Goal: Task Accomplishment & Management: Manage account settings

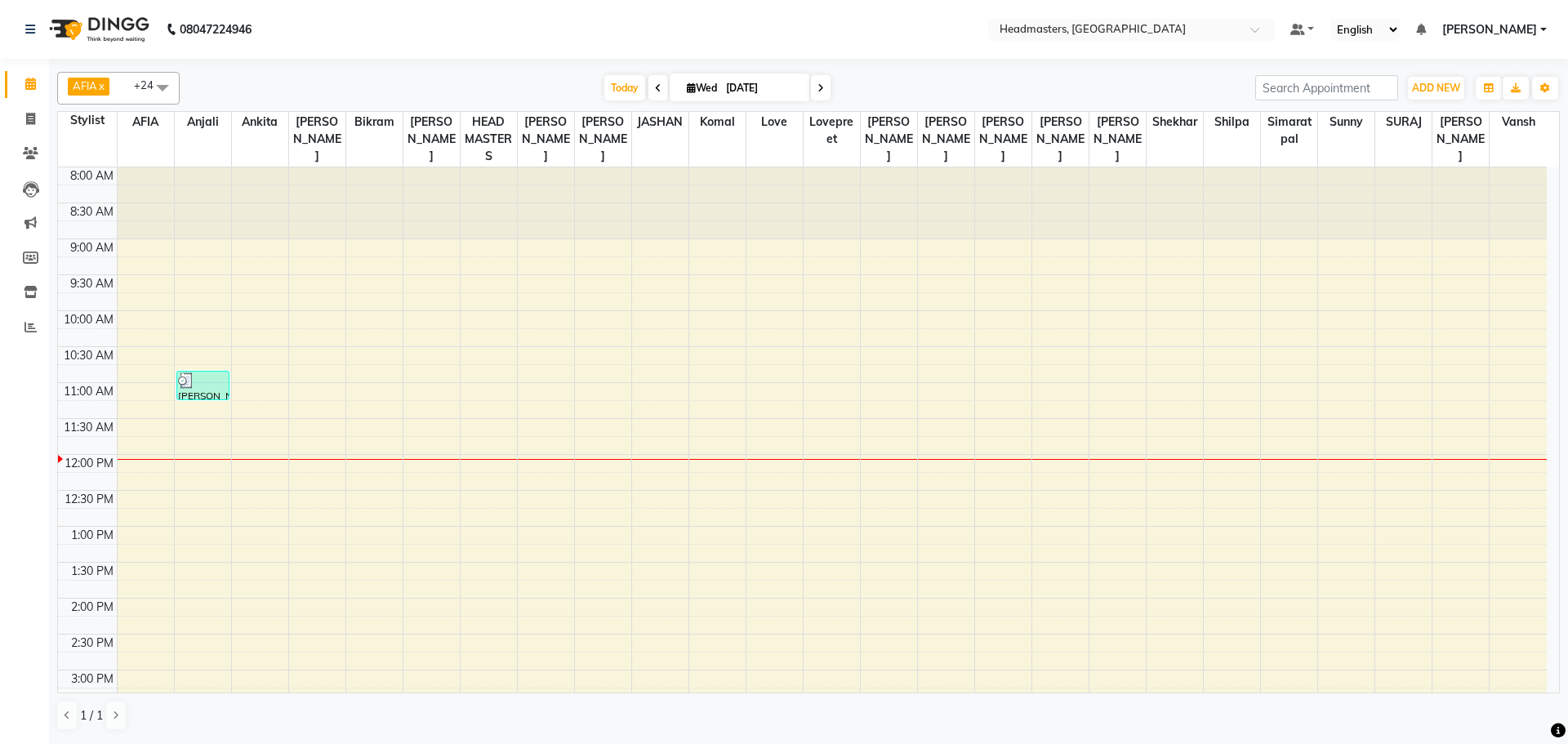
scroll to position [54, 0]
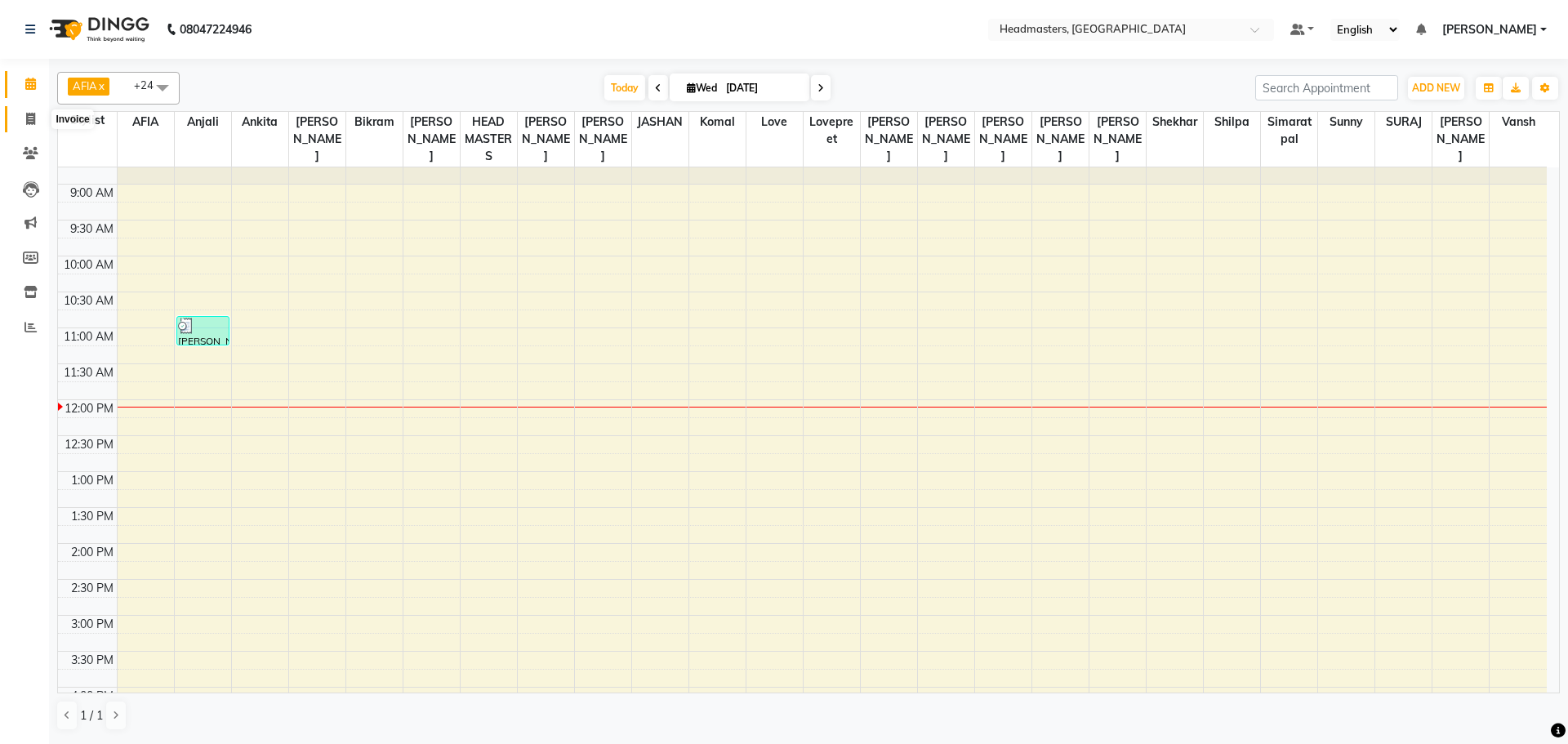
drag, startPoint x: 24, startPoint y: 125, endPoint x: 37, endPoint y: 133, distance: 15.3
click at [24, 125] on span at bounding box center [31, 119] width 29 height 19
select select "service"
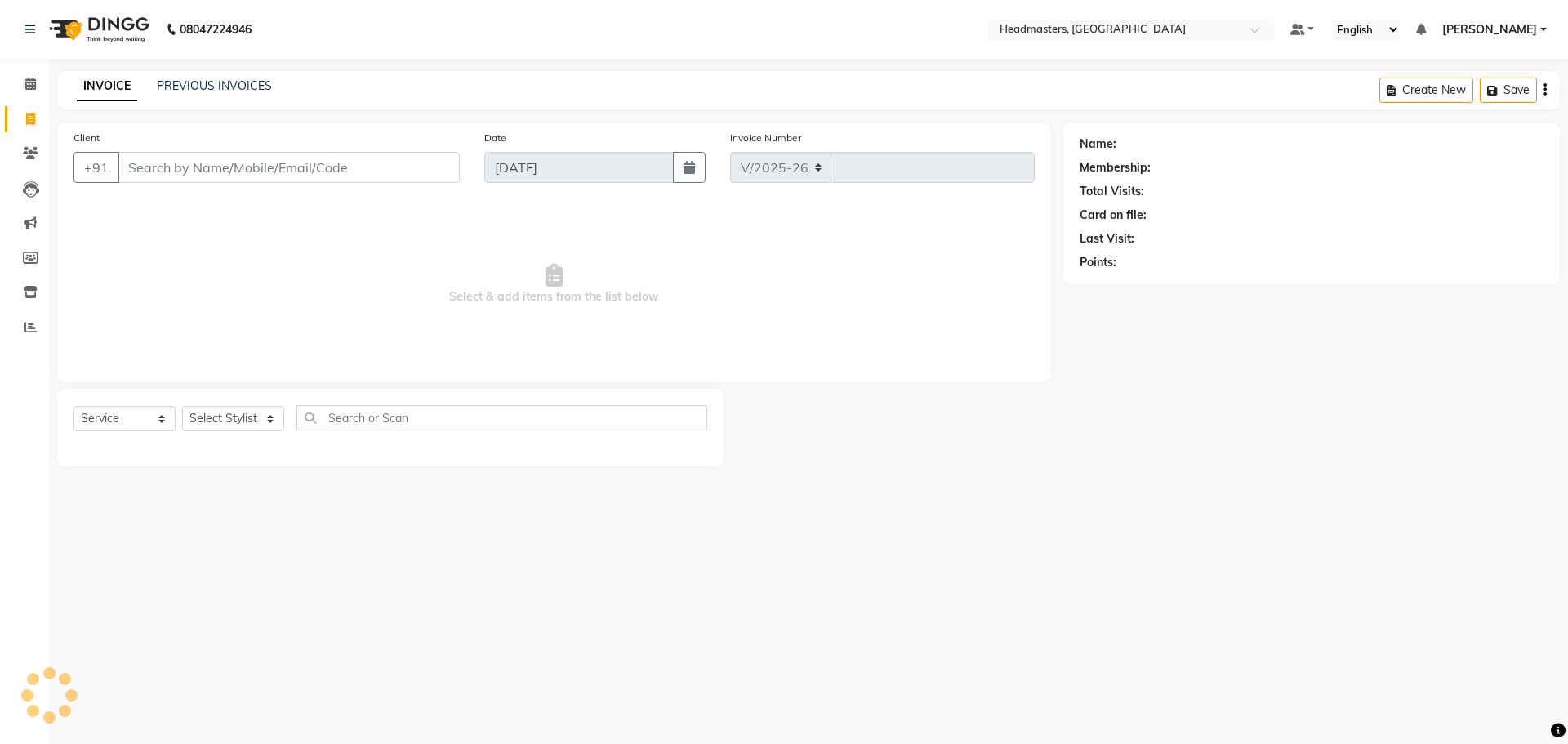
select select "7136"
type input "3283"
drag, startPoint x: 122, startPoint y: 157, endPoint x: 238, endPoint y: 191, distance: 120.9
click at [131, 164] on input "Client" at bounding box center [288, 167] width 342 height 31
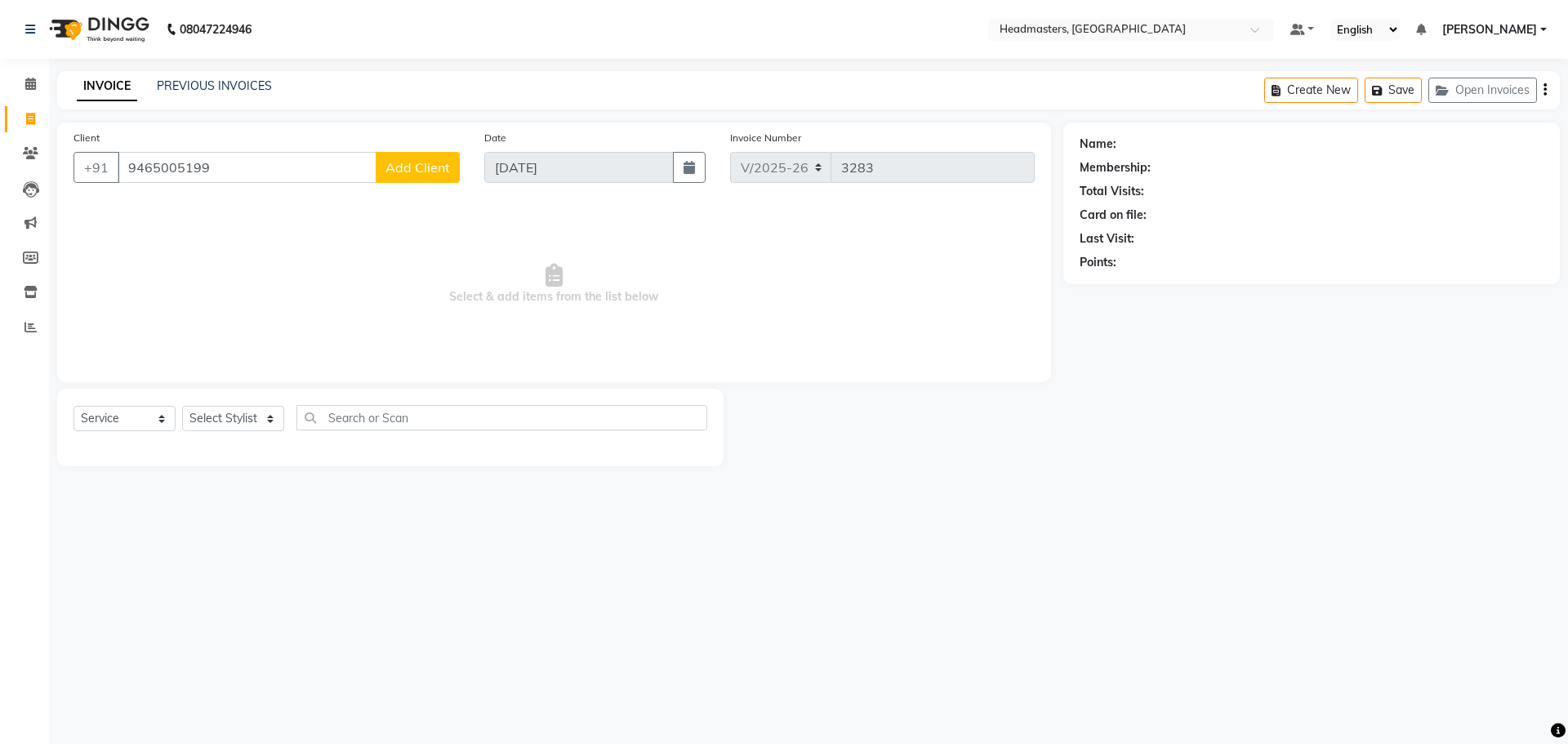
type input "9465005199"
click at [435, 166] on span "Add Client" at bounding box center [417, 167] width 64 height 16
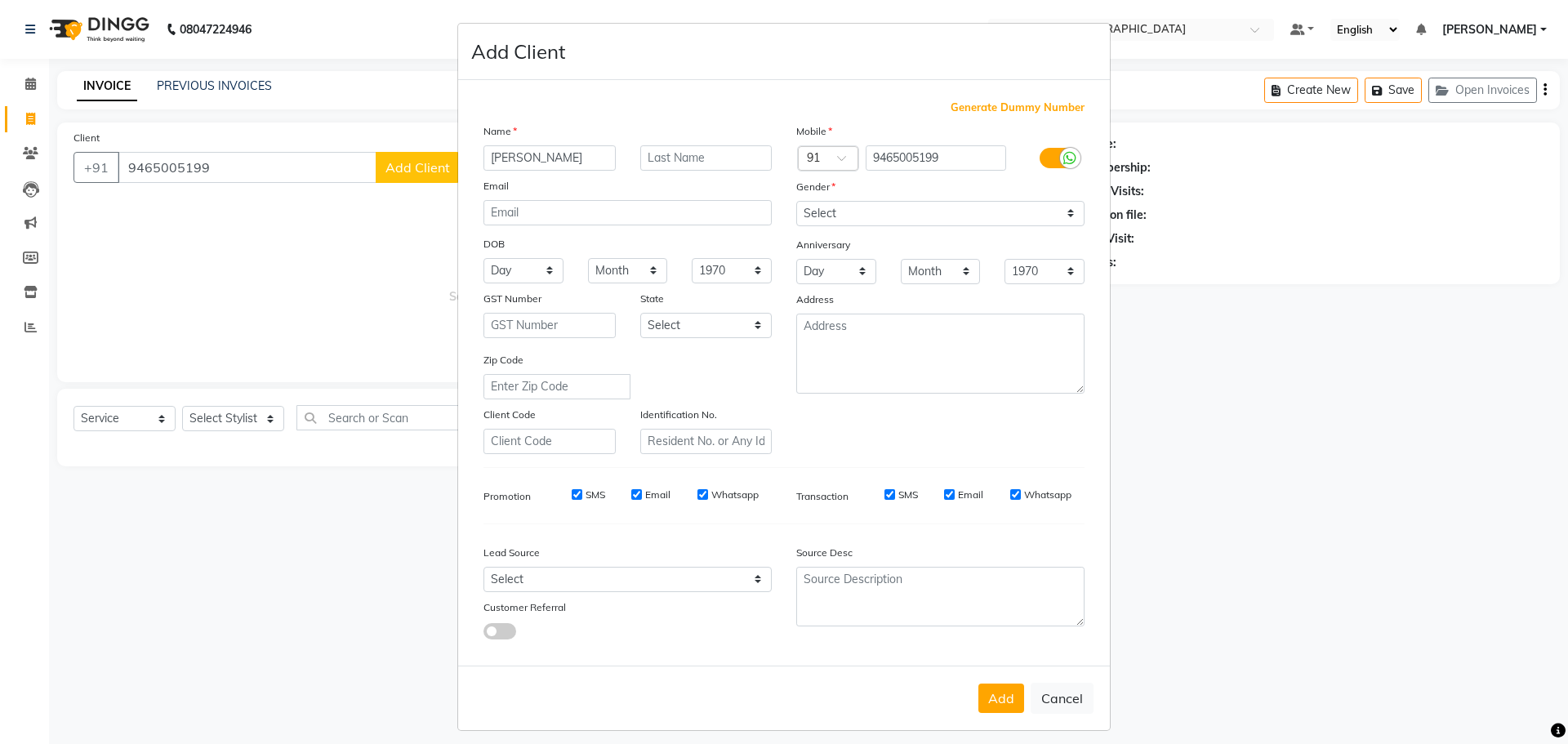
type input "[PERSON_NAME]"
click at [1069, 221] on select "Select [DEMOGRAPHIC_DATA] [DEMOGRAPHIC_DATA] Other Prefer Not To Say" at bounding box center [940, 213] width 288 height 25
select select "[DEMOGRAPHIC_DATA]"
click at [796, 201] on select "Select [DEMOGRAPHIC_DATA] [DEMOGRAPHIC_DATA] Other Prefer Not To Say" at bounding box center [940, 213] width 288 height 25
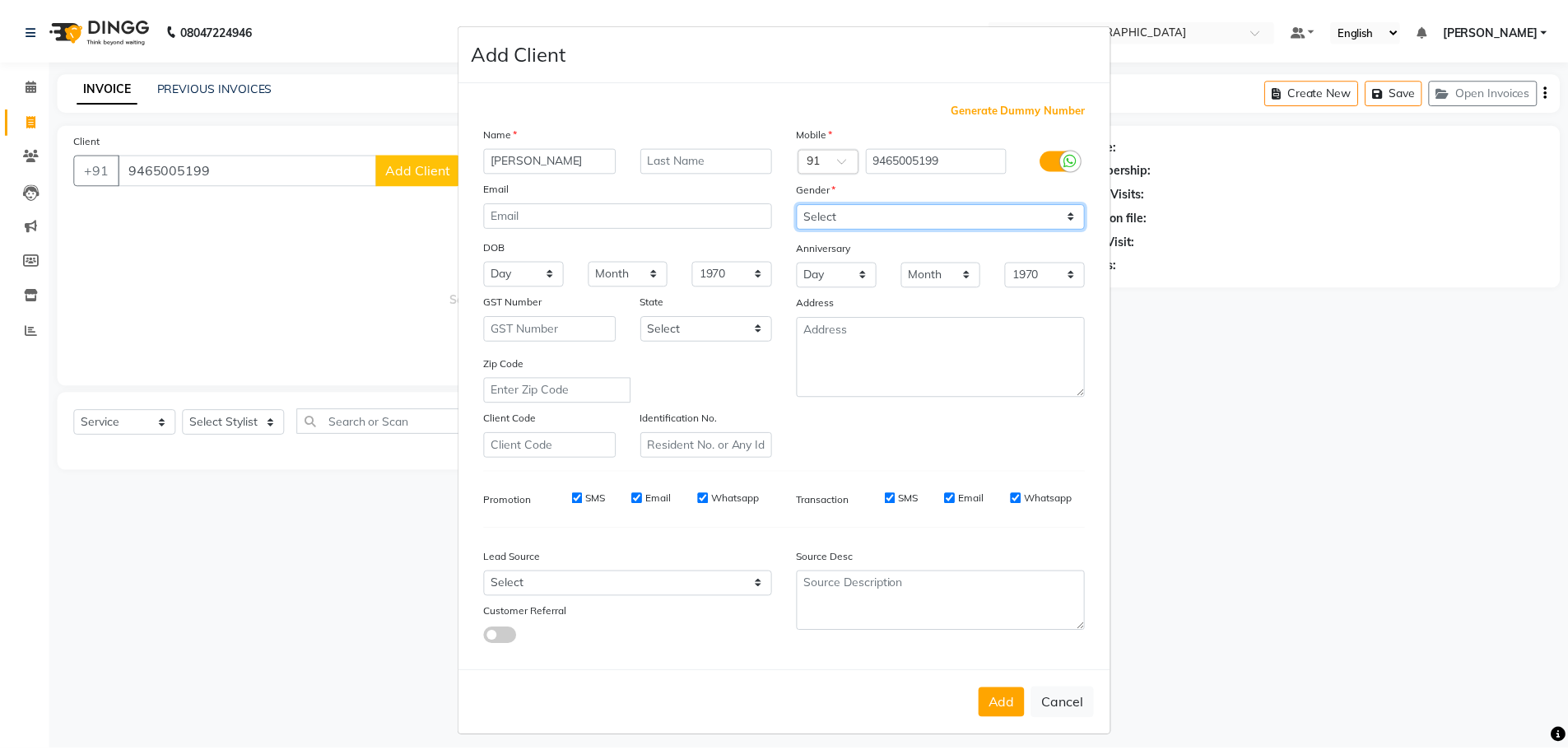
scroll to position [10, 0]
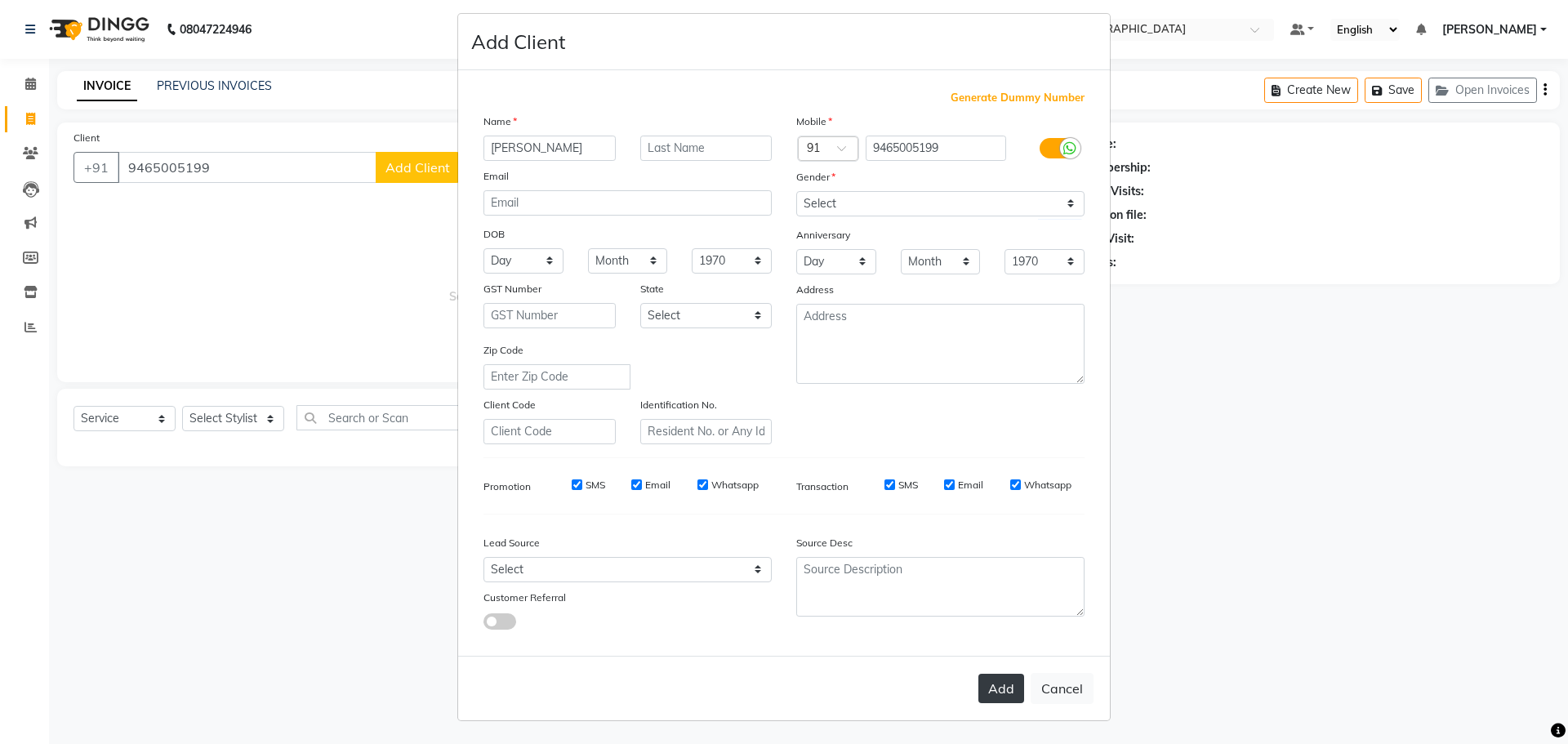
click at [984, 692] on button "Add" at bounding box center [1001, 688] width 46 height 30
select select
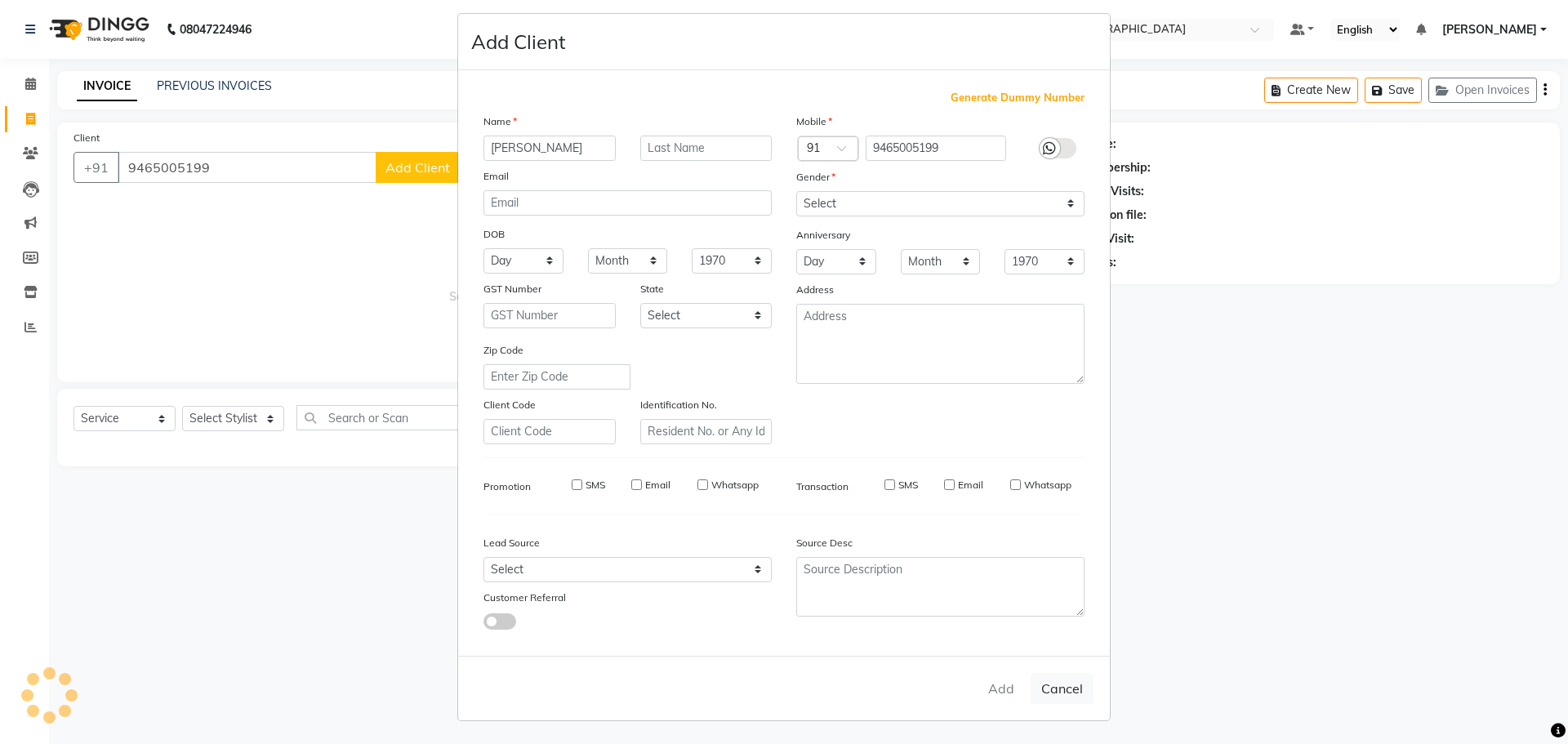
select select
checkbox input "false"
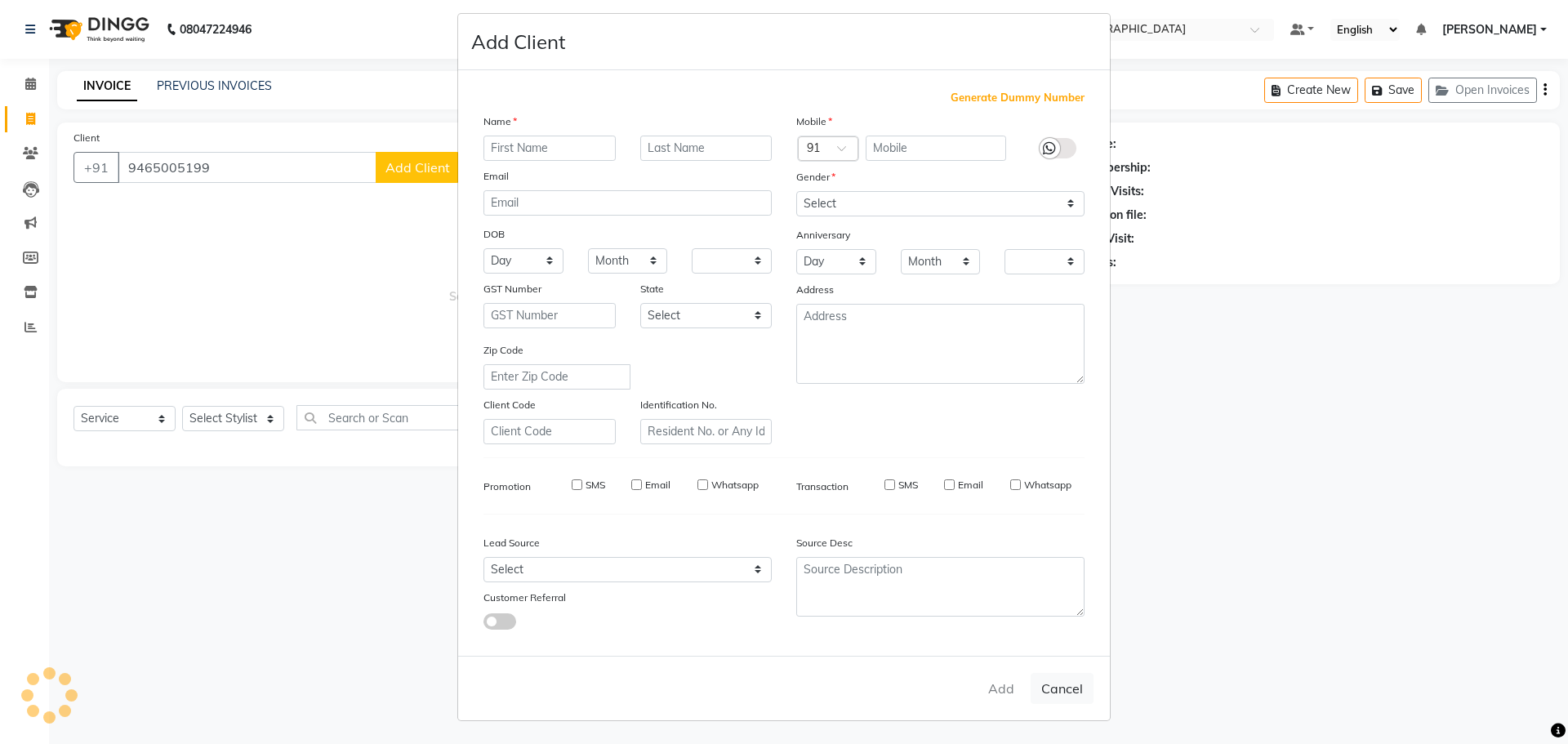
checkbox input "false"
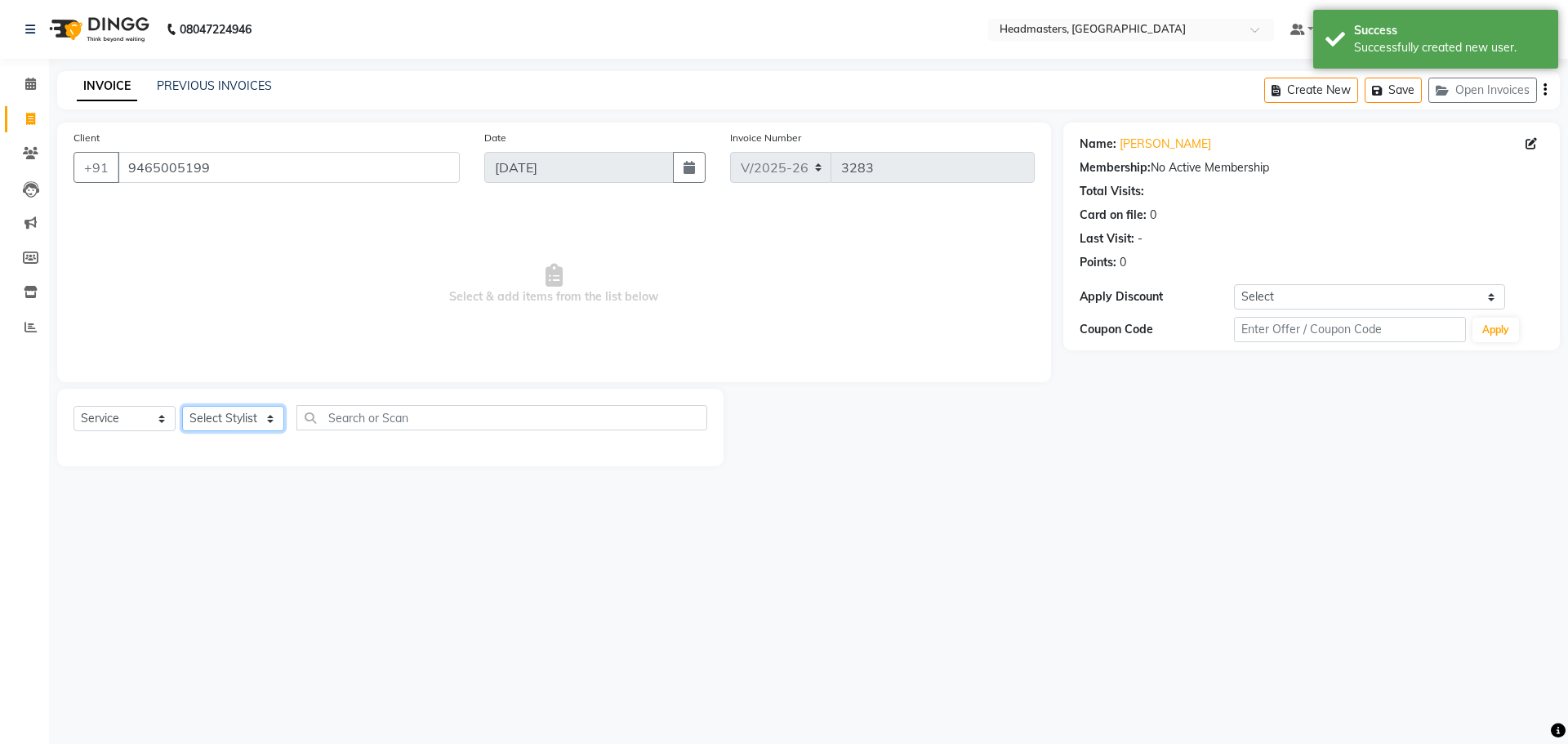
click at [246, 408] on select "Select Stylist AFIA Anjali [PERSON_NAME] [PERSON_NAME] [PERSON_NAME] HEAD [PERS…" at bounding box center [232, 419] width 102 height 25
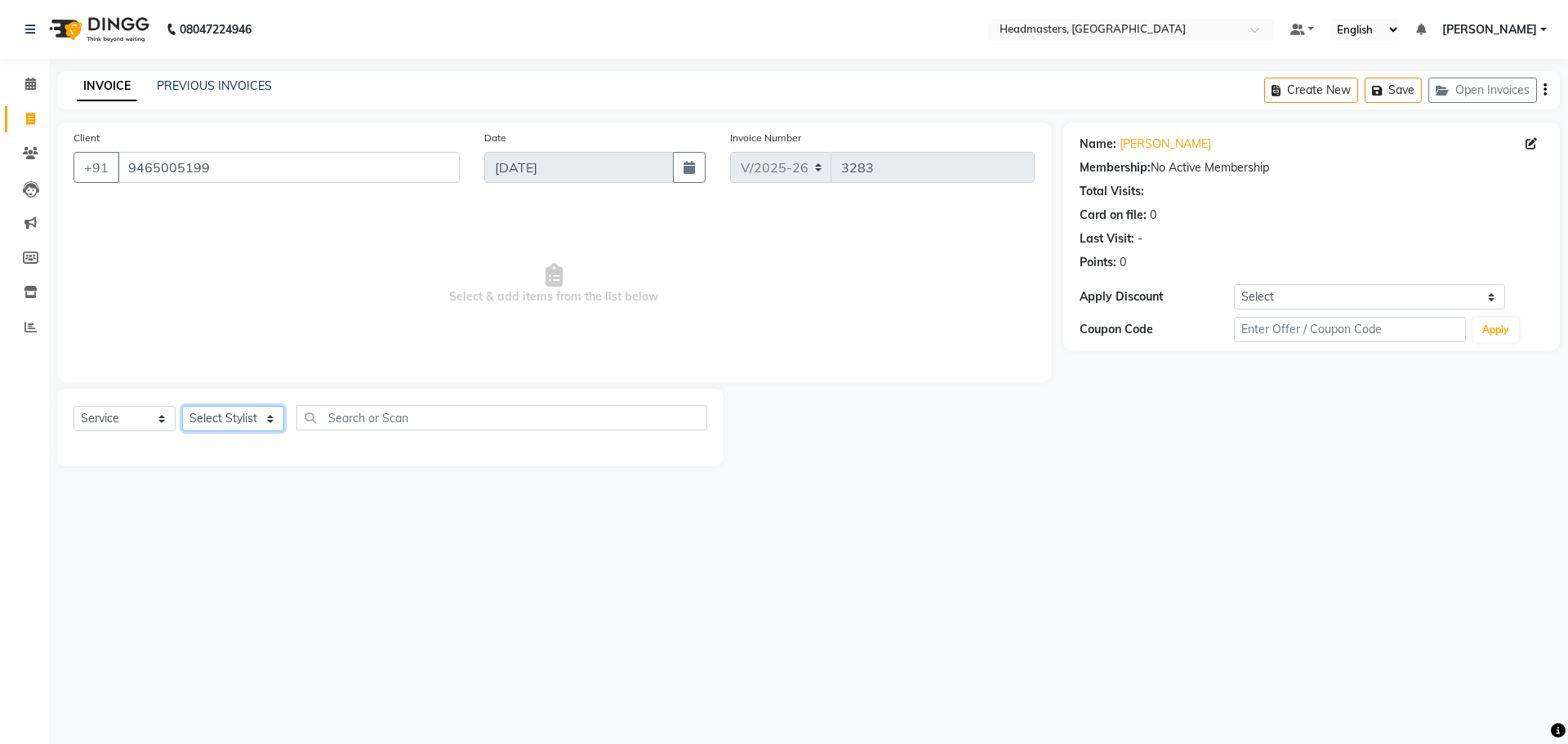
click at [251, 418] on select "Select Stylist AFIA Anjali [PERSON_NAME] [PERSON_NAME] [PERSON_NAME] HEAD [PERS…" at bounding box center [232, 419] width 102 height 25
select select "60708"
click at [358, 423] on input "text" at bounding box center [502, 418] width 411 height 25
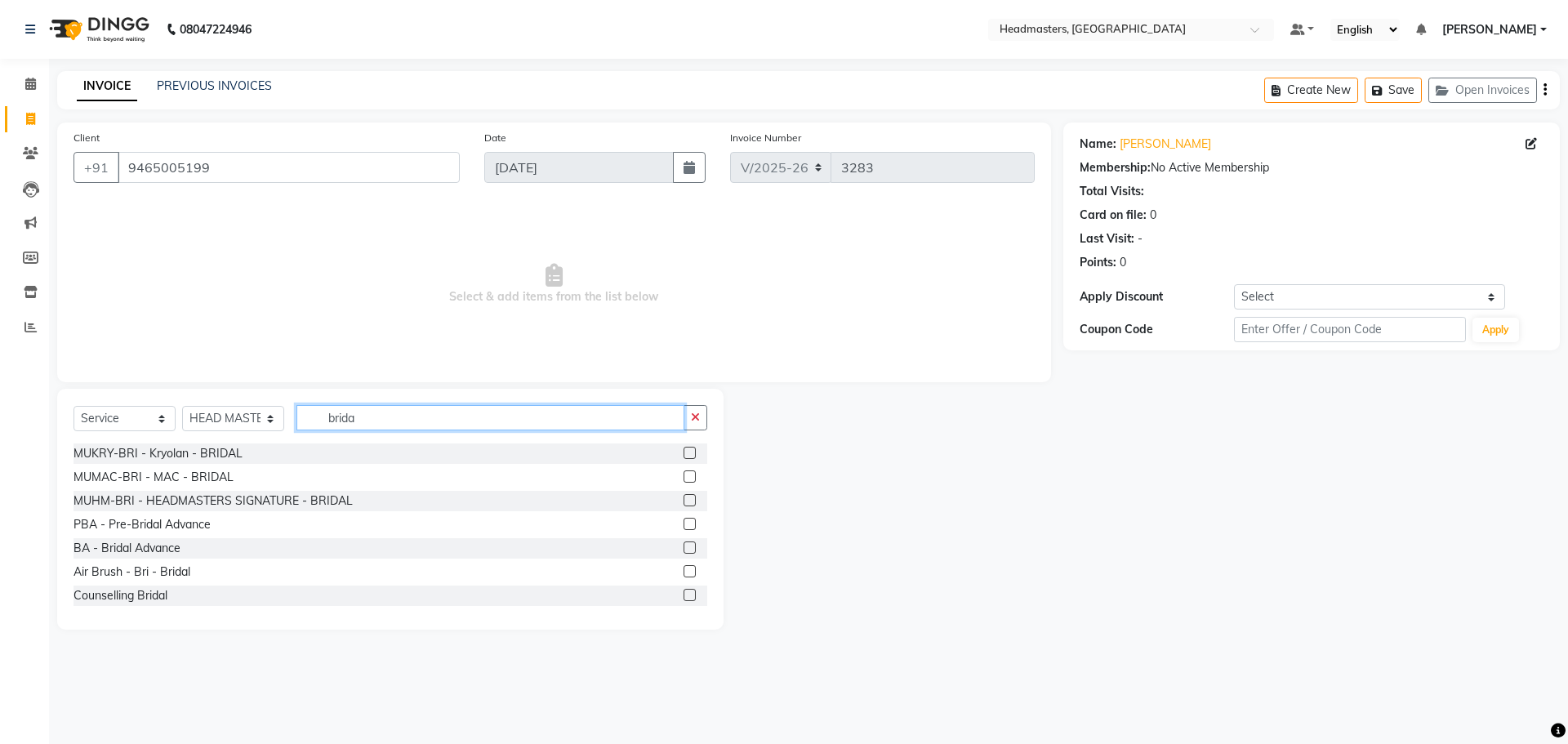
type input "brida"
click at [684, 543] on label at bounding box center [690, 548] width 13 height 13
click at [684, 543] on input "checkbox" at bounding box center [689, 548] width 11 height 11
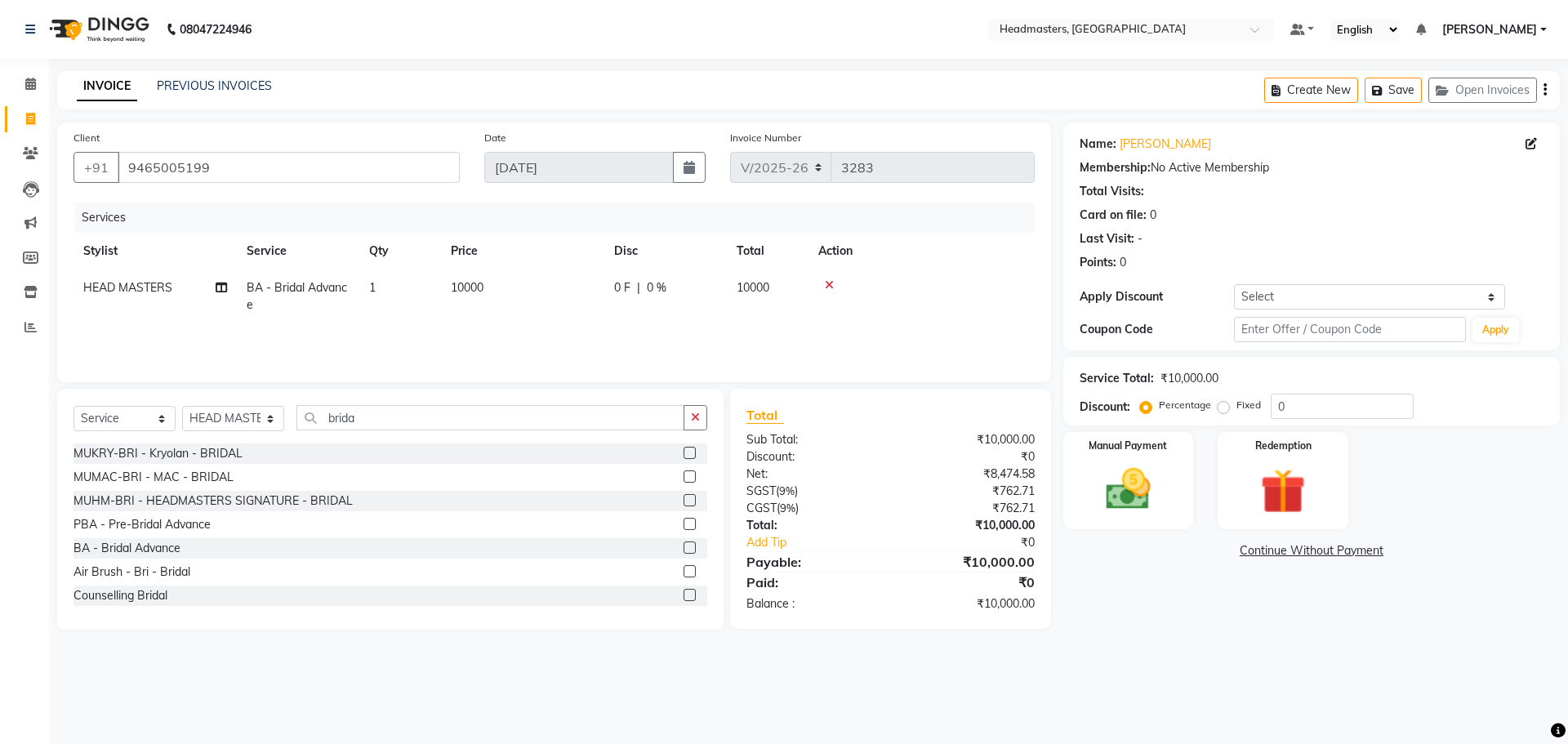
checkbox input "false"
click at [637, 298] on td "0 F | 0 %" at bounding box center [665, 297] width 122 height 54
select select "60708"
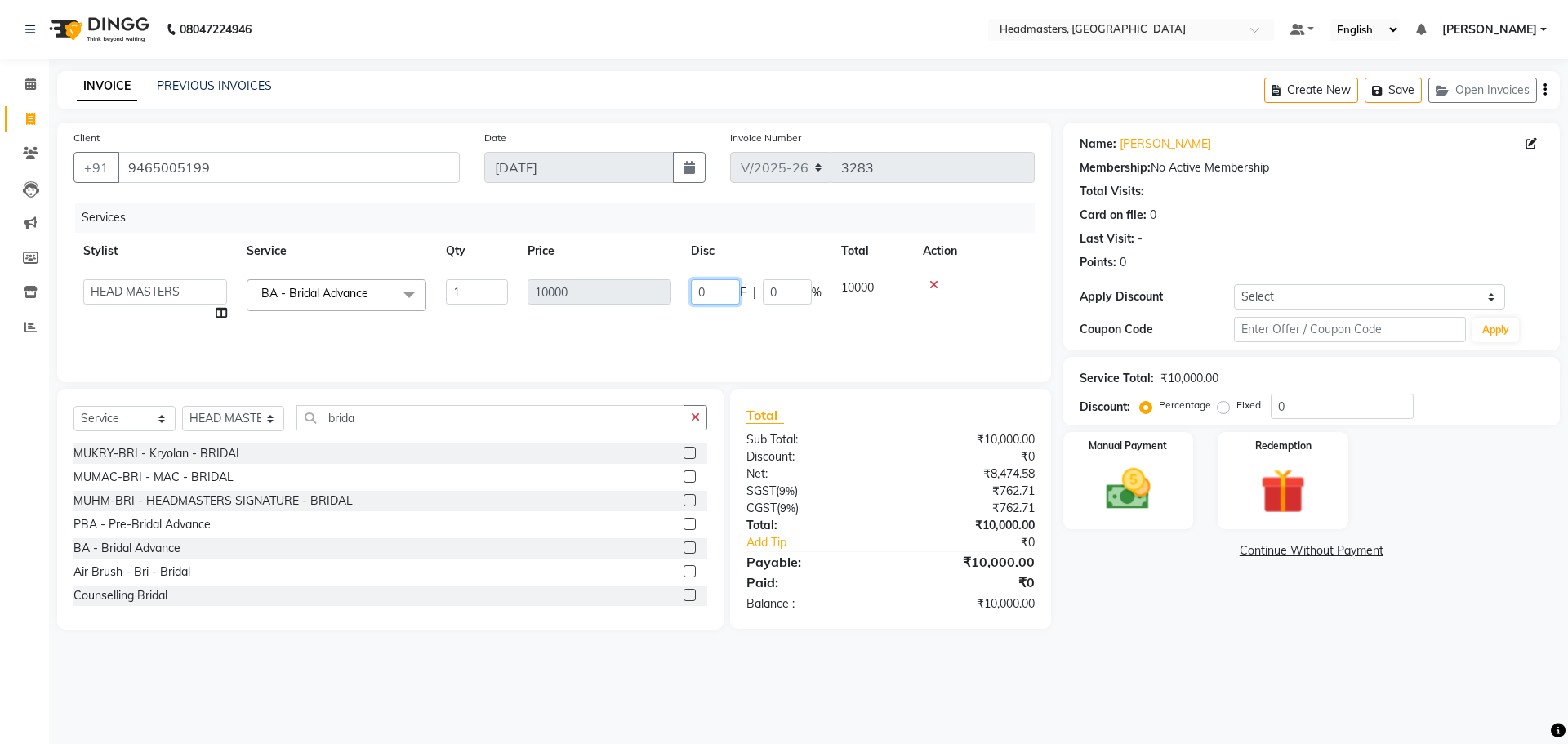
click at [728, 293] on input "0" at bounding box center [715, 292] width 49 height 25
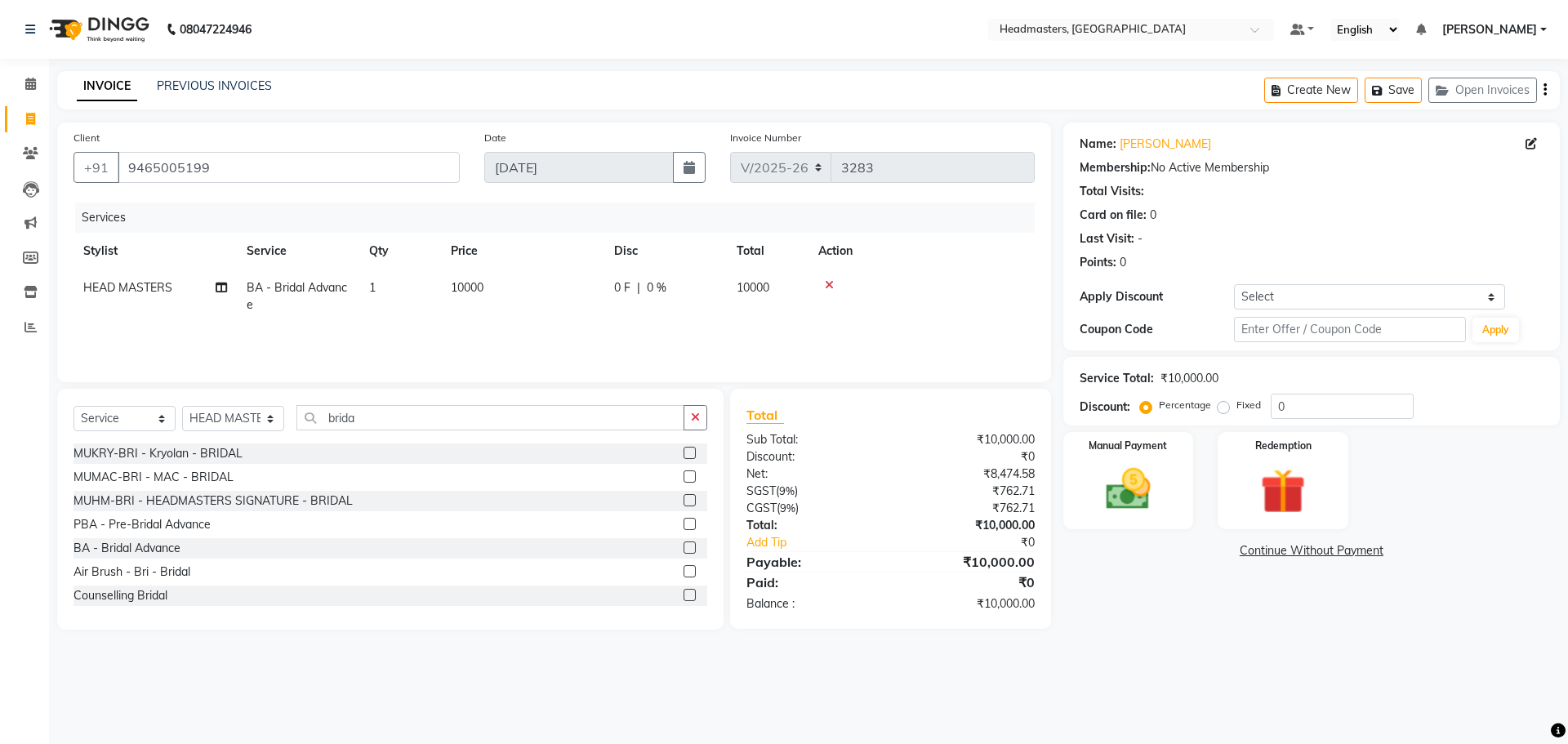
click at [719, 291] on td "0 F | 0 %" at bounding box center [665, 297] width 122 height 54
select select "60708"
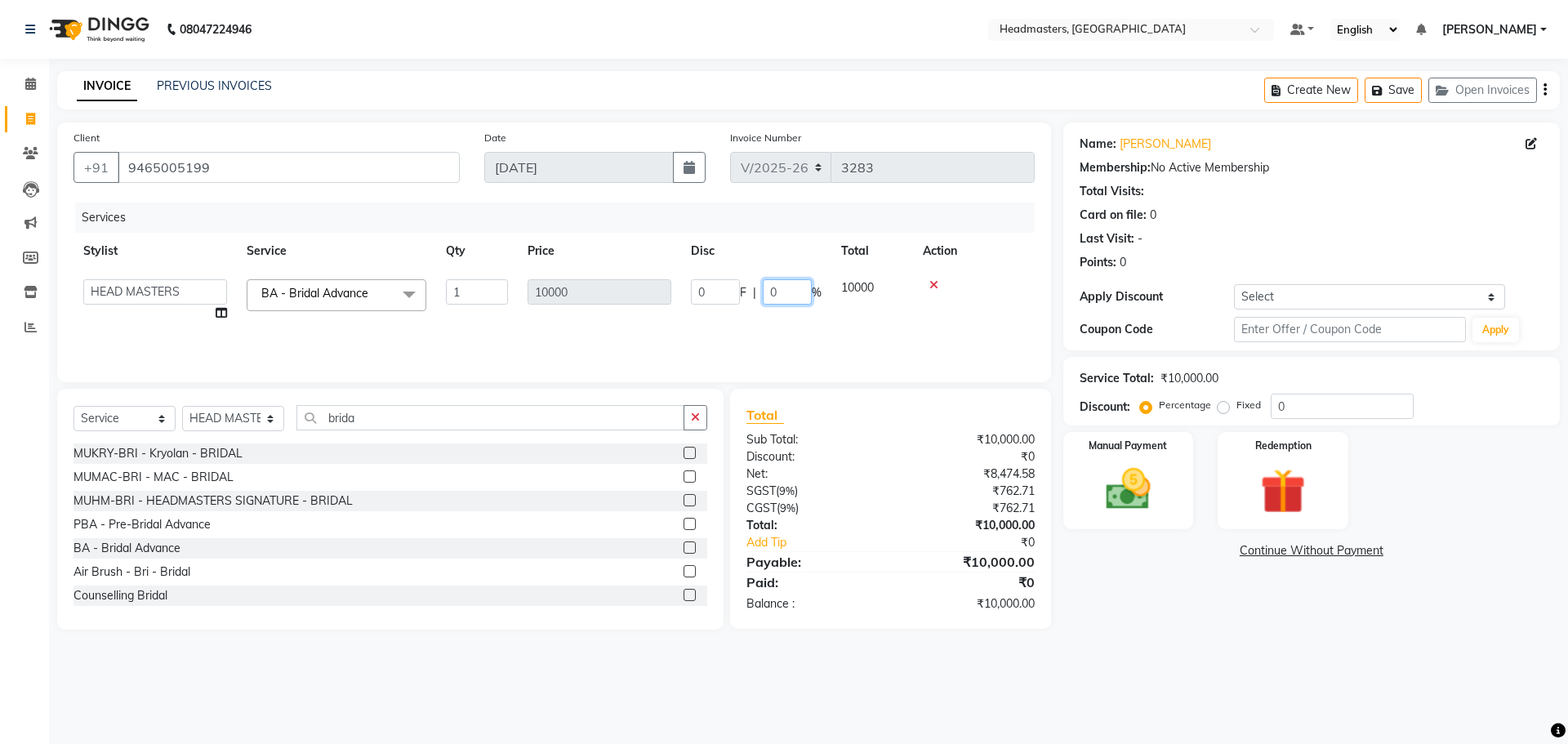
click at [775, 289] on input "0" at bounding box center [787, 292] width 49 height 25
type input "080"
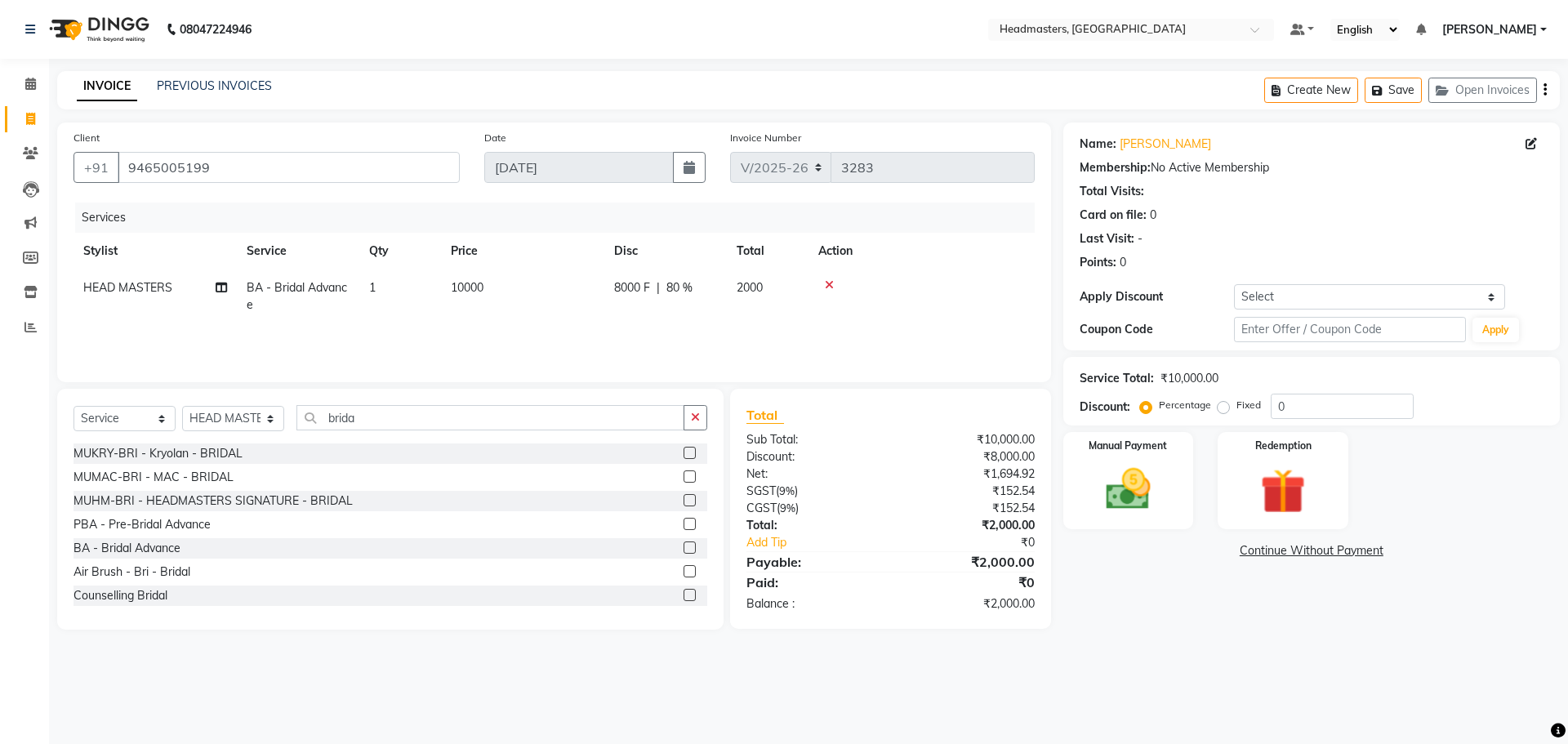
click at [821, 325] on div "Services Stylist Service Qty Price Disc Total Action HEAD MASTERS BA - Bridal A…" at bounding box center [553, 284] width 961 height 164
click at [1089, 485] on div "Manual Payment" at bounding box center [1128, 480] width 136 height 100
click at [1189, 553] on span "UPI" at bounding box center [1195, 551] width 25 height 19
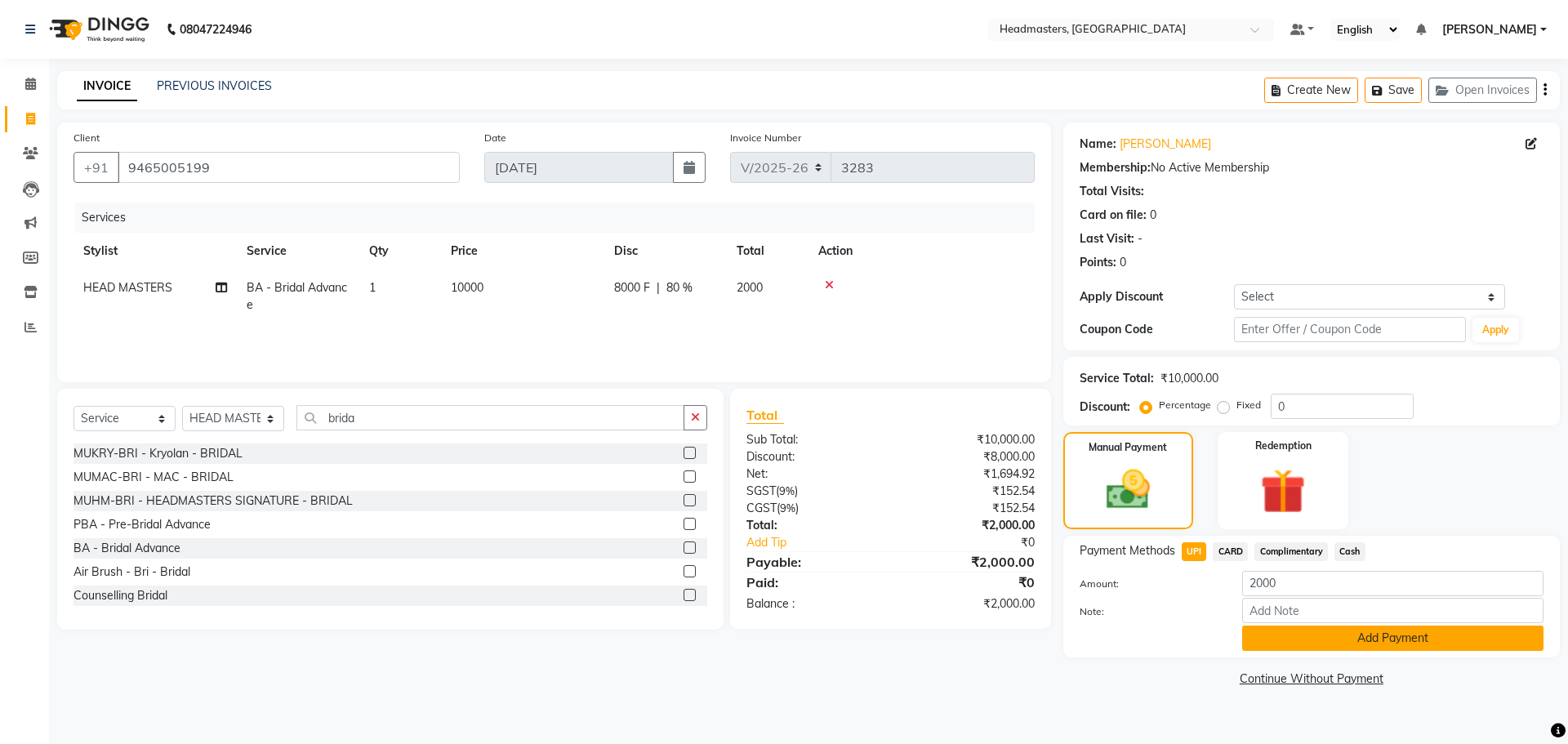
click at [1366, 649] on button "Add Payment" at bounding box center [1392, 638] width 301 height 25
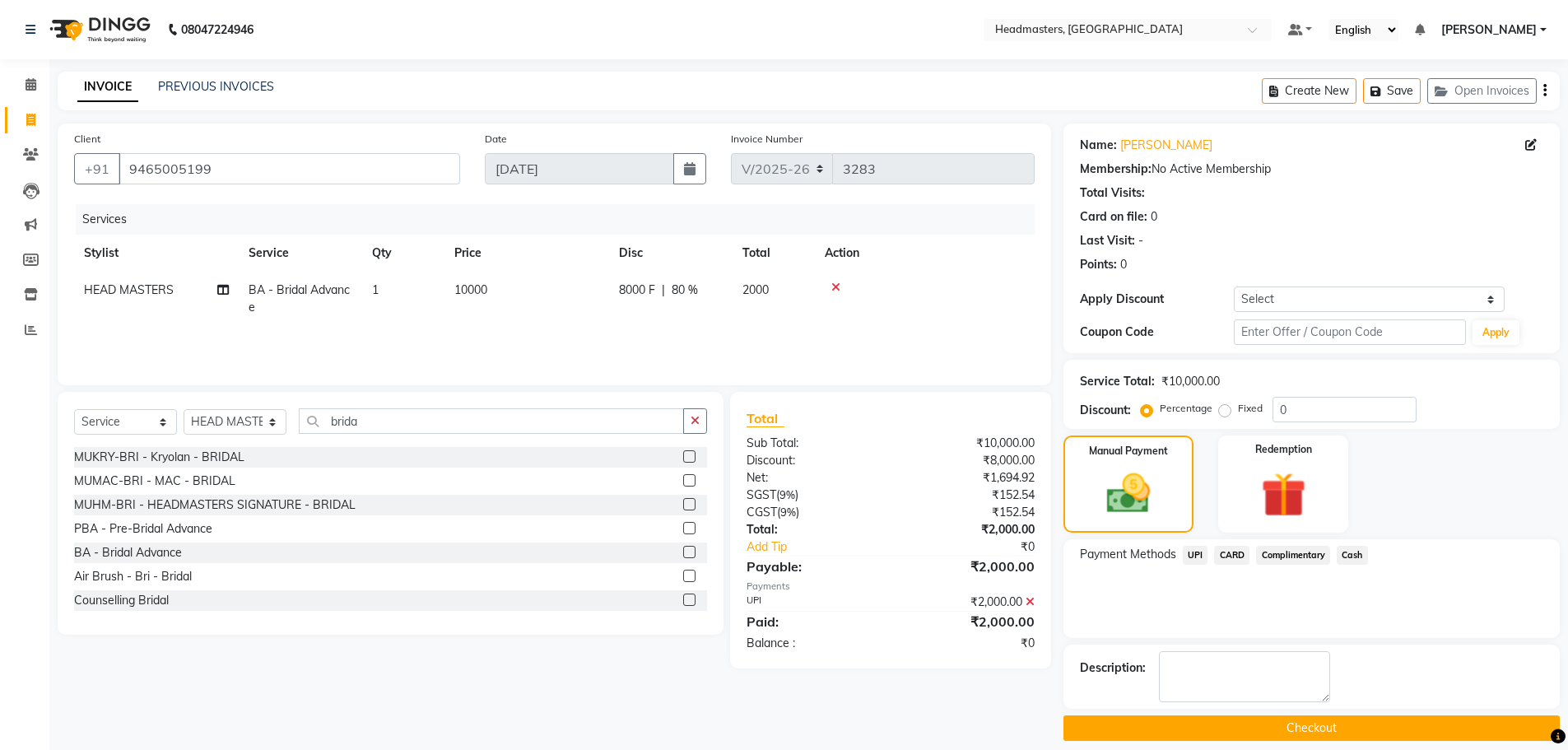
click at [1318, 729] on button "Checkout" at bounding box center [1312, 728] width 496 height 26
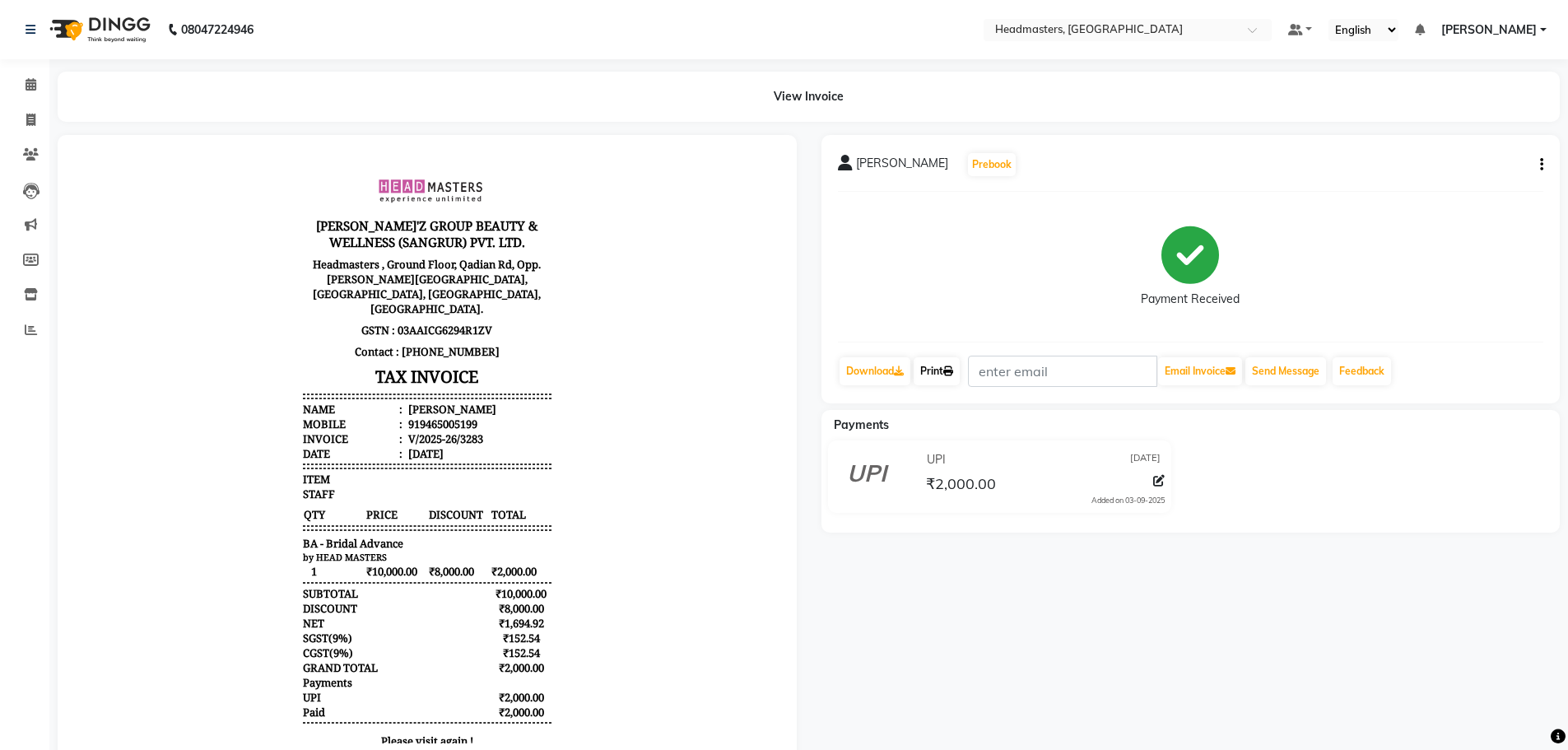
click at [940, 374] on link "Print" at bounding box center [936, 371] width 46 height 28
click at [980, 553] on div "[PERSON_NAME] Prebook Payment Received Download Print Email Invoice Send Messag…" at bounding box center [1191, 449] width 764 height 630
click at [29, 87] on icon at bounding box center [31, 85] width 11 height 13
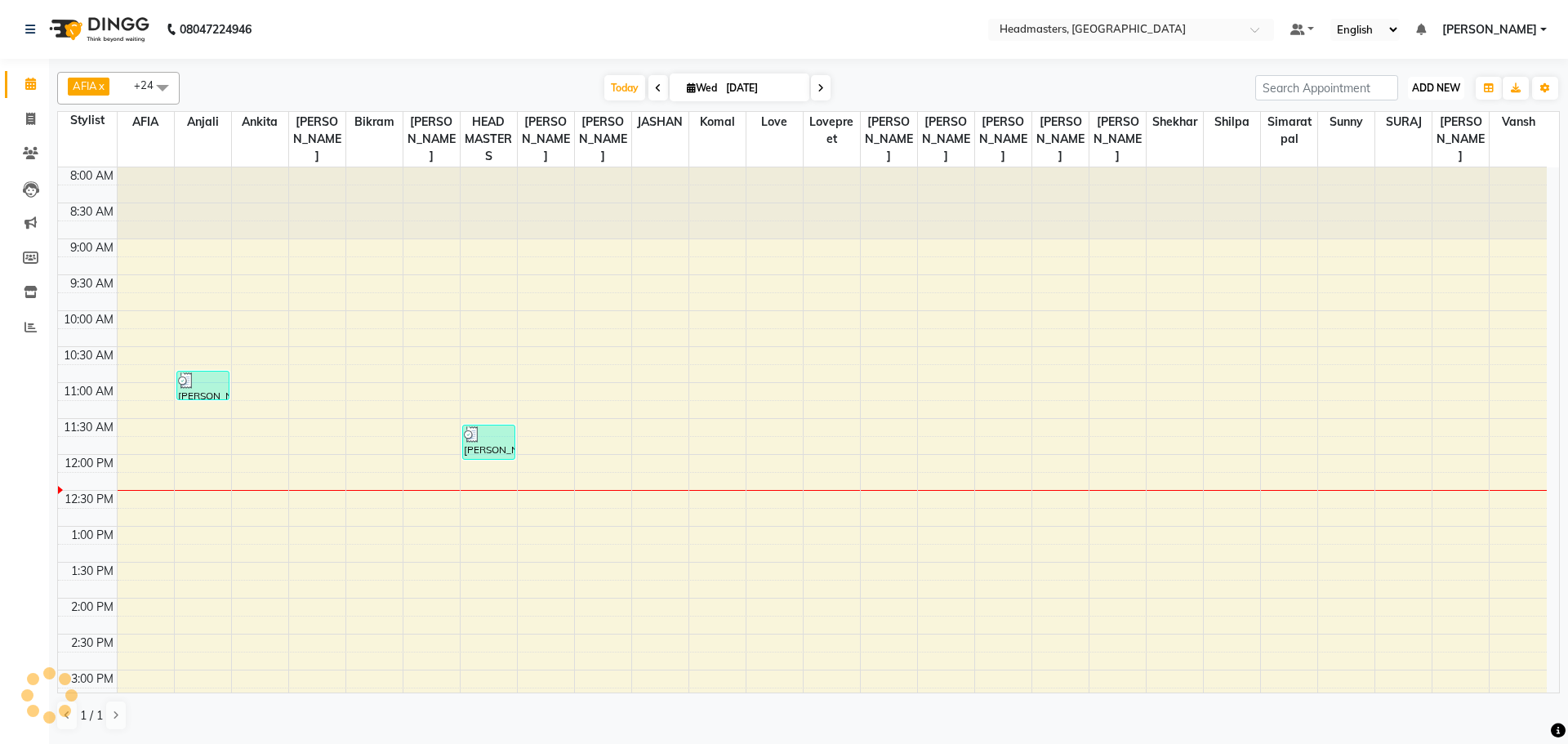
click at [1440, 89] on span "ADD NEW" at bounding box center [1435, 88] width 48 height 13
click at [1384, 116] on button "Add Appointment" at bounding box center [1398, 118] width 129 height 21
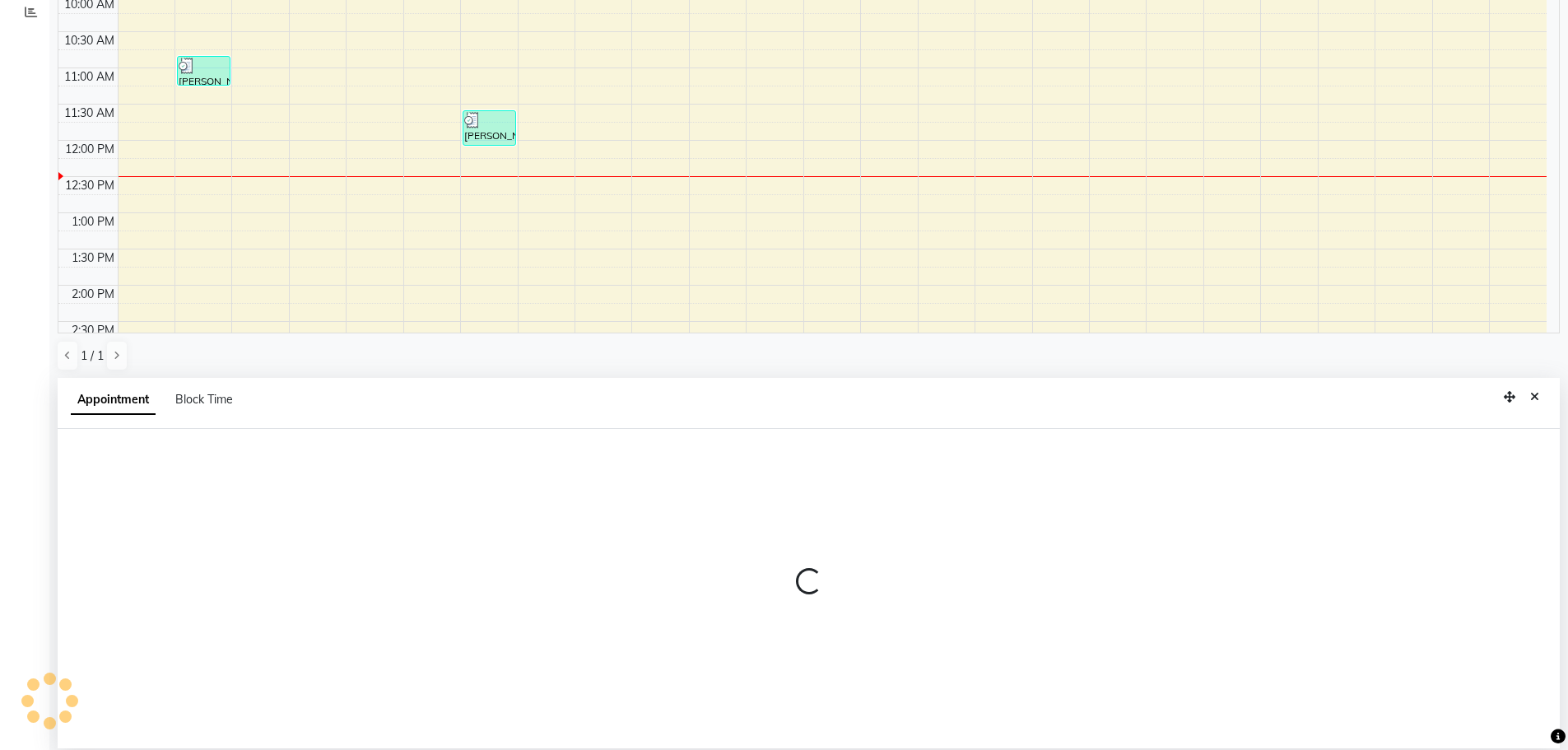
scroll to position [320, 0]
select select "tentative"
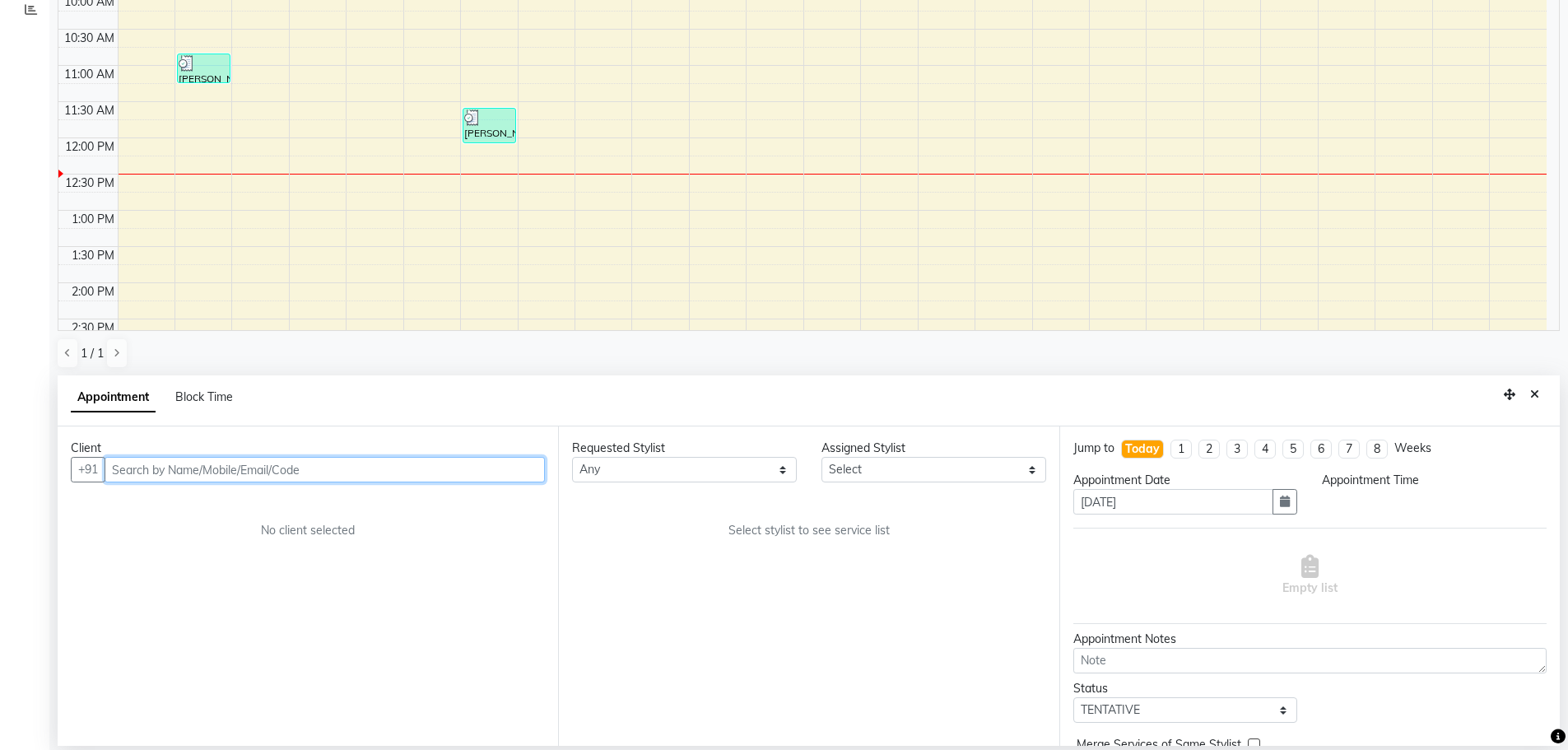
select select "540"
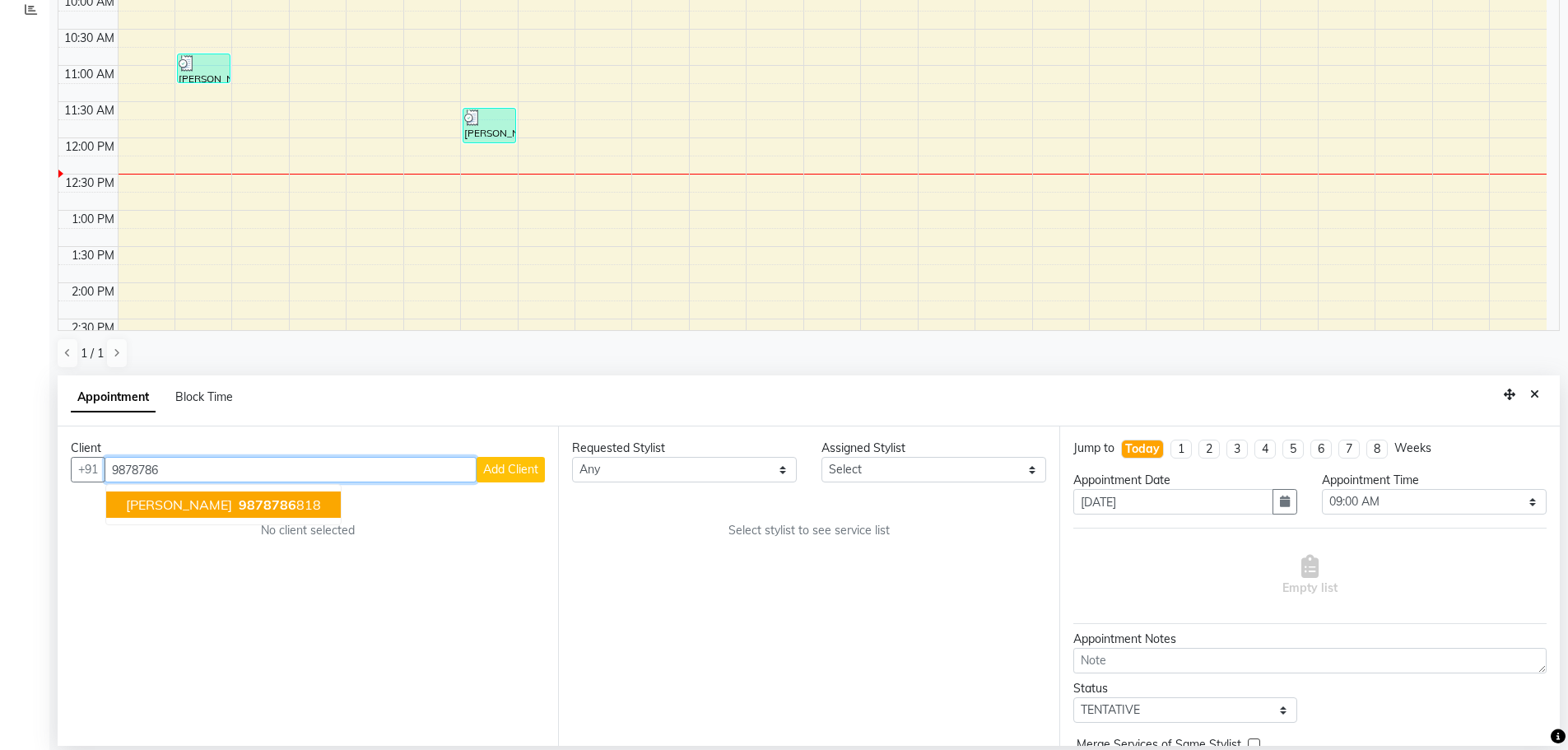
click at [239, 504] on span "9878786" at bounding box center [267, 504] width 57 height 16
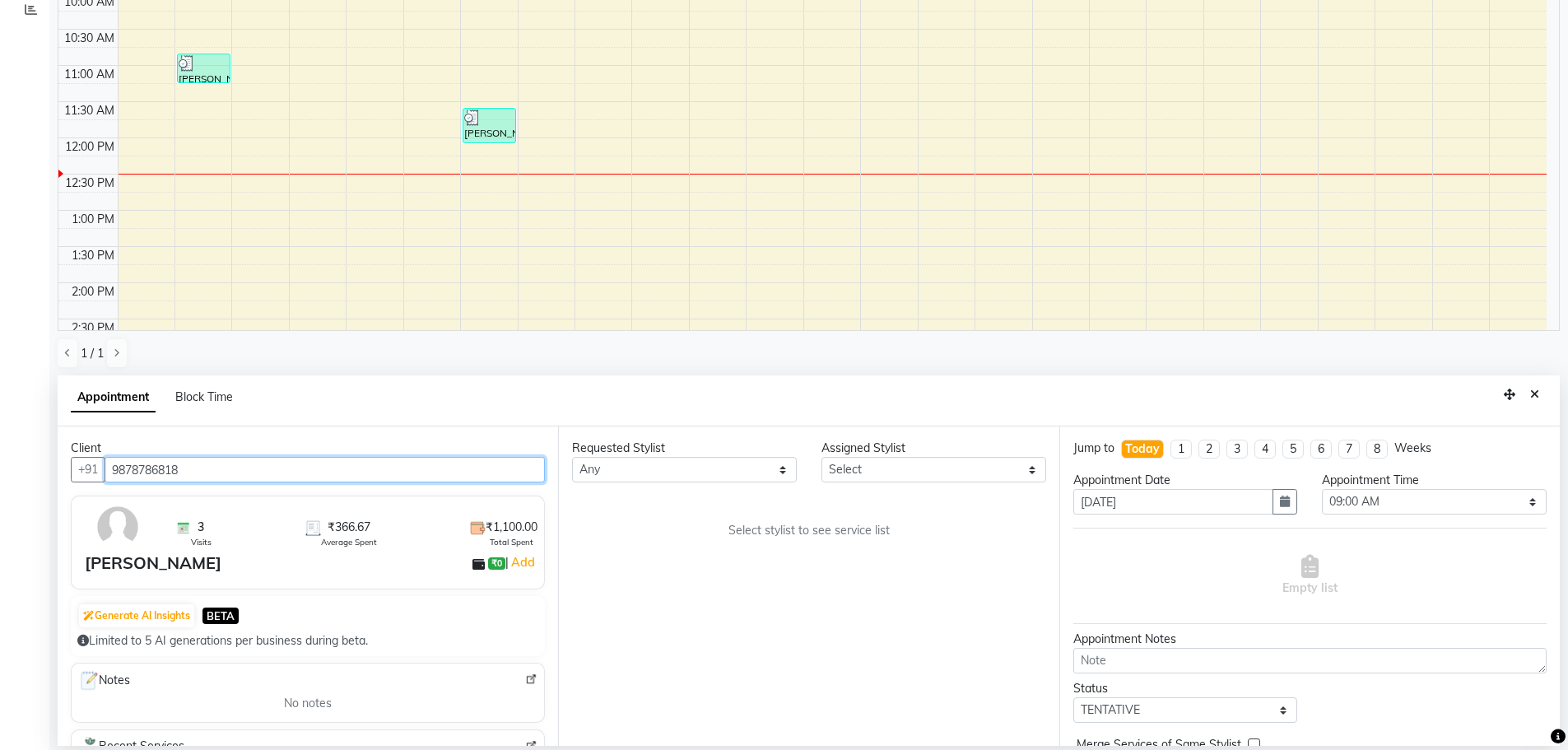
type input "9878786818"
click at [715, 475] on select "Any AFIA Anjali [PERSON_NAME] [PERSON_NAME] [PERSON_NAME] HEAD [PERSON_NAME] [P…" at bounding box center [685, 469] width 224 height 26
select select "60662"
drag, startPoint x: 673, startPoint y: 526, endPoint x: 709, endPoint y: 527, distance: 36.0
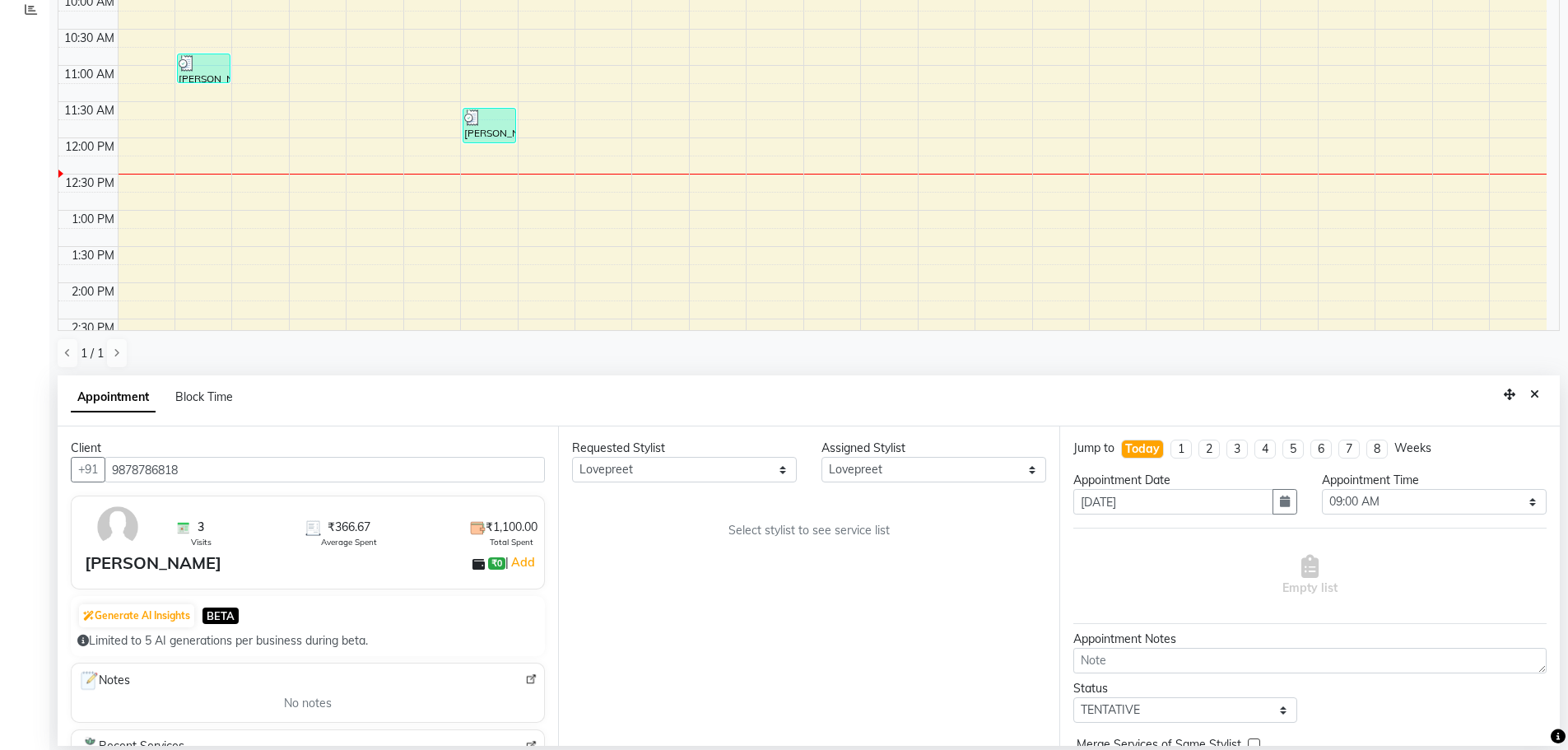
click at [673, 526] on div "Requested Stylist Any AFIA Anjali [PERSON_NAME] [PERSON_NAME] [PERSON_NAME] HEA…" at bounding box center [808, 586] width 500 height 319
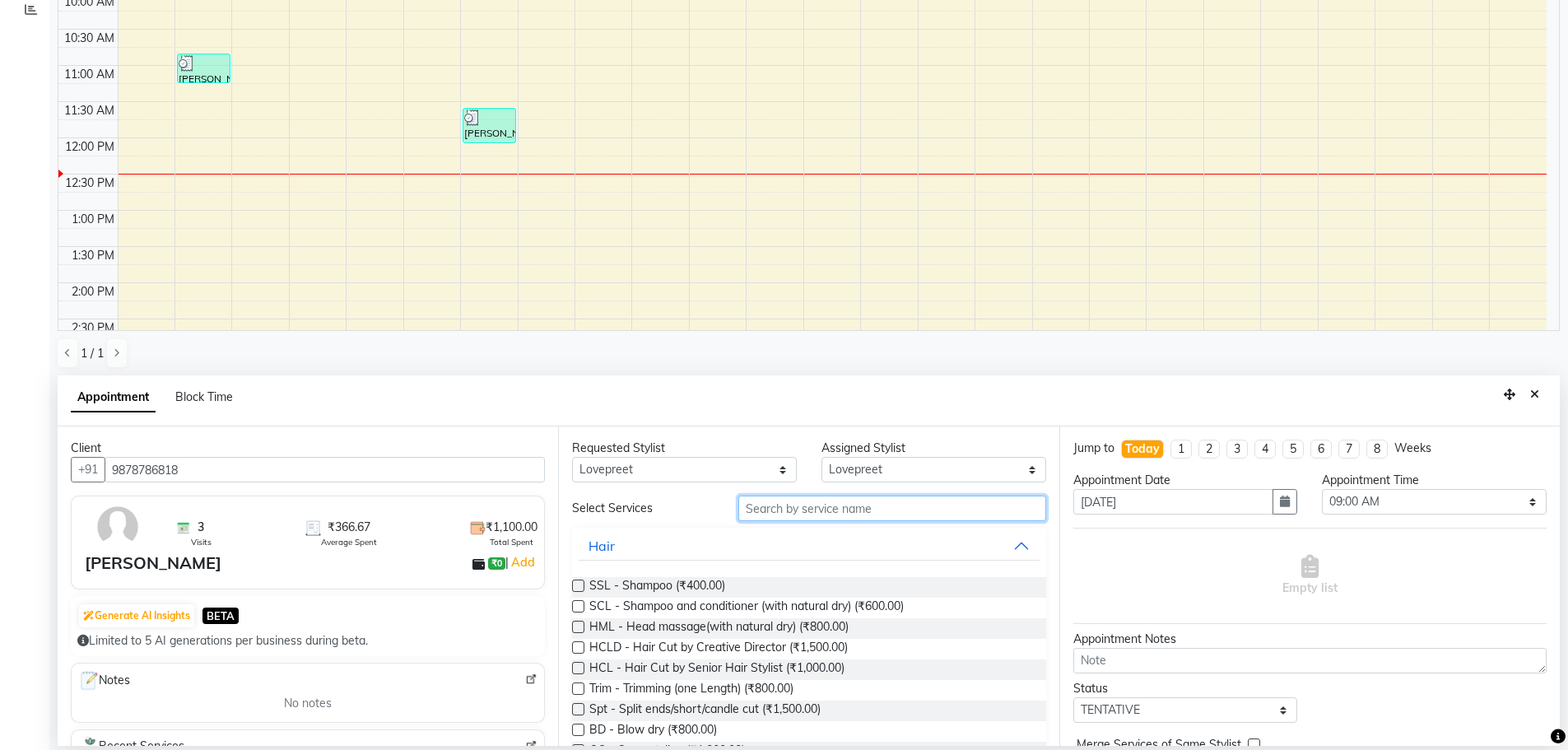
click at [802, 509] on input "text" at bounding box center [892, 509] width 308 height 26
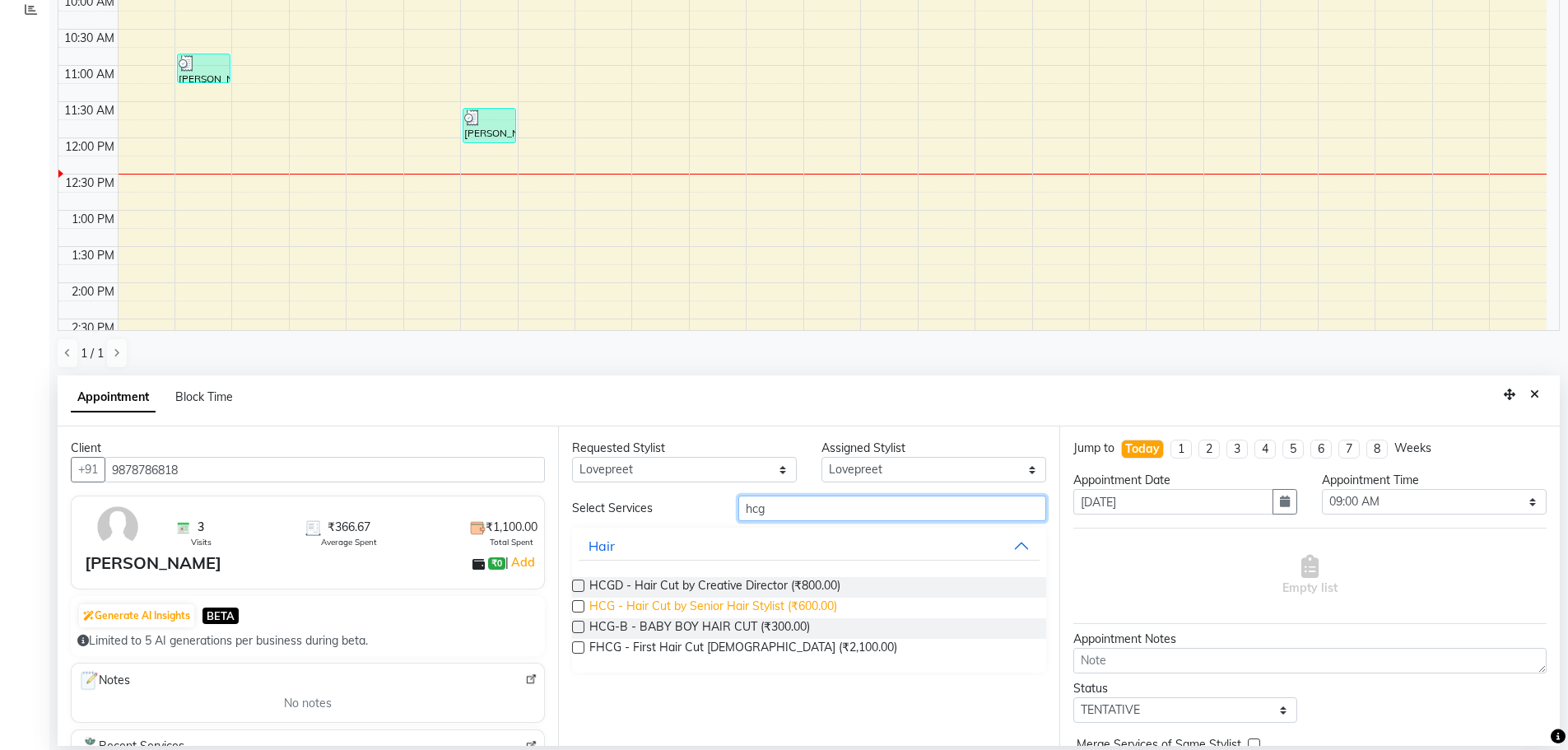
type input "hcg"
click at [775, 607] on span "HCG - Hair Cut by Senior Hair Stylist (₹600.00)" at bounding box center [713, 608] width 248 height 21
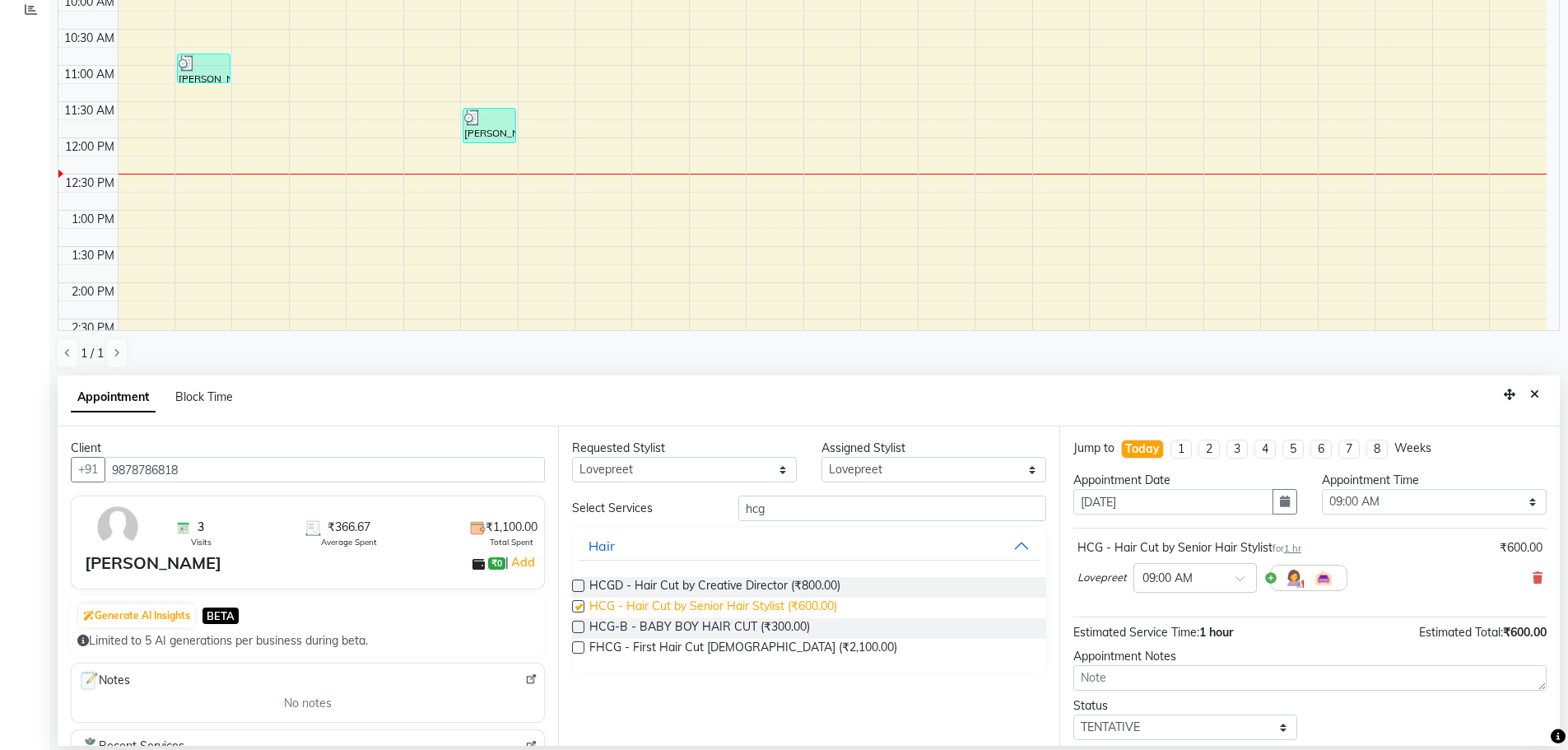
checkbox input "false"
click at [1367, 504] on select "Select 09:00 AM 09:15 AM 09:30 AM 09:45 AM 10:00 AM 10:15 AM 10:30 AM 10:45 AM …" at bounding box center [1434, 501] width 224 height 26
select select "720"
click at [1322, 488] on select "Select 09:00 AM 09:15 AM 09:30 AM 09:45 AM 10:00 AM 10:15 AM 10:30 AM 10:45 AM …" at bounding box center [1434, 501] width 224 height 26
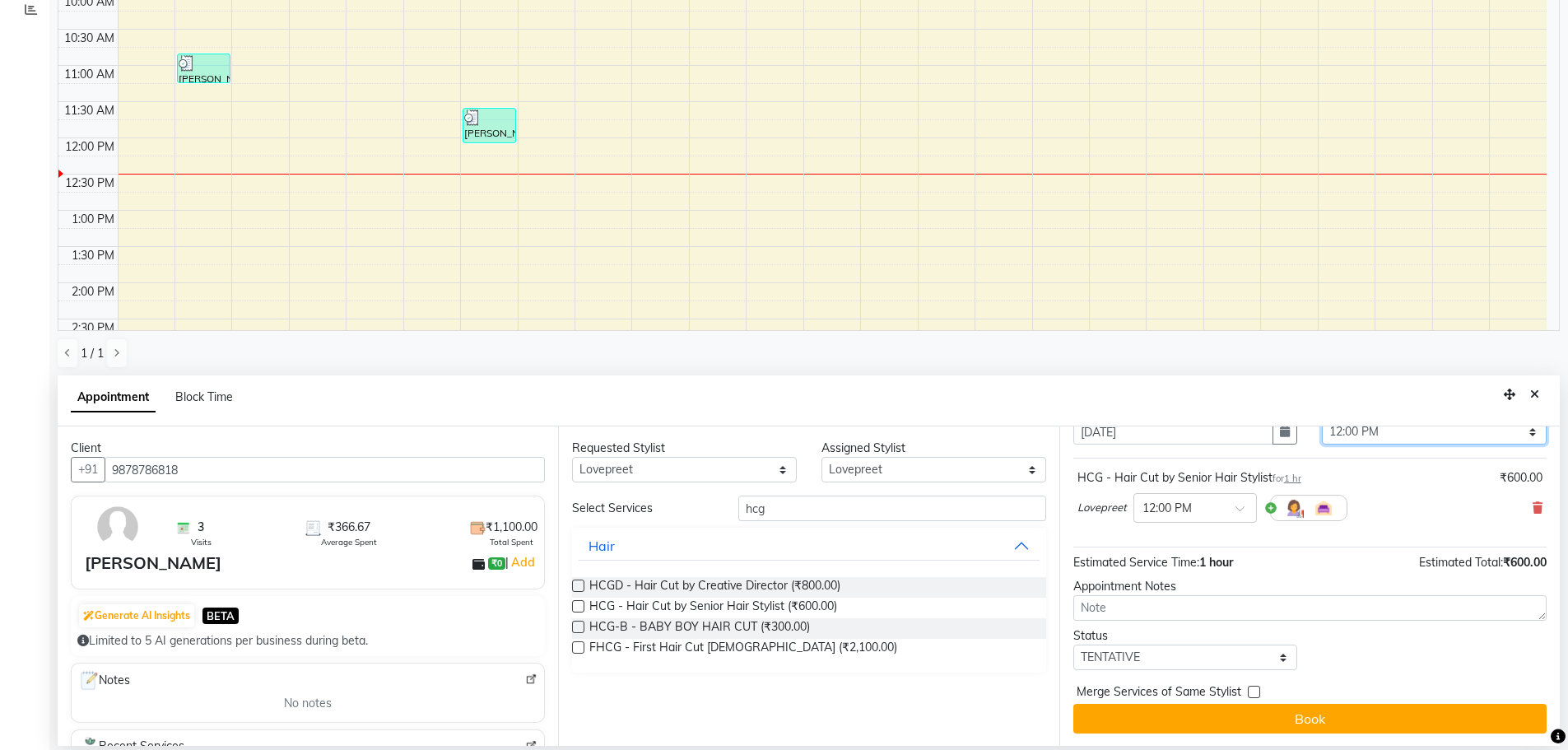
scroll to position [71, 0]
click at [1149, 647] on select "Select TENTATIVE CONFIRM CHECK-IN UPCOMING" at bounding box center [1185, 656] width 224 height 26
select select "confirm booking"
click at [1073, 643] on select "Select TENTATIVE CONFIRM CHECK-IN UPCOMING" at bounding box center [1185, 656] width 224 height 26
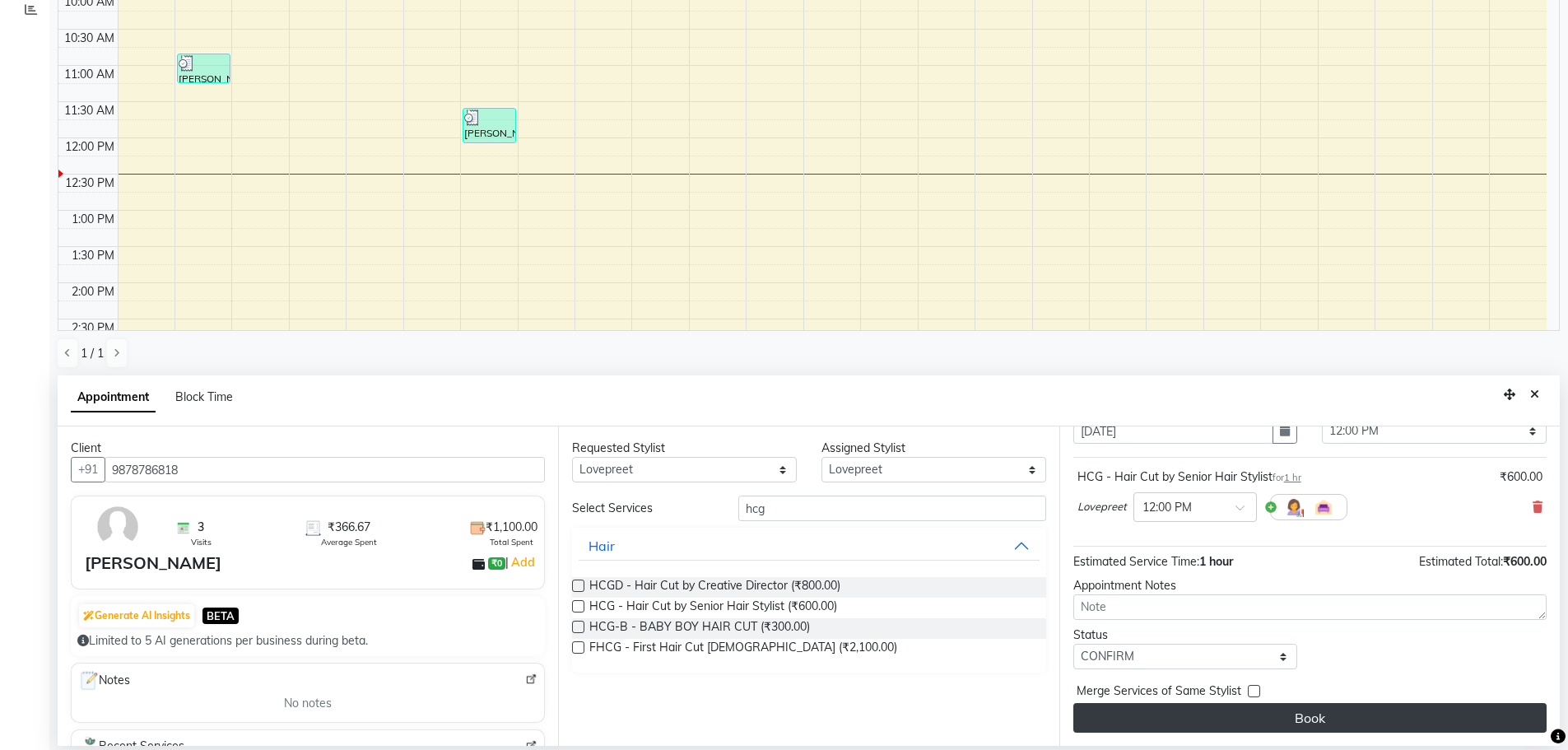
click at [1219, 724] on button "Book" at bounding box center [1309, 717] width 473 height 30
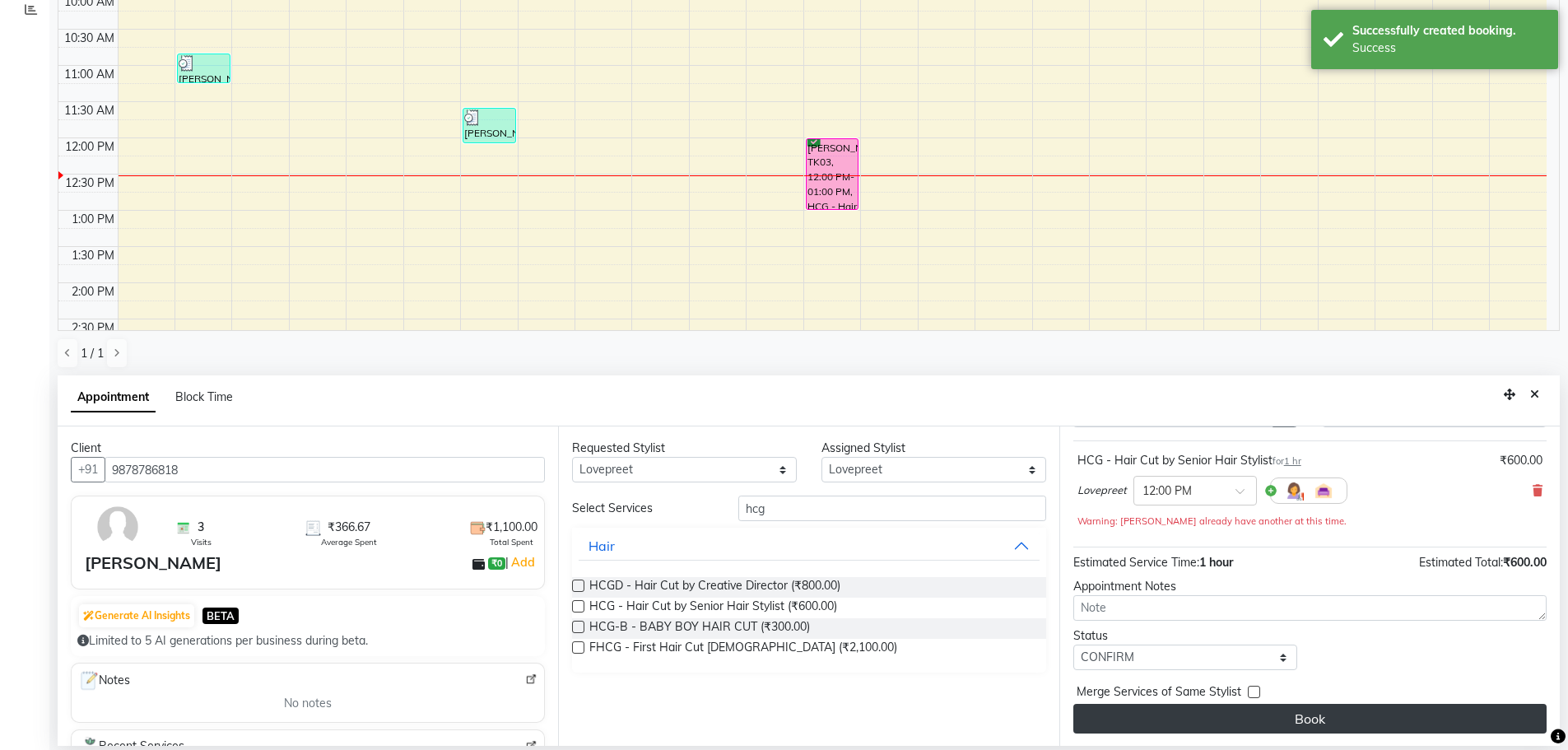
scroll to position [88, 0]
click at [1272, 712] on button "Book" at bounding box center [1309, 717] width 473 height 30
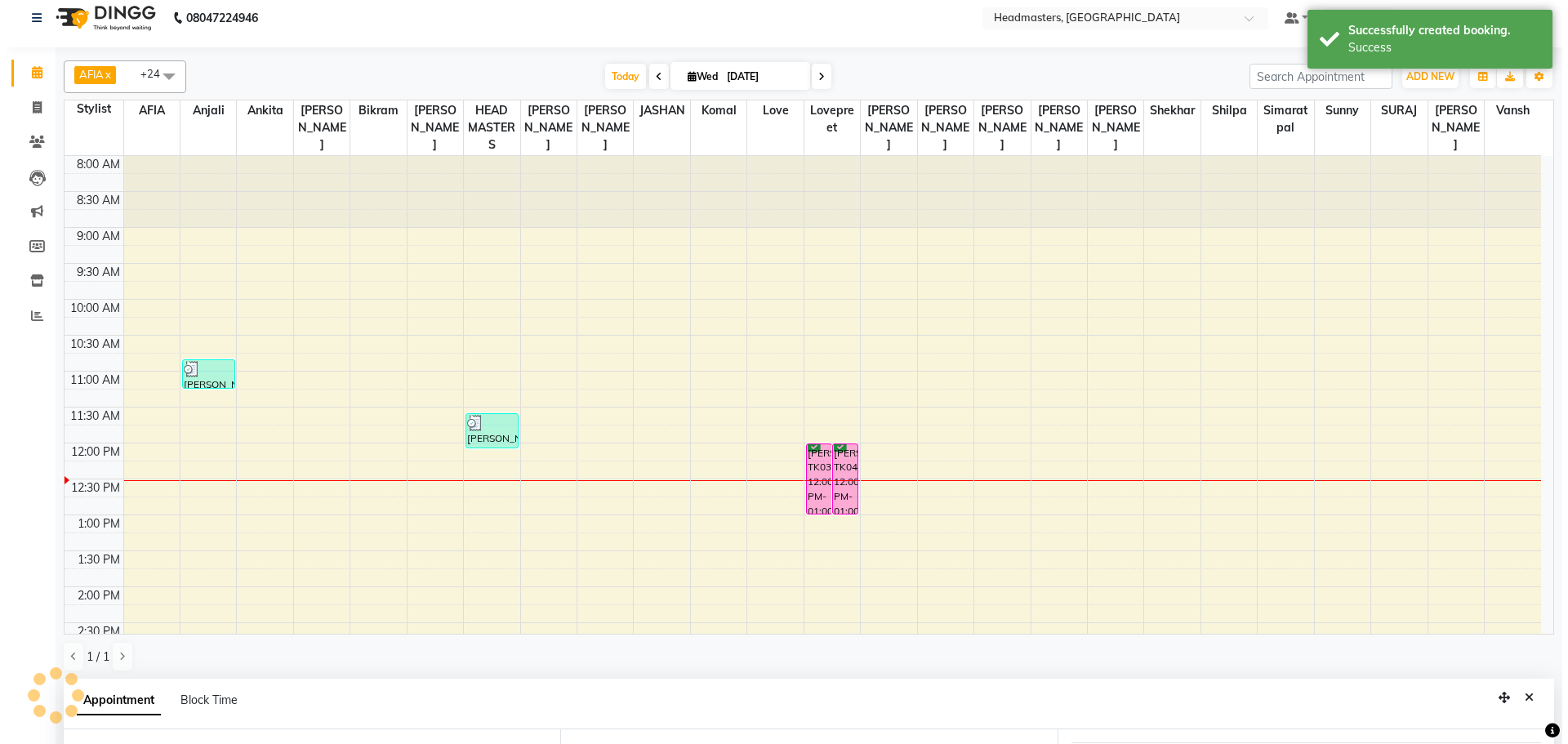
scroll to position [0, 0]
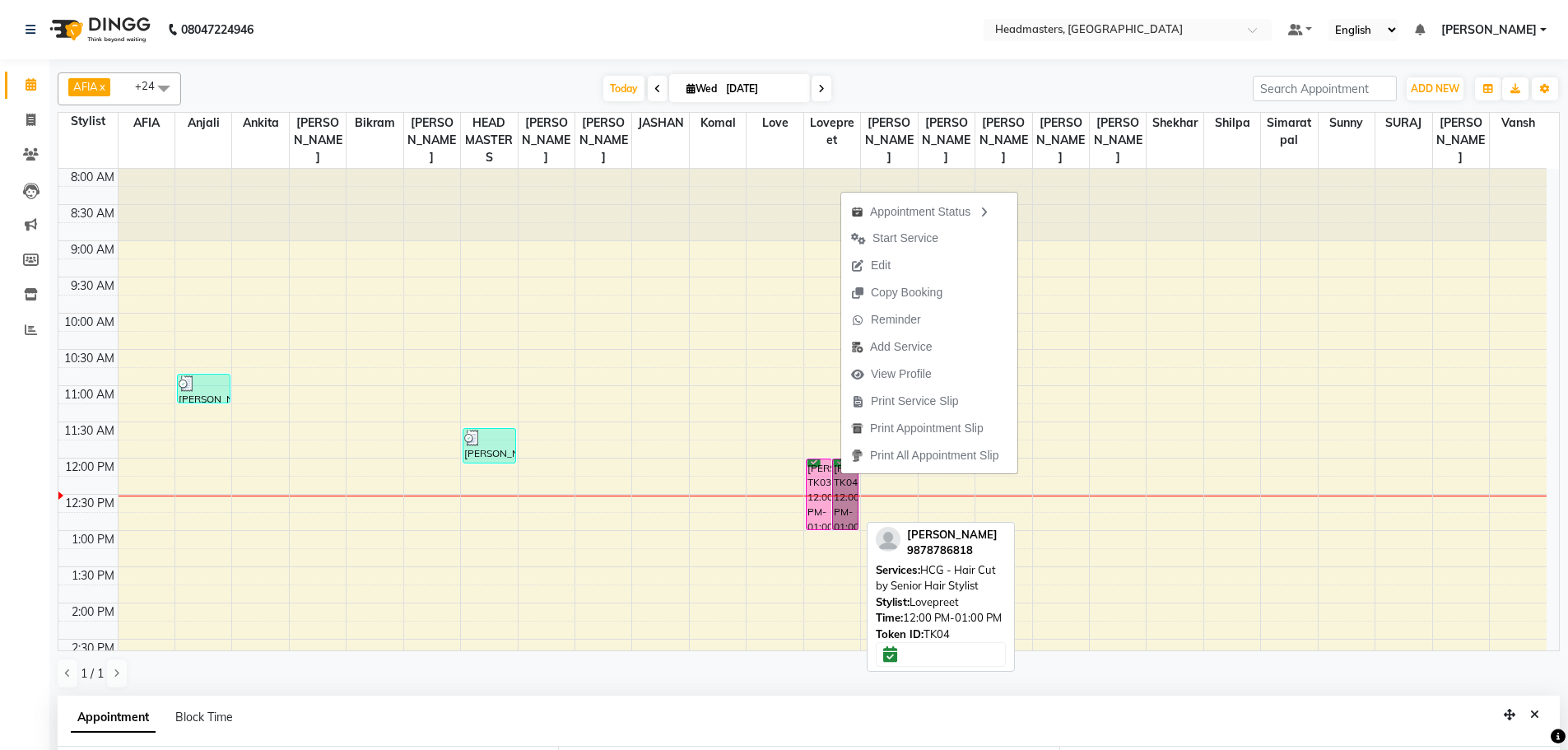
click at [852, 492] on link "[PERSON_NAME], TK04, 12:00 PM-01:00 PM, HCG - Hair Cut by Senior Hair Stylist" at bounding box center [845, 494] width 26 height 72
select select "6"
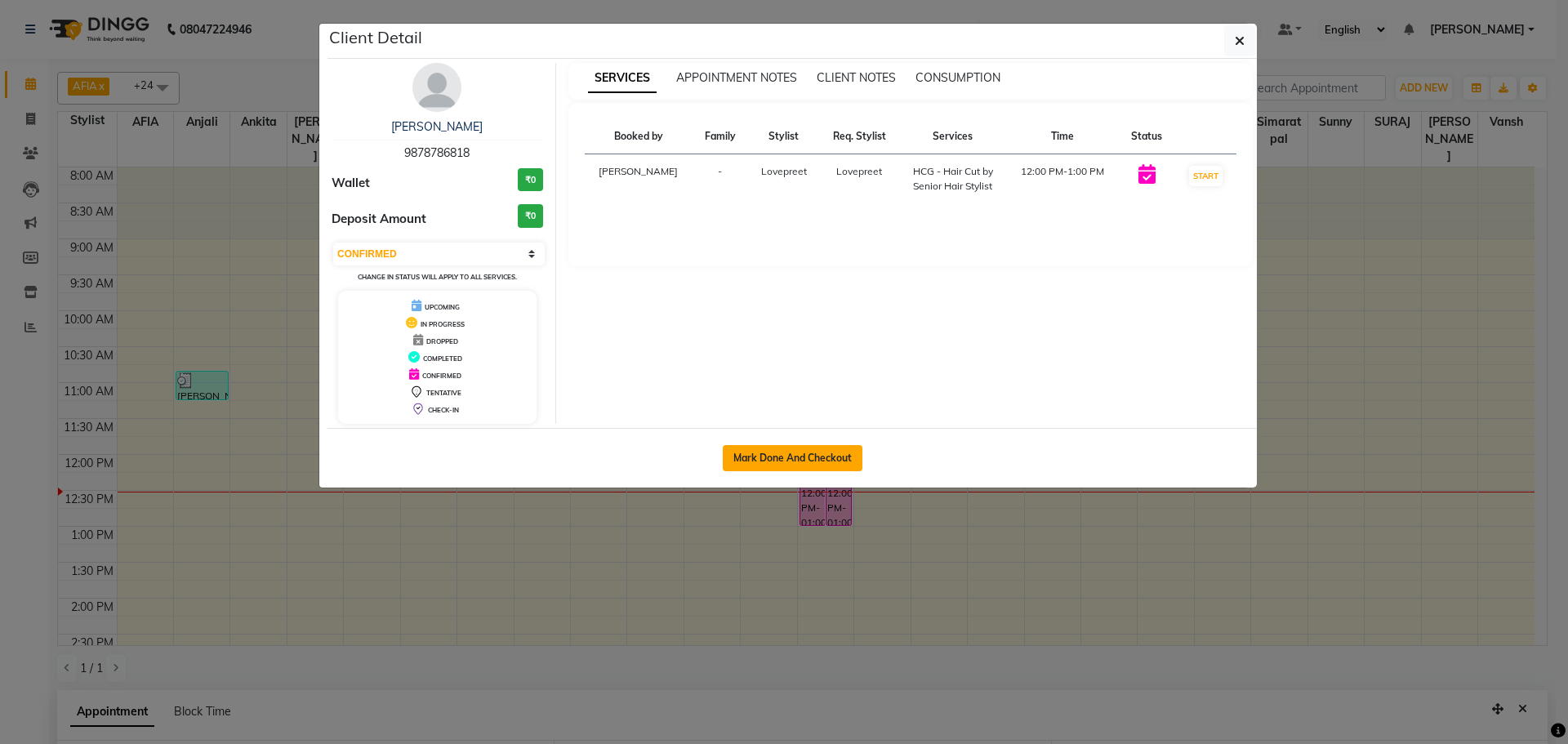
click at [804, 447] on button "Mark Done And Checkout" at bounding box center [792, 457] width 139 height 26
select select "service"
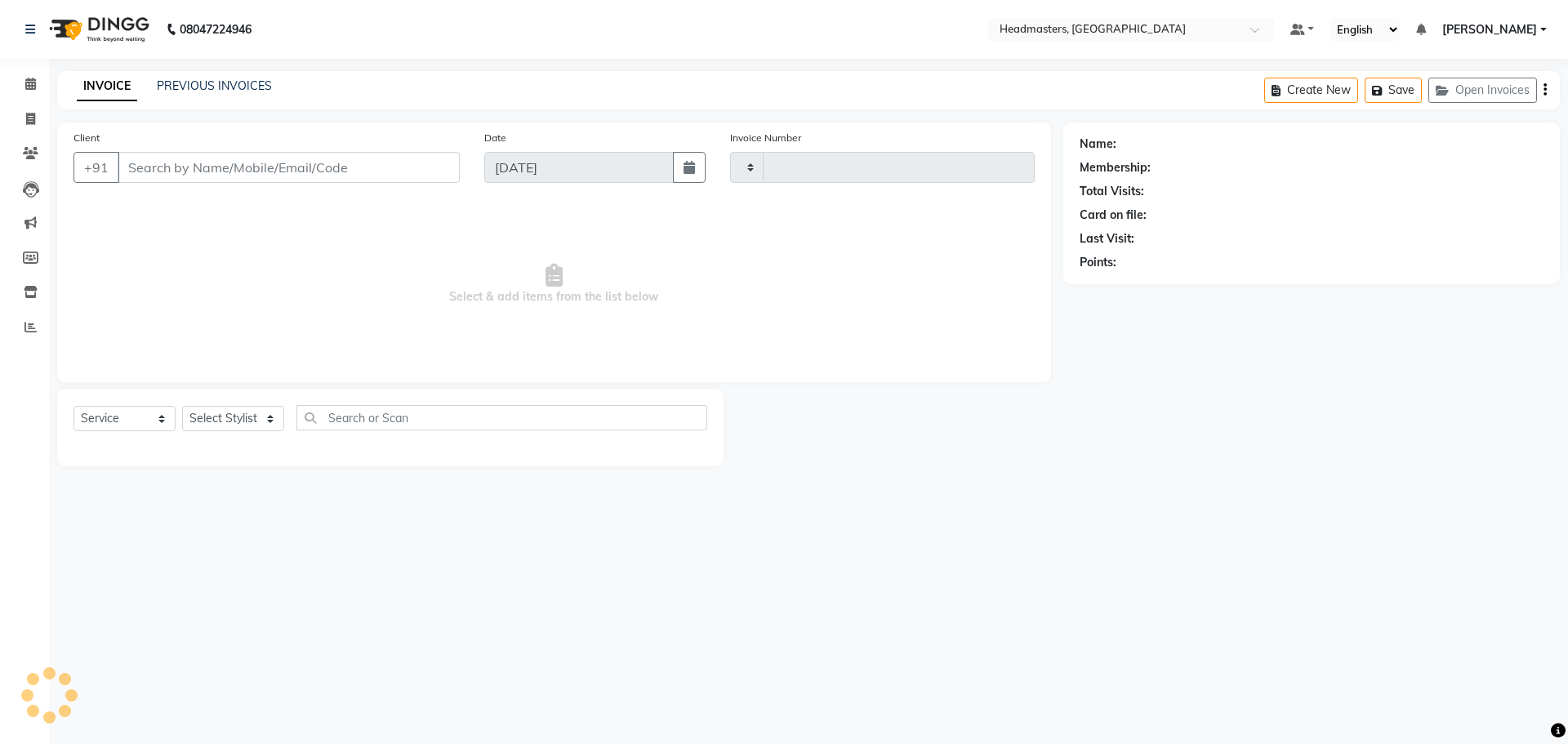
type input "3284"
select select "7136"
type input "9878786818"
select select "60662"
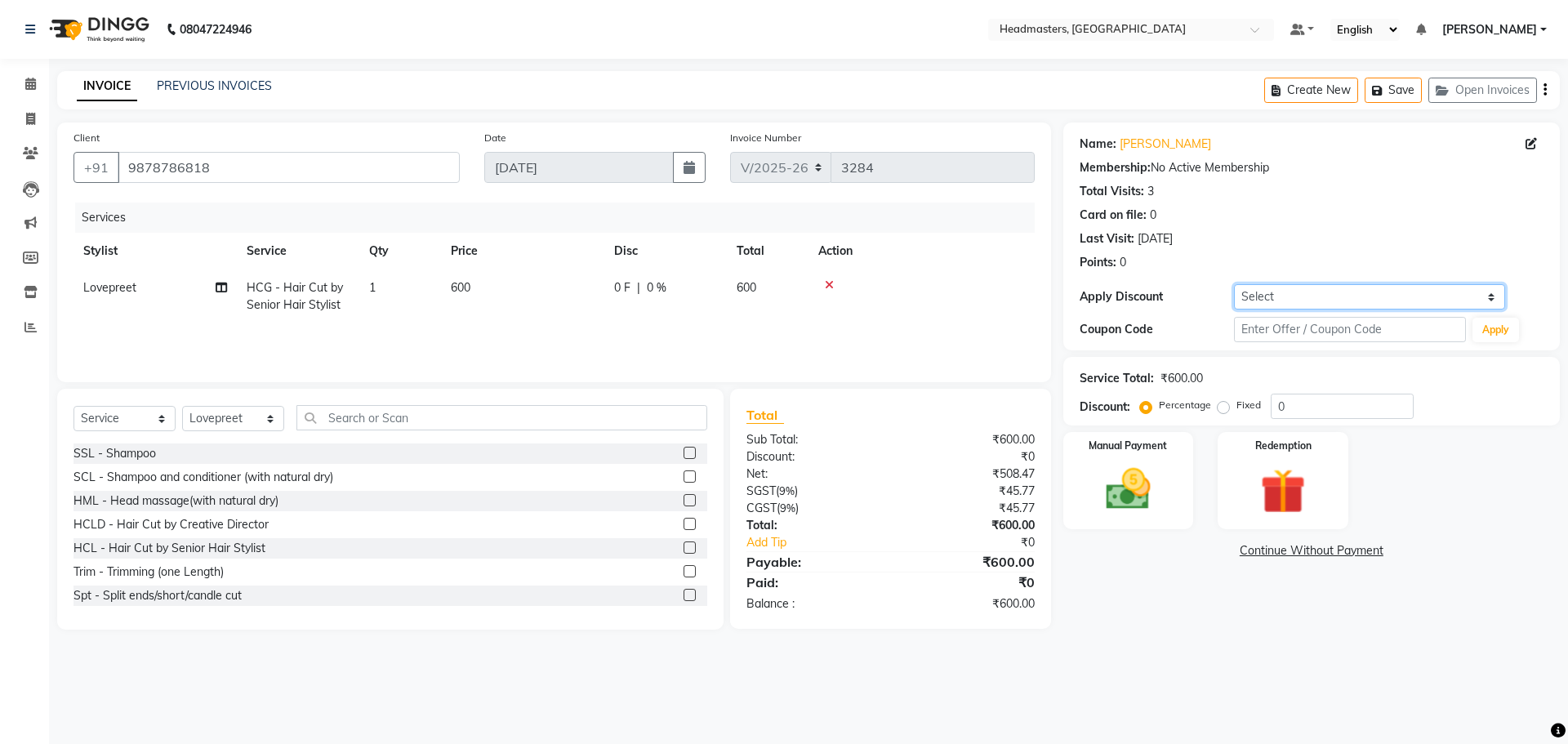
click at [1283, 289] on select "Select Coupon → Wrong Job Card Coupon → Complimentary Services Coupon → Correct…" at bounding box center [1369, 297] width 271 height 25
select select "9: Object"
click at [1233, 284] on select "Select Coupon → Wrong Job Card Coupon → Complimentary Services Coupon → Correct…" at bounding box center [1369, 297] width 271 height 25
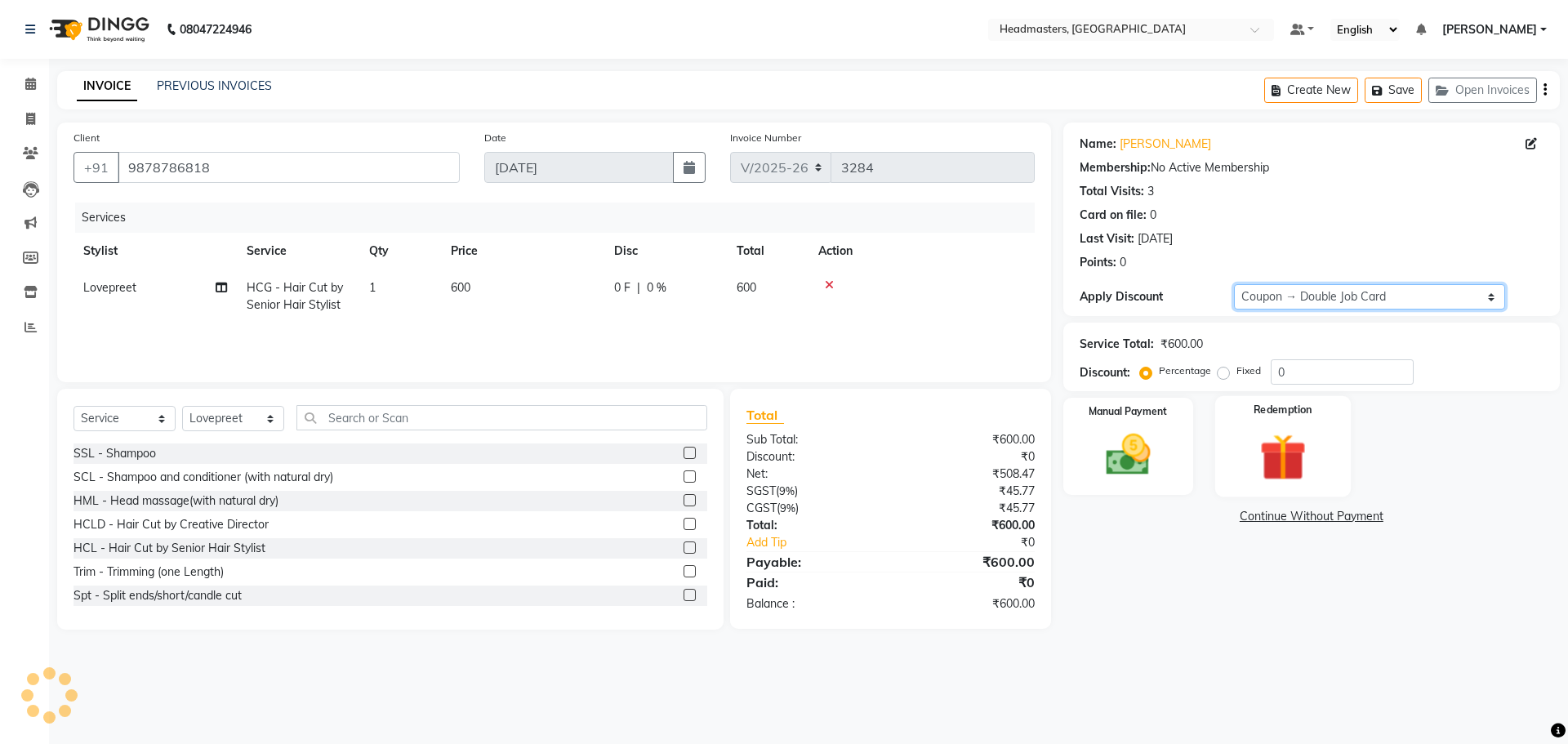
type input "100"
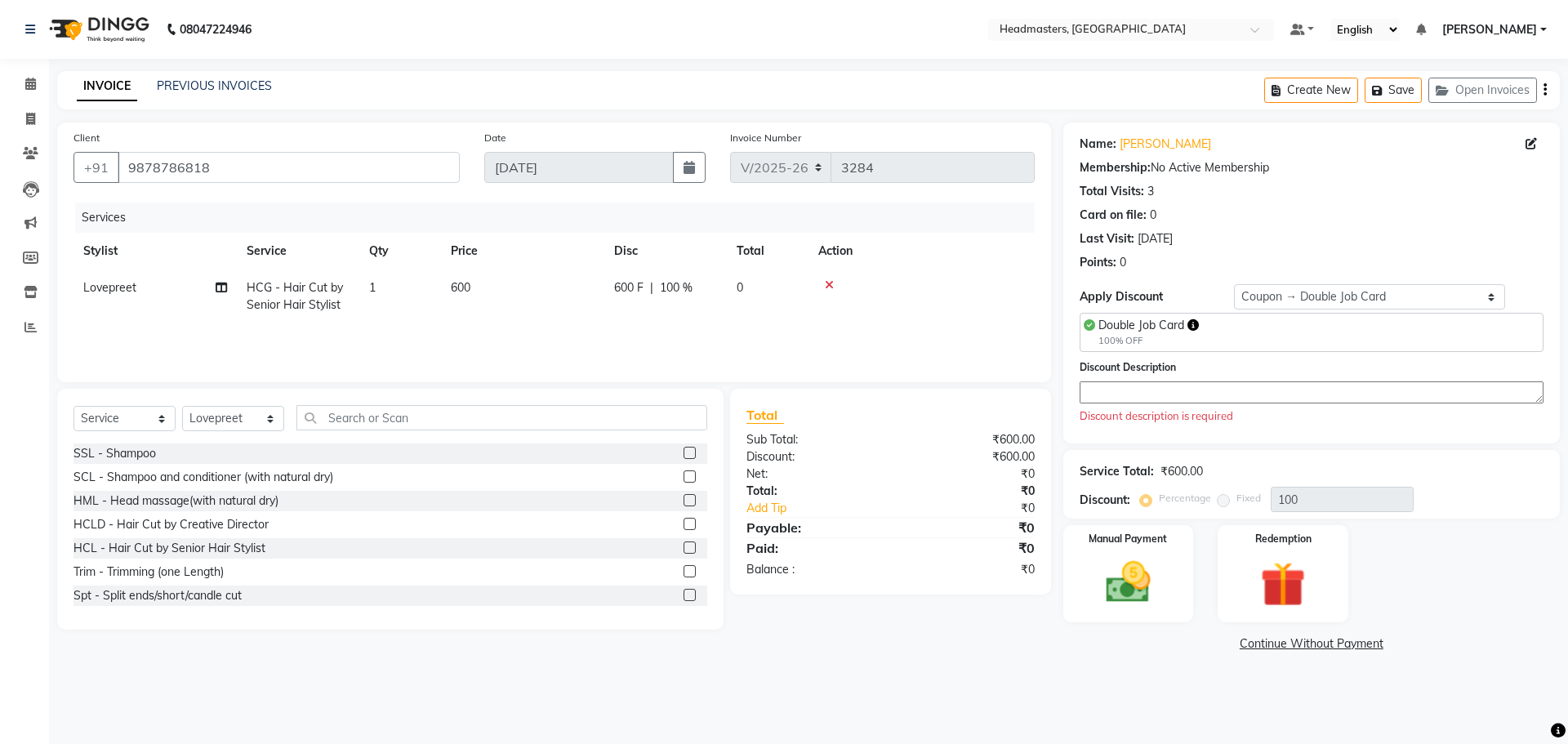
click at [1292, 642] on link "Continue Without Payment" at bounding box center [1311, 643] width 490 height 17
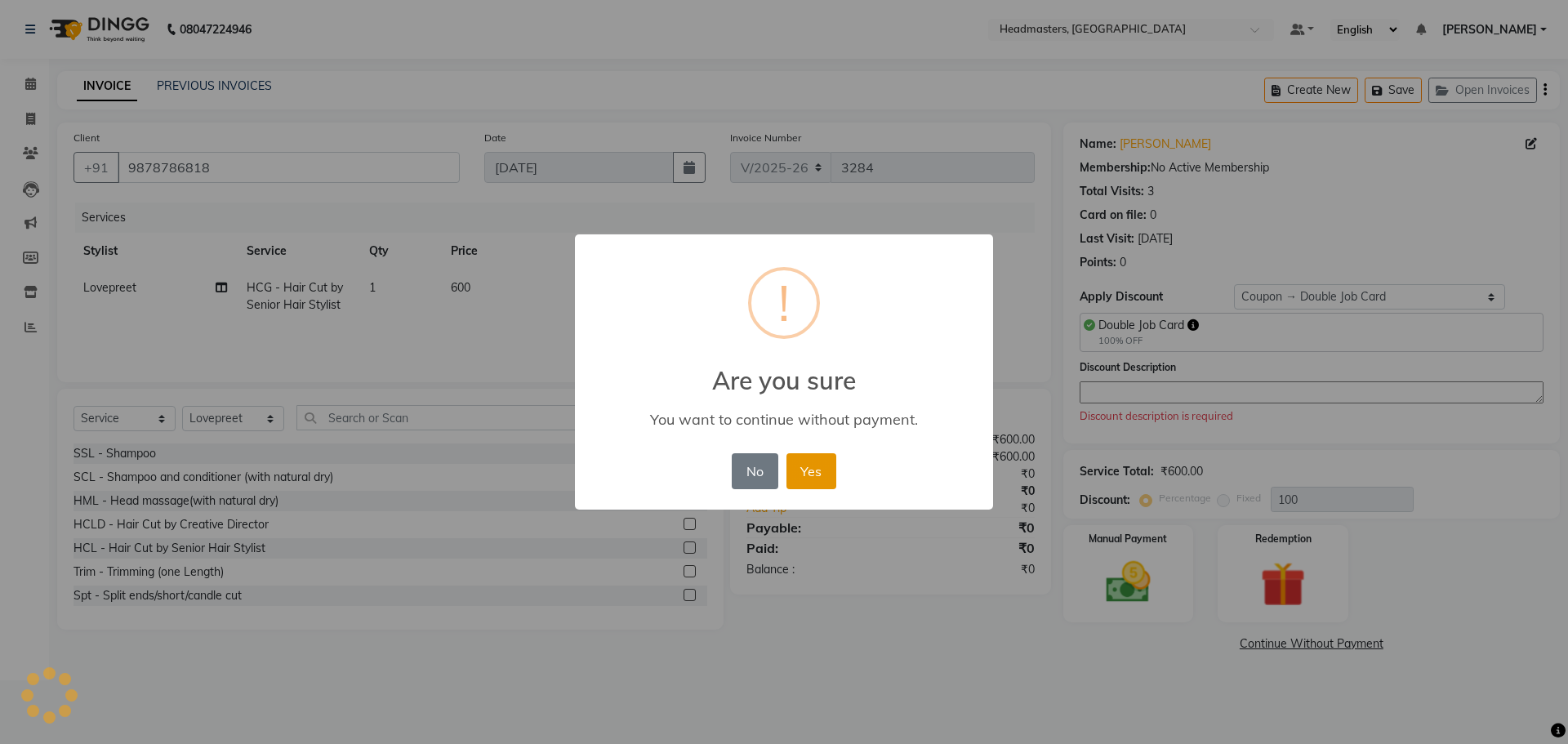
click at [815, 460] on button "Yes" at bounding box center [811, 471] width 50 height 36
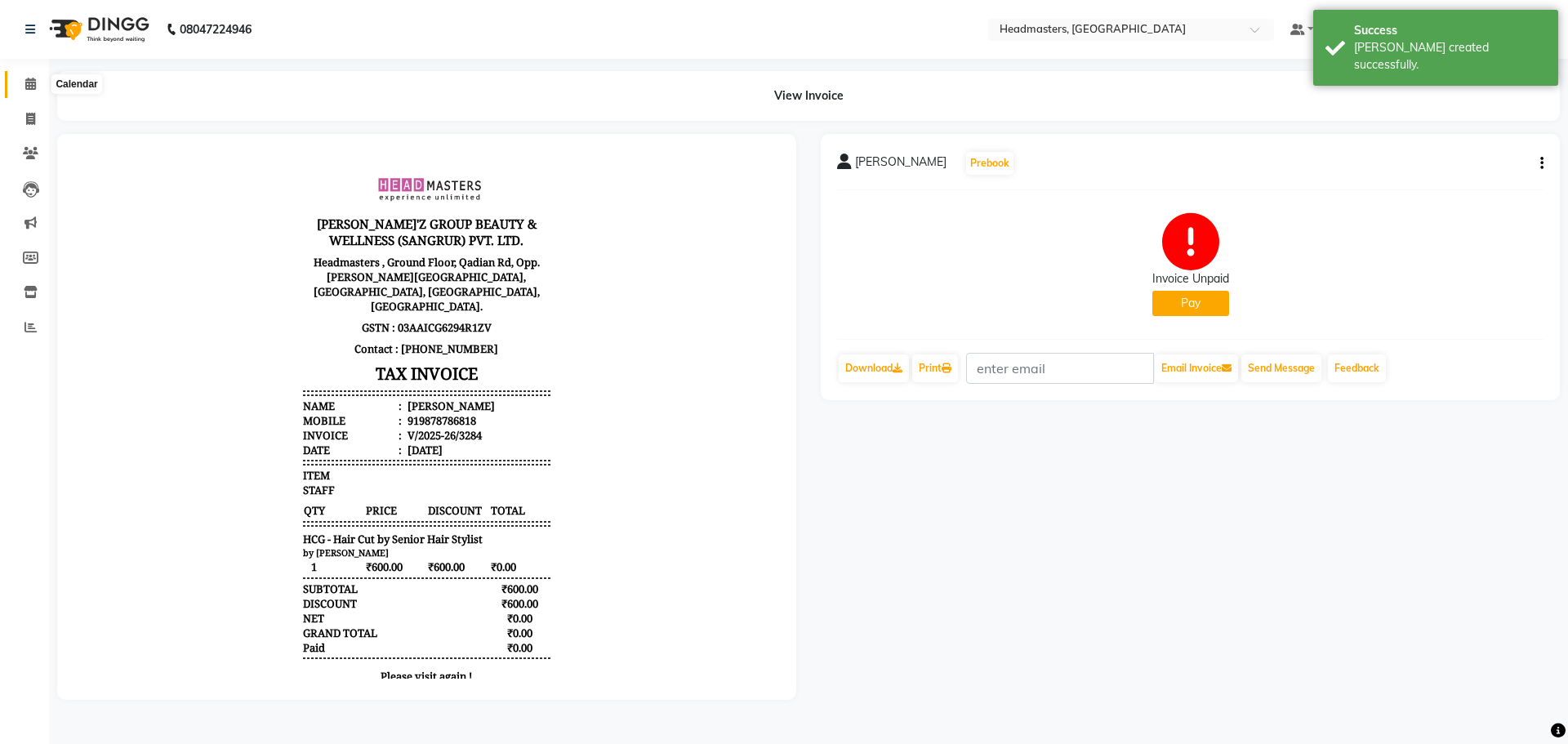
click at [27, 82] on icon at bounding box center [31, 84] width 11 height 13
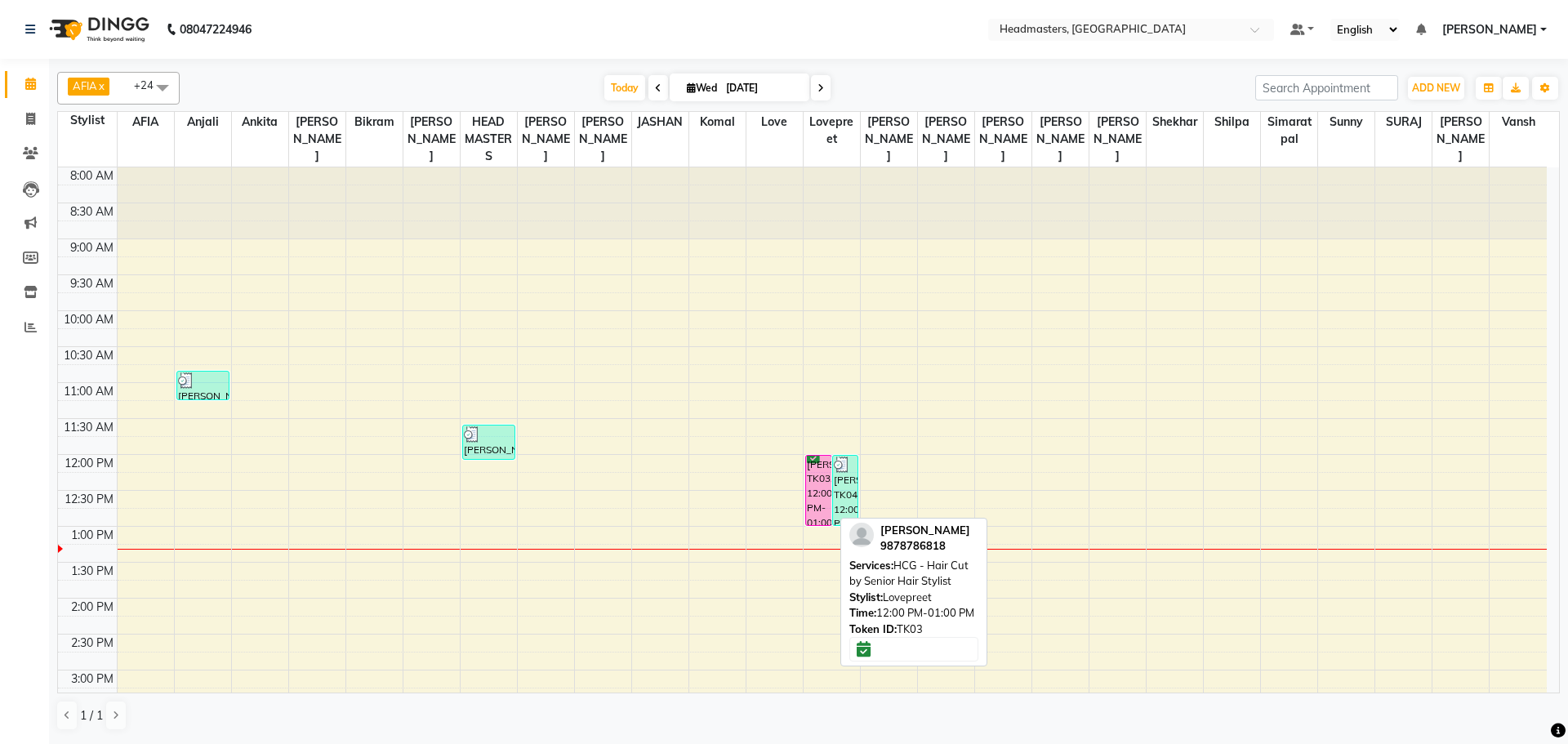
click at [812, 463] on div "[PERSON_NAME], TK03, 12:00 PM-01:00 PM, HCG - Hair Cut by Senior Hair Stylist" at bounding box center [818, 490] width 25 height 70
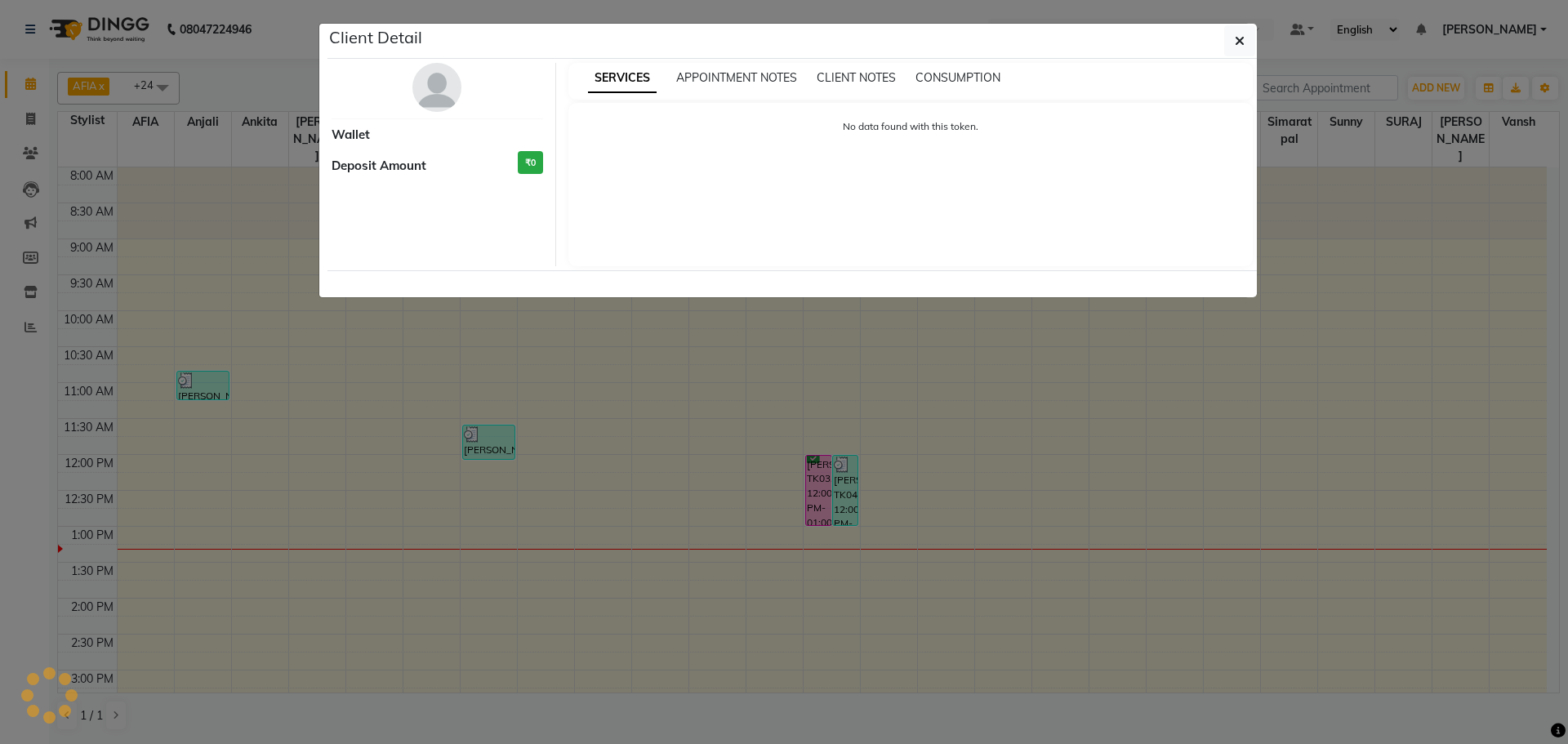
select select "6"
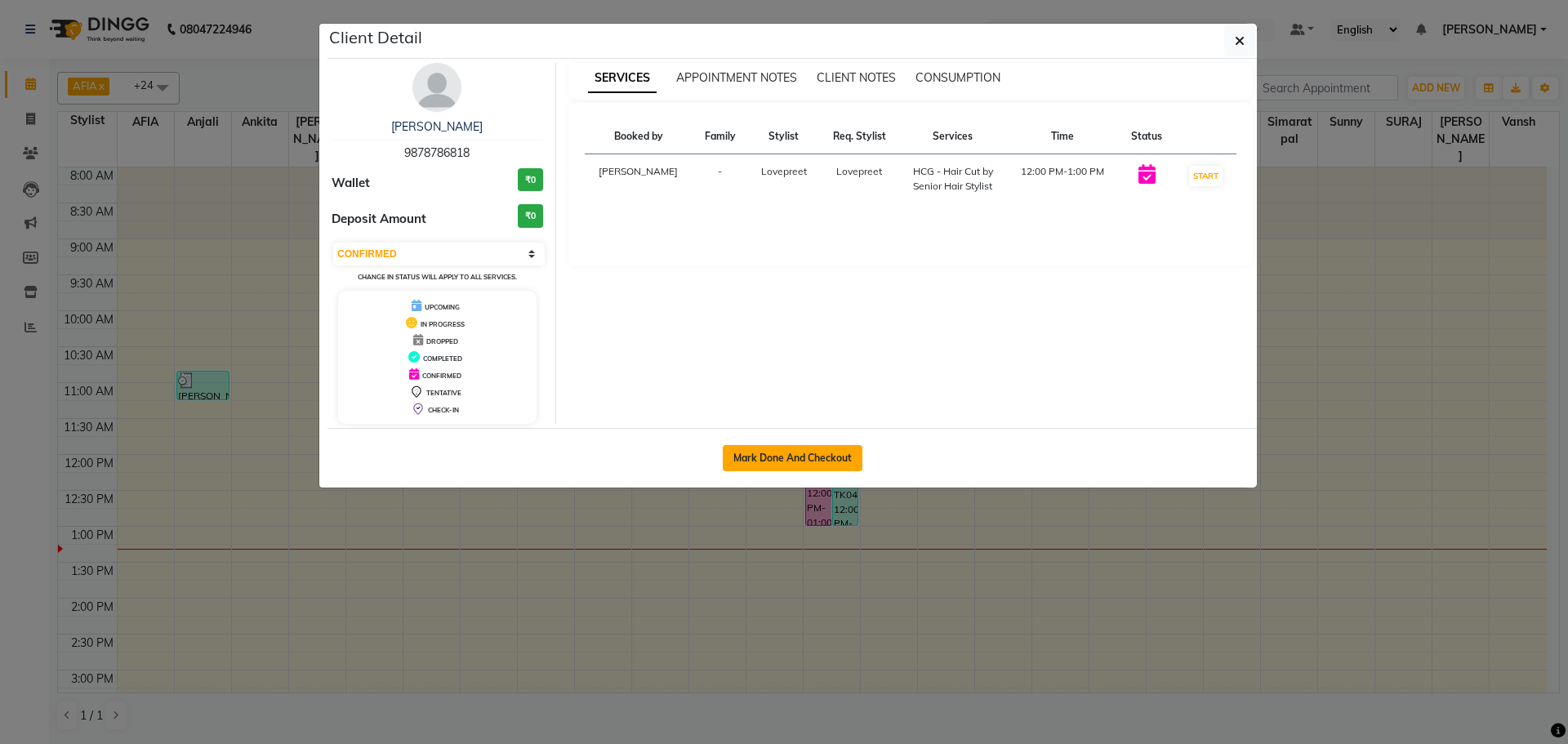
click at [795, 467] on button "Mark Done And Checkout" at bounding box center [792, 457] width 139 height 26
select select "service"
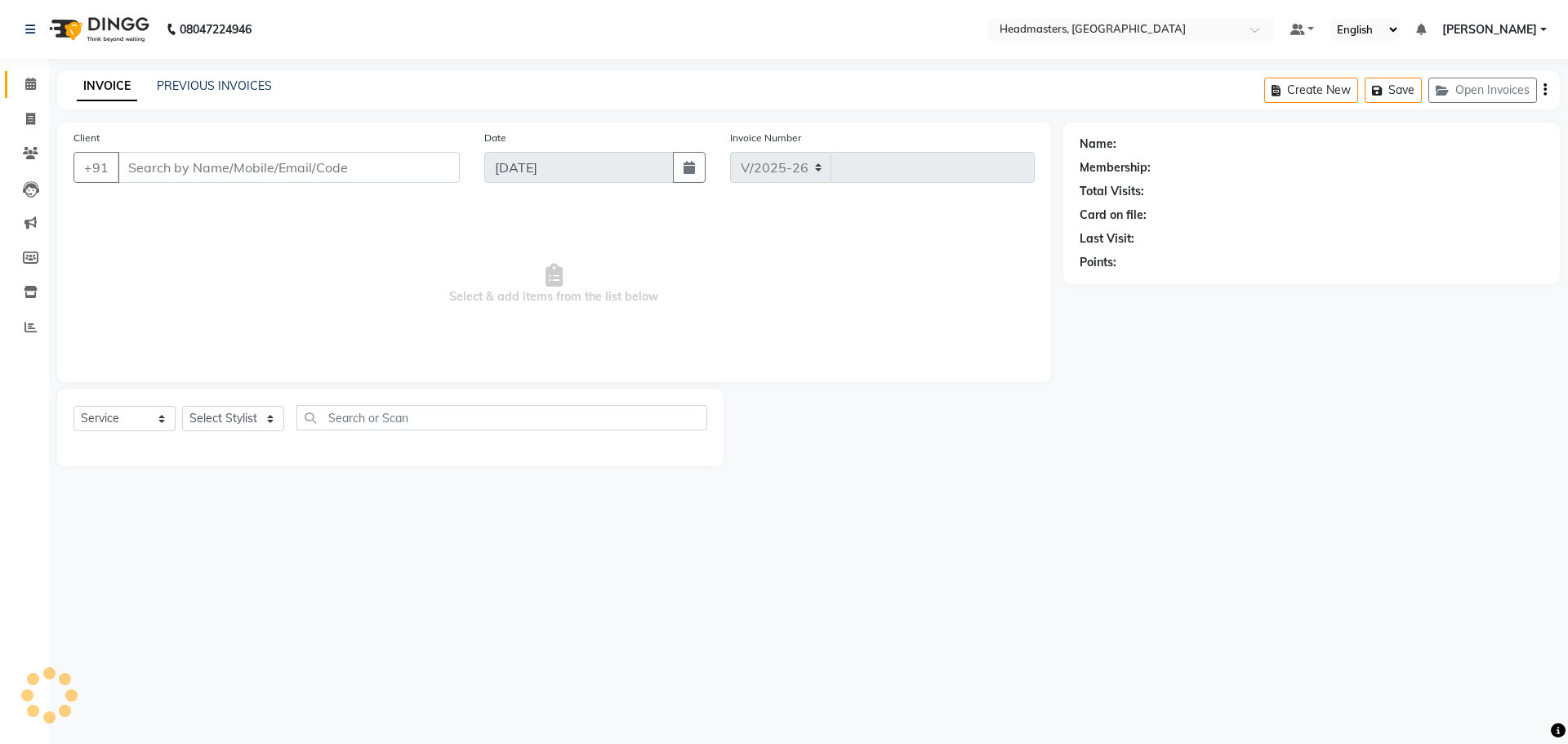
select select "7136"
type input "3285"
type input "9878786818"
select select "60662"
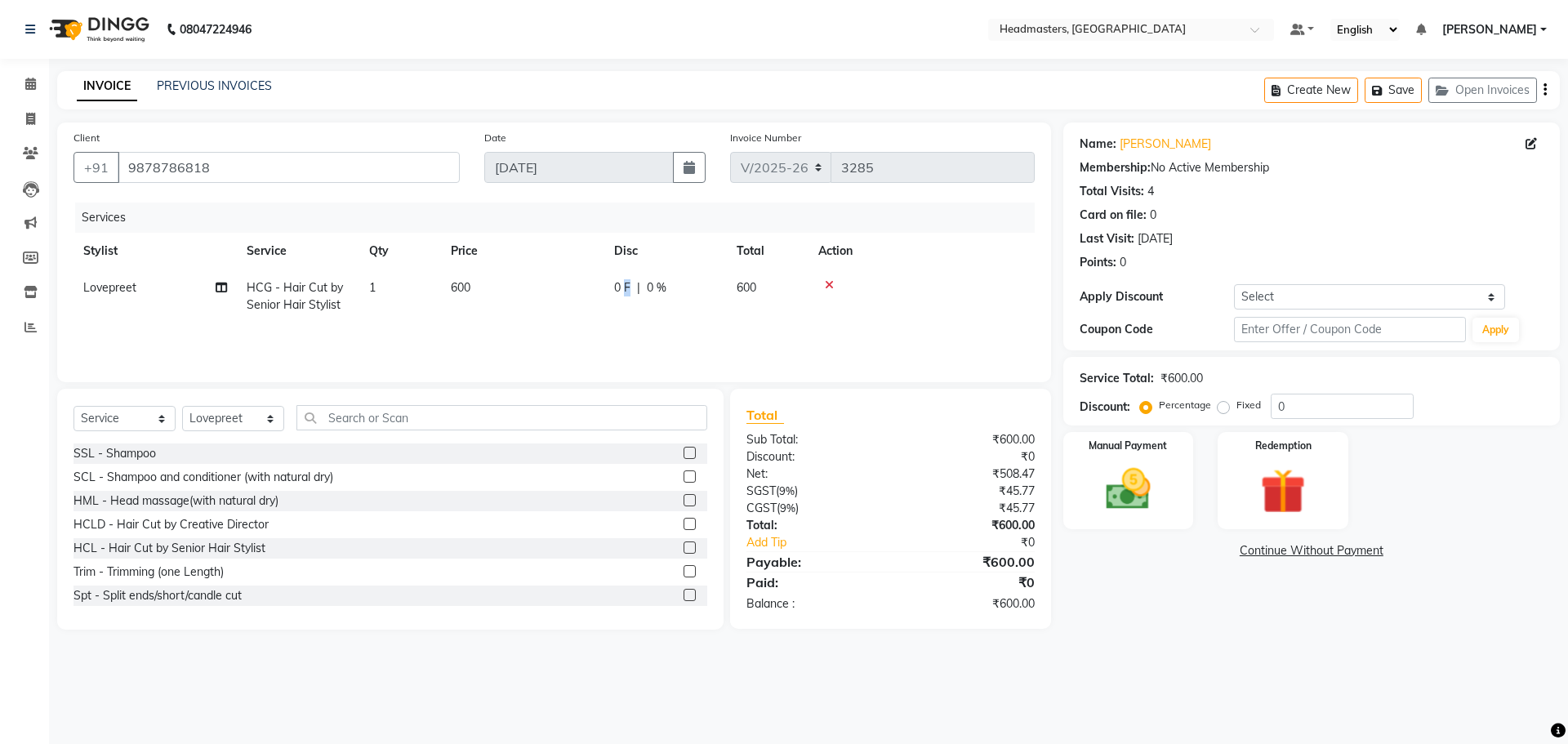
click at [627, 288] on span "0 F" at bounding box center [622, 287] width 16 height 17
select select "60662"
click at [711, 293] on input "0" at bounding box center [715, 292] width 49 height 25
type input "0200"
click at [386, 416] on input "text" at bounding box center [502, 418] width 411 height 25
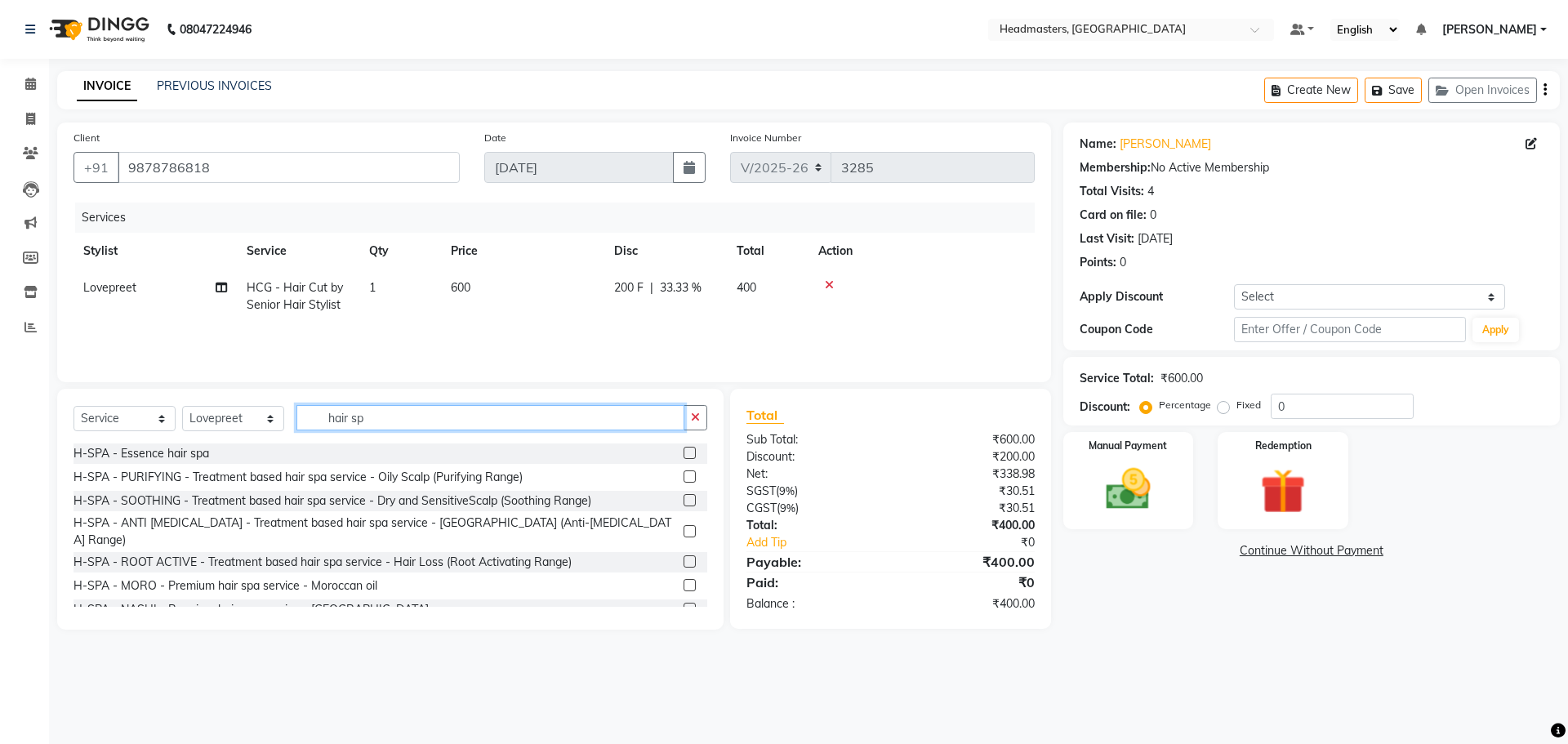
type input "hair sp"
click at [684, 447] on label at bounding box center [690, 453] width 13 height 13
click at [684, 448] on input "checkbox" at bounding box center [689, 454] width 11 height 11
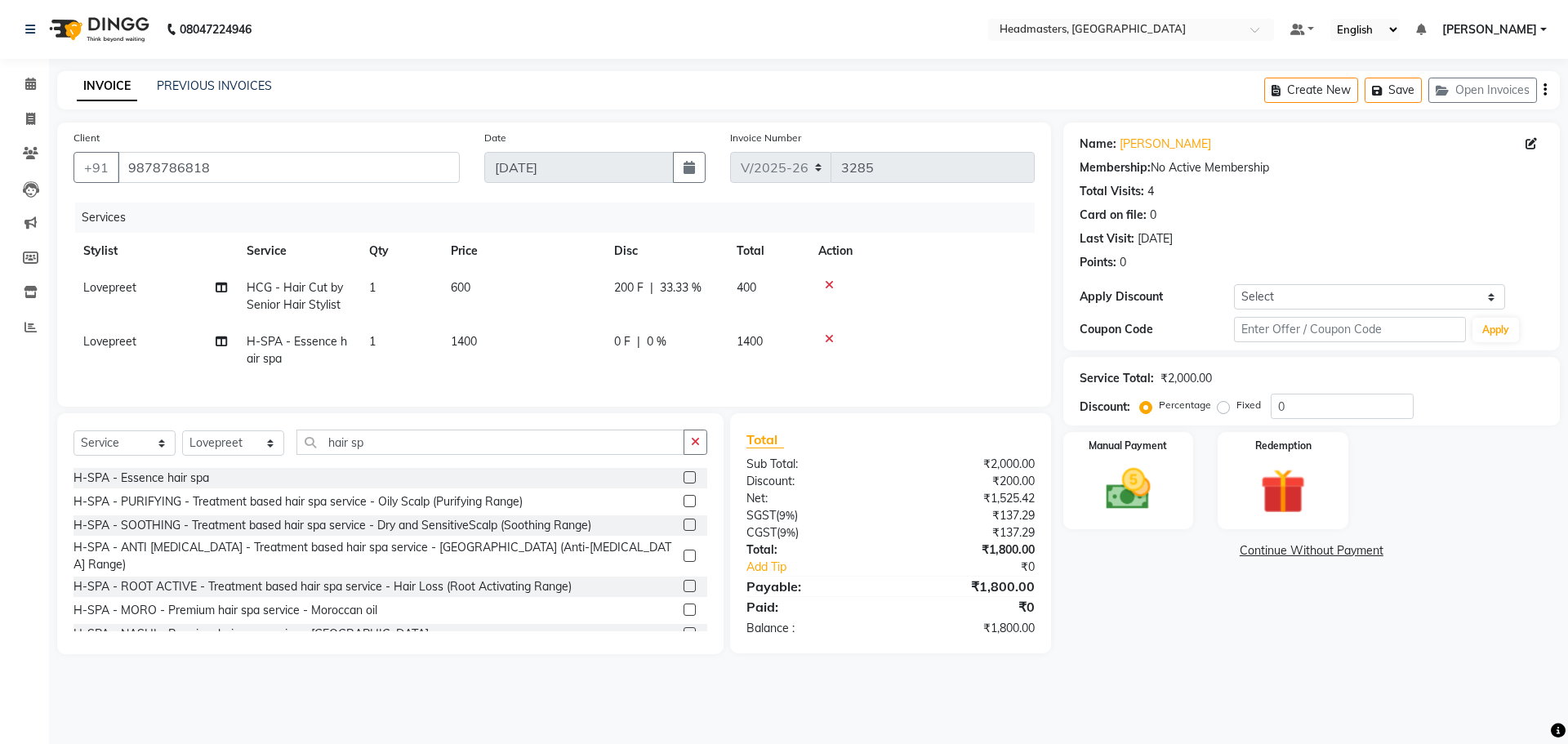
checkbox input "false"
click at [635, 332] on td "0 F | 0 %" at bounding box center [665, 351] width 122 height 54
select select "60662"
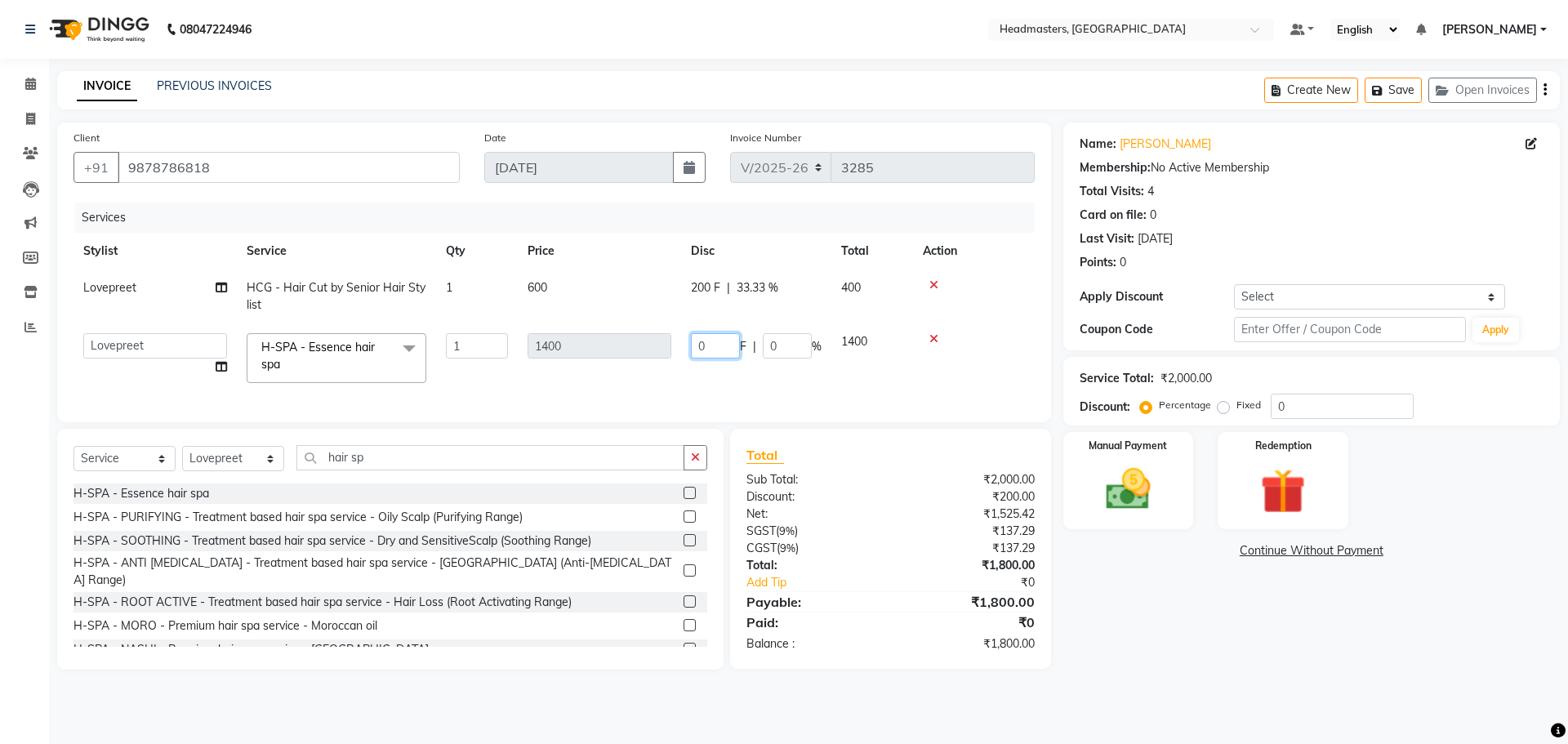
click at [727, 345] on input "0" at bounding box center [715, 345] width 49 height 25
type input "0600"
click at [740, 381] on div "Services Stylist Service Qty Price Disc Total Action [PERSON_NAME] HCG - Hair C…" at bounding box center [553, 304] width 961 height 203
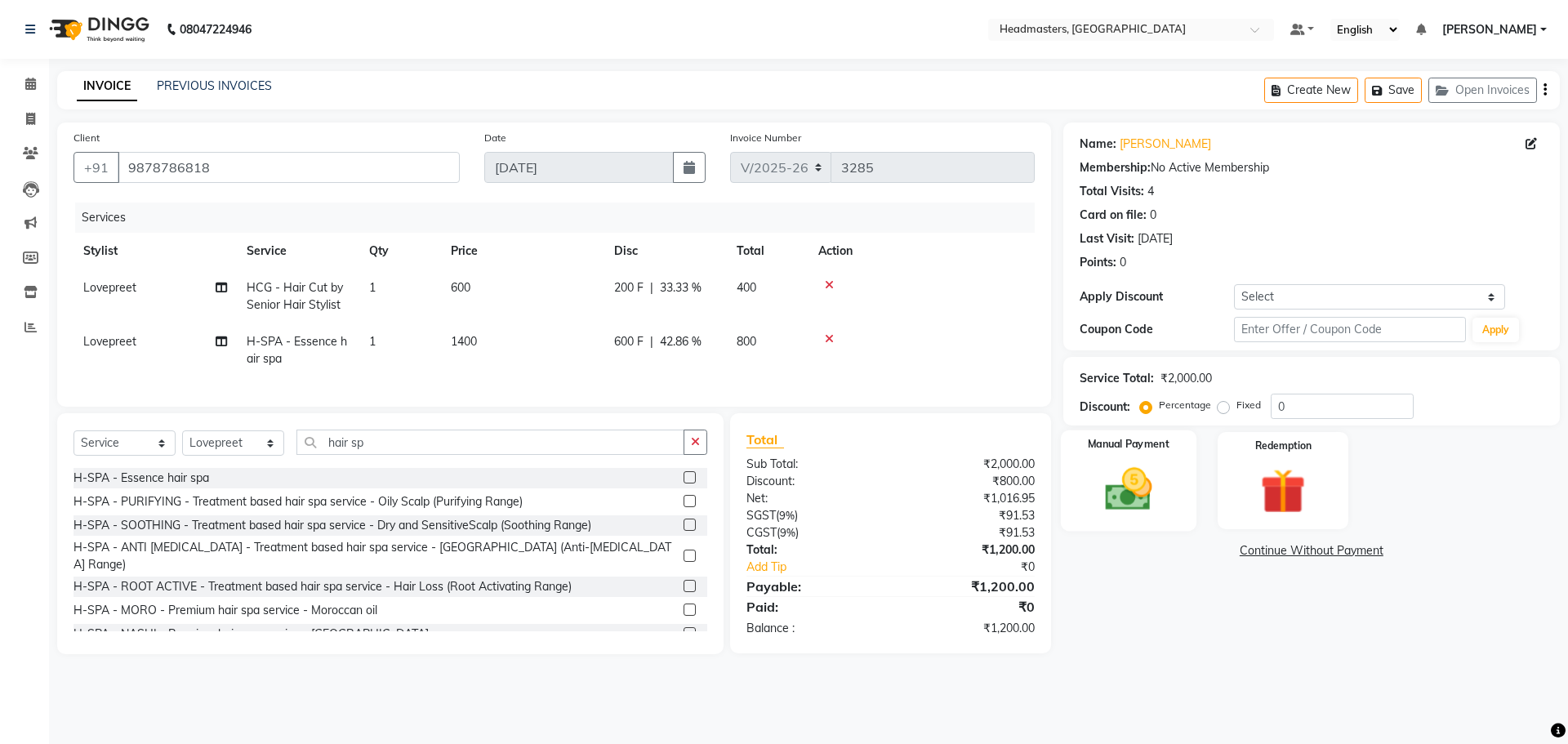
click at [1149, 496] on img at bounding box center [1128, 489] width 76 height 54
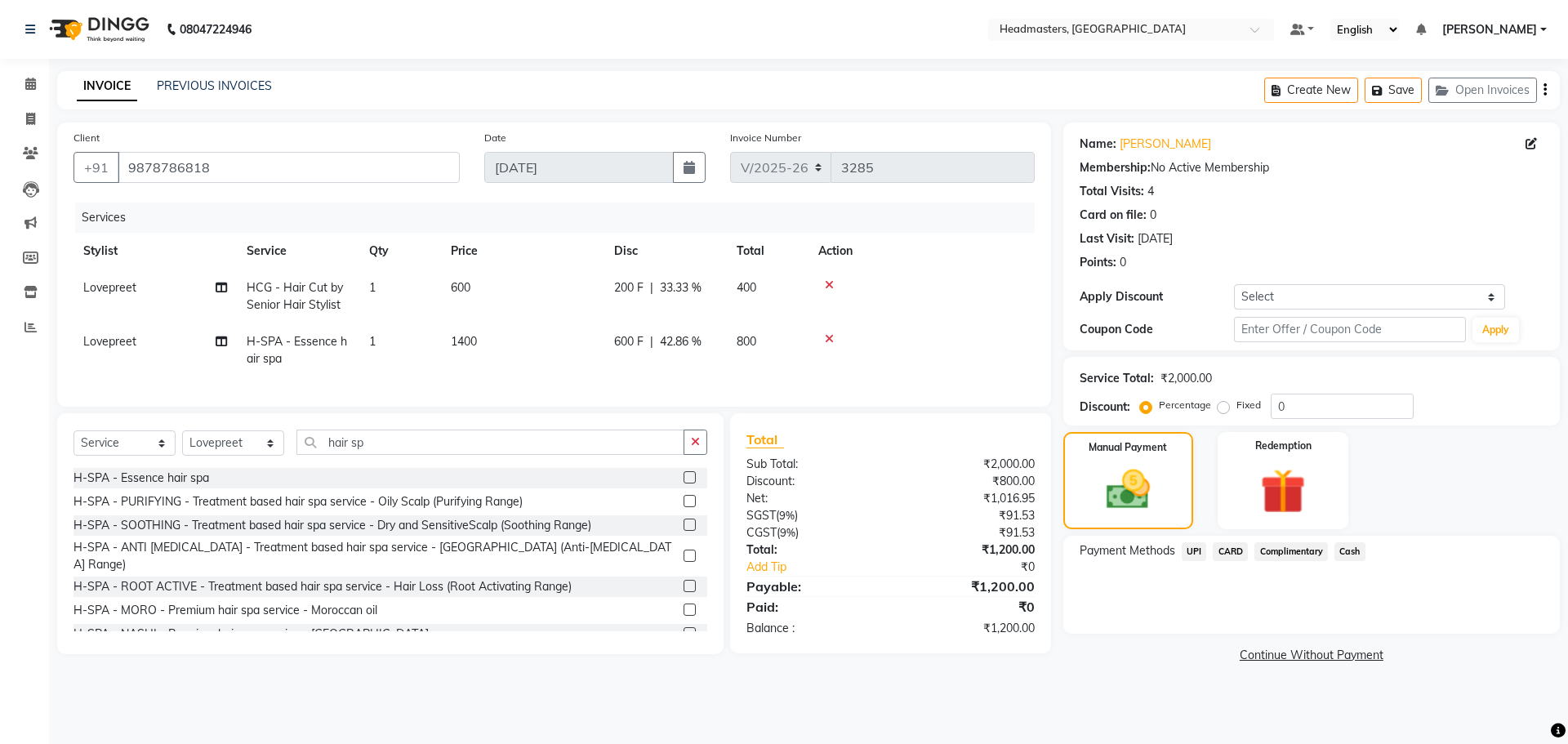
click at [1355, 551] on span "Cash" at bounding box center [1349, 551] width 31 height 19
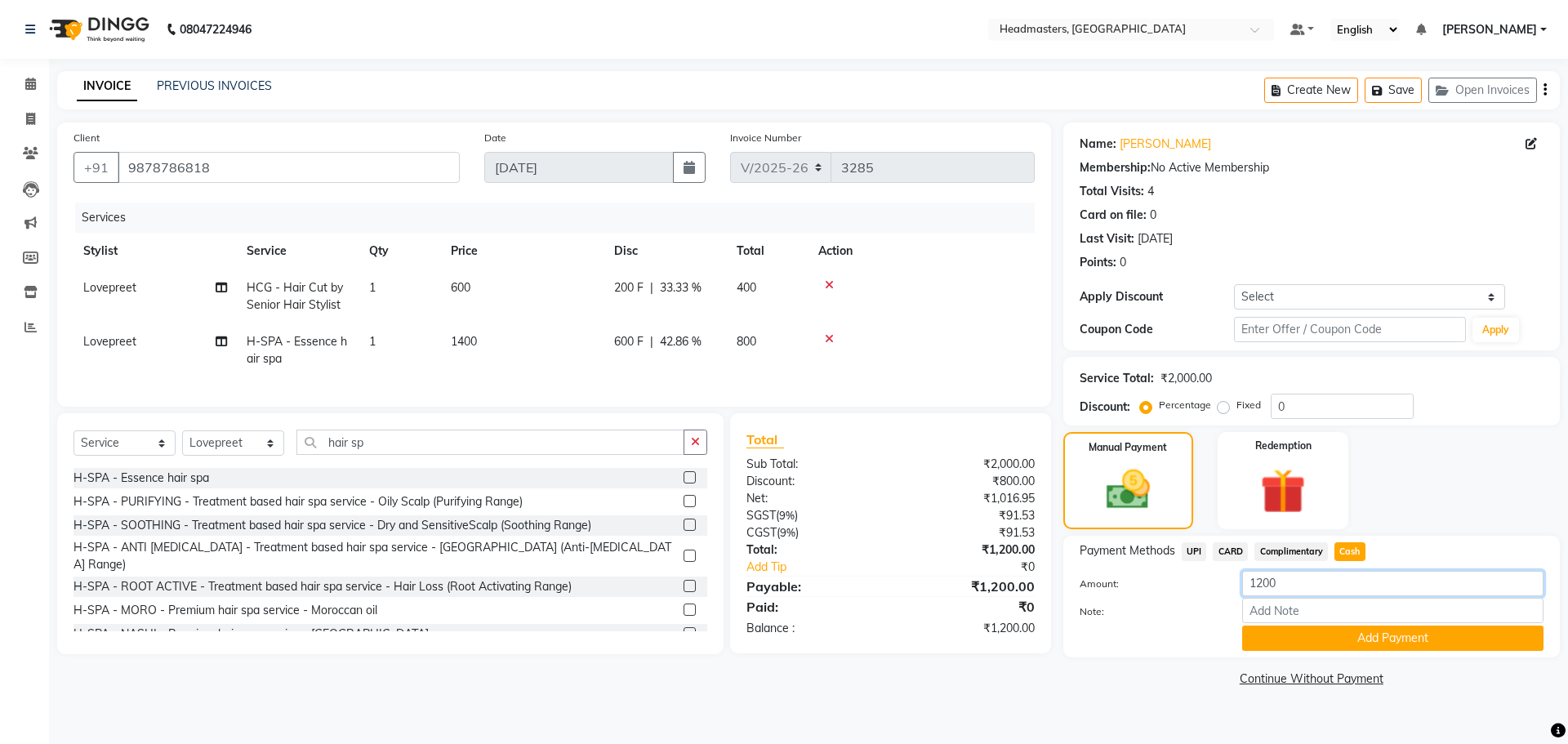
click at [1317, 579] on input "1200" at bounding box center [1392, 583] width 301 height 25
type input "1"
type input "400"
click at [1392, 645] on button "Add Payment" at bounding box center [1392, 638] width 301 height 25
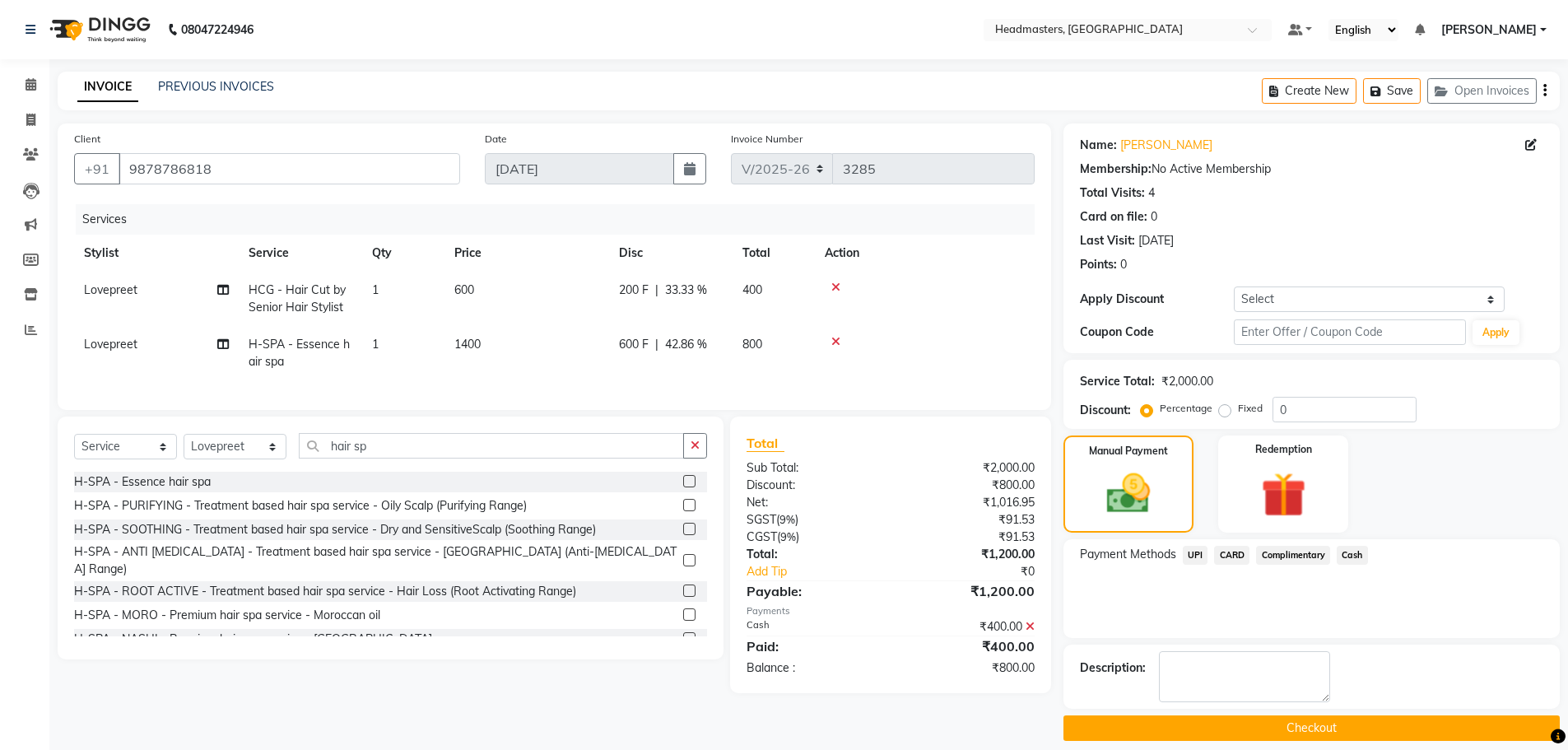
click at [1191, 551] on span "UPI" at bounding box center [1195, 555] width 26 height 19
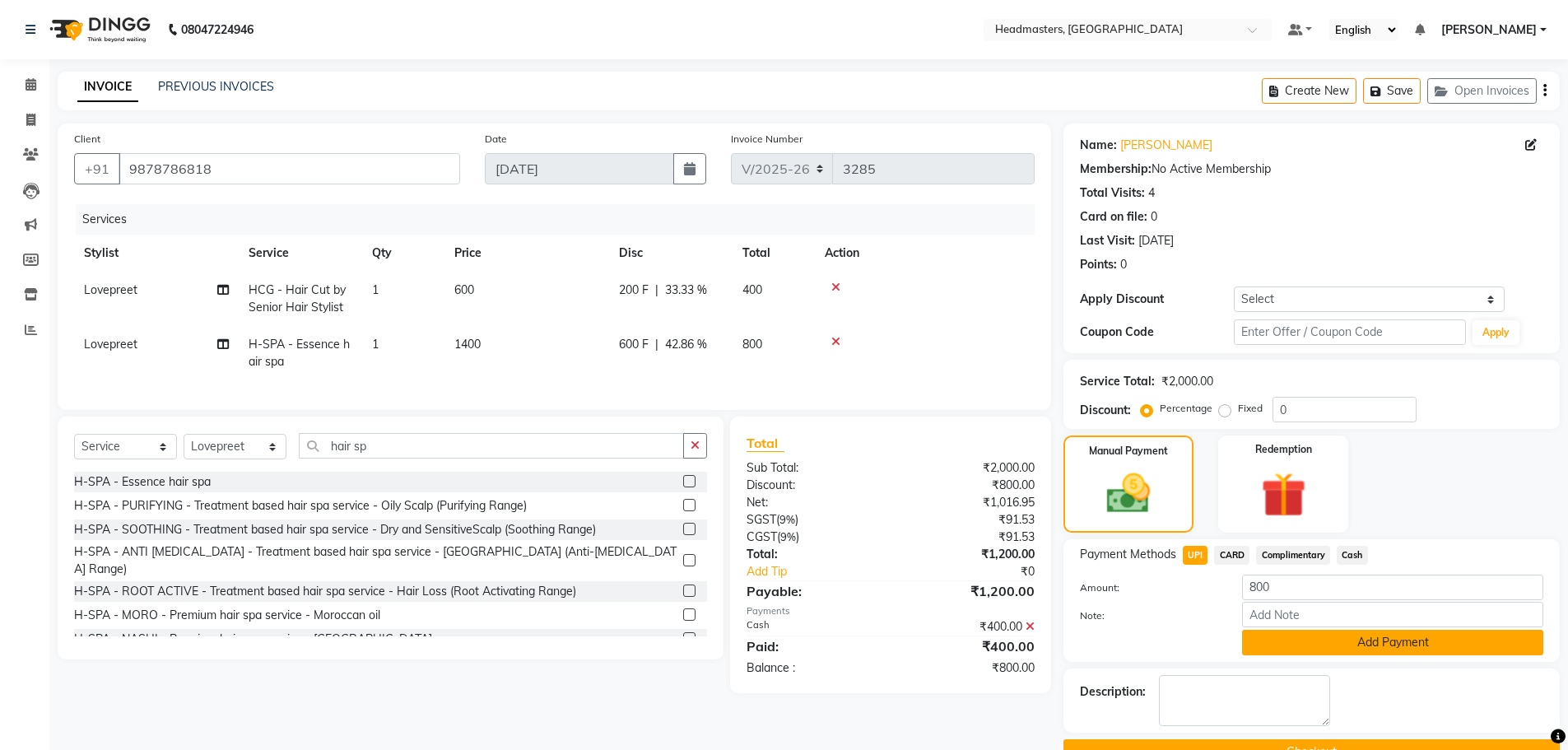
click at [1289, 642] on button "Add Payment" at bounding box center [1393, 642] width 301 height 26
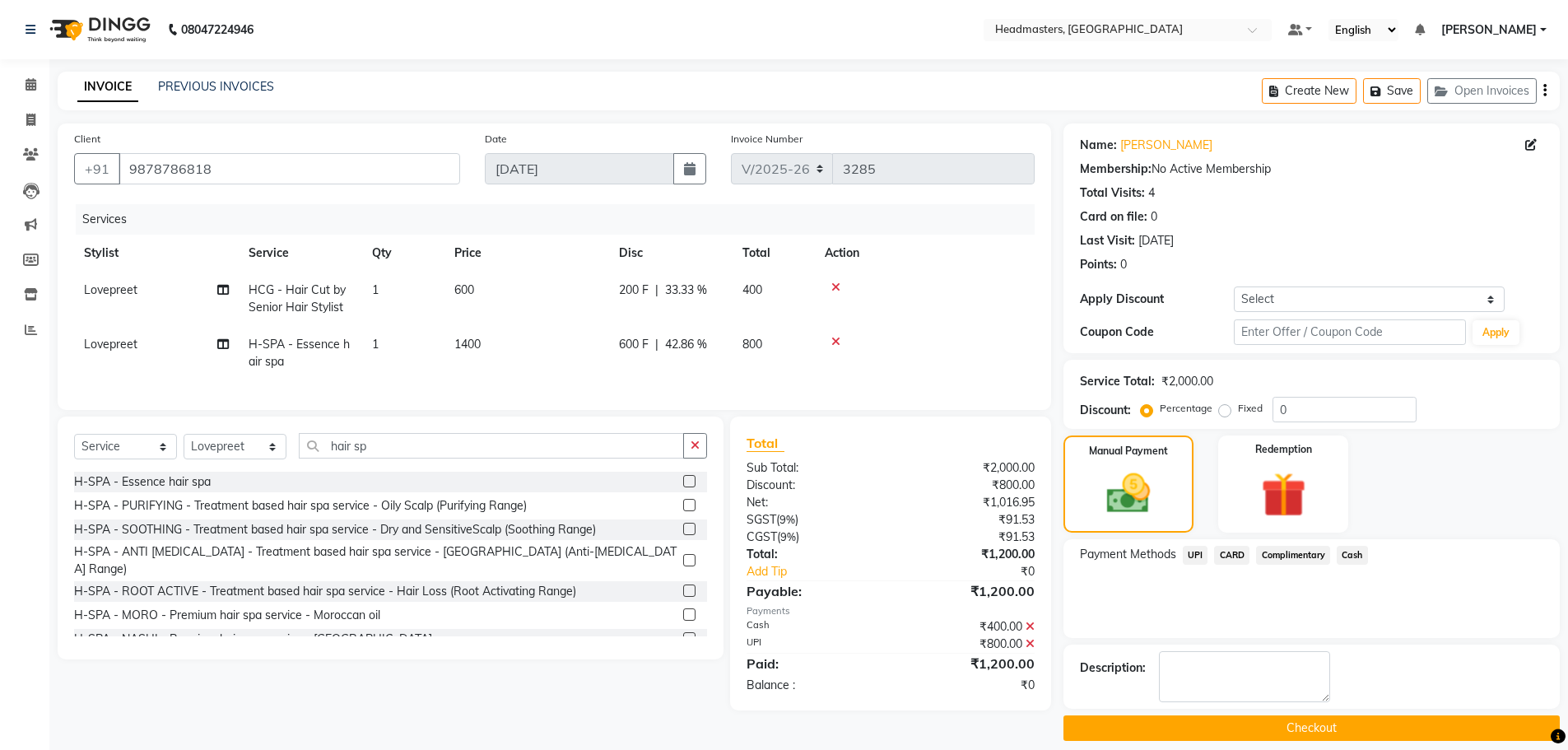
scroll to position [15, 0]
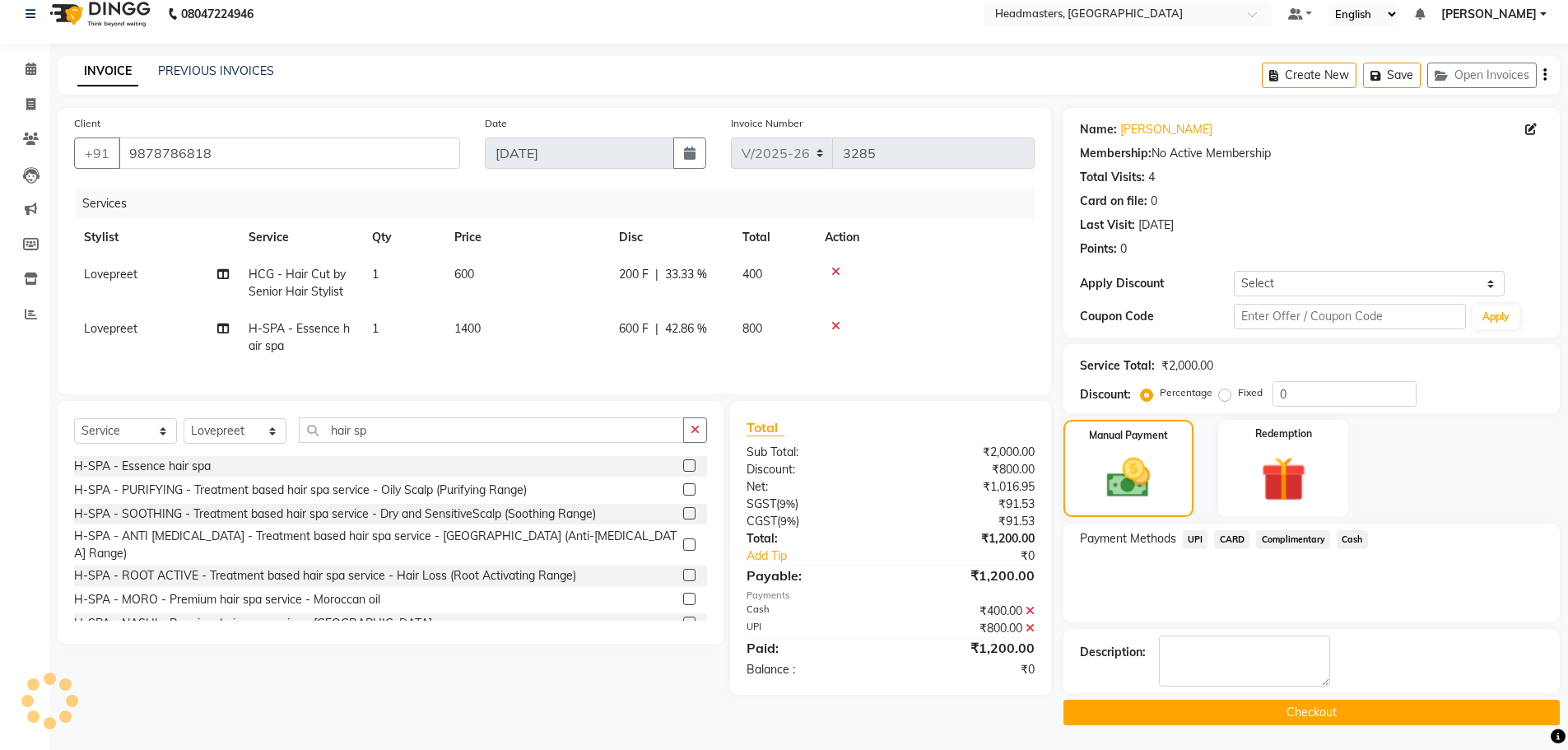
click at [1272, 708] on button "Checkout" at bounding box center [1312, 712] width 496 height 26
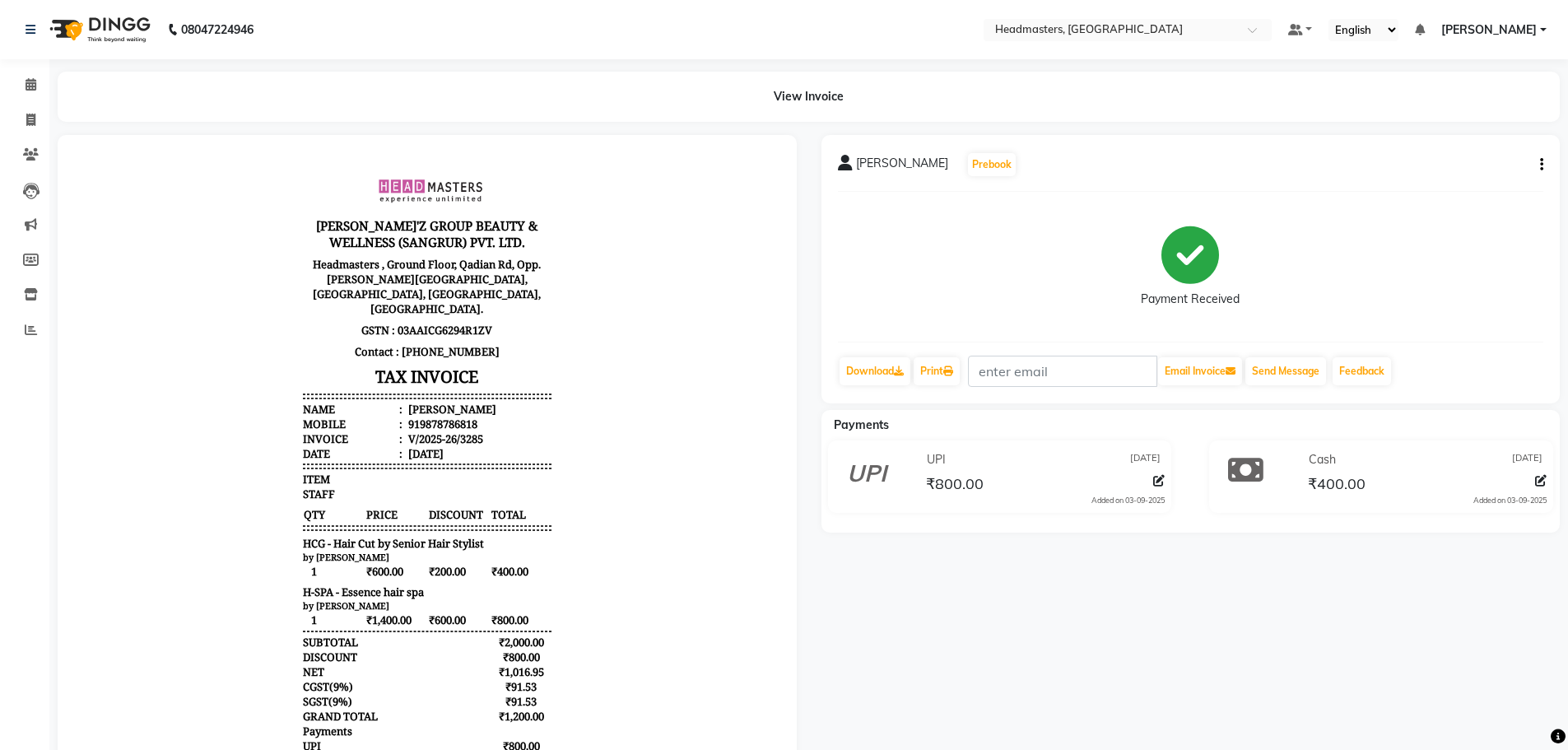
click at [1202, 741] on div "michal Prebook Payment Received Download Print Email Invoice Send Message Feedb…" at bounding box center [1191, 481] width 764 height 693
click at [26, 80] on icon at bounding box center [31, 85] width 11 height 13
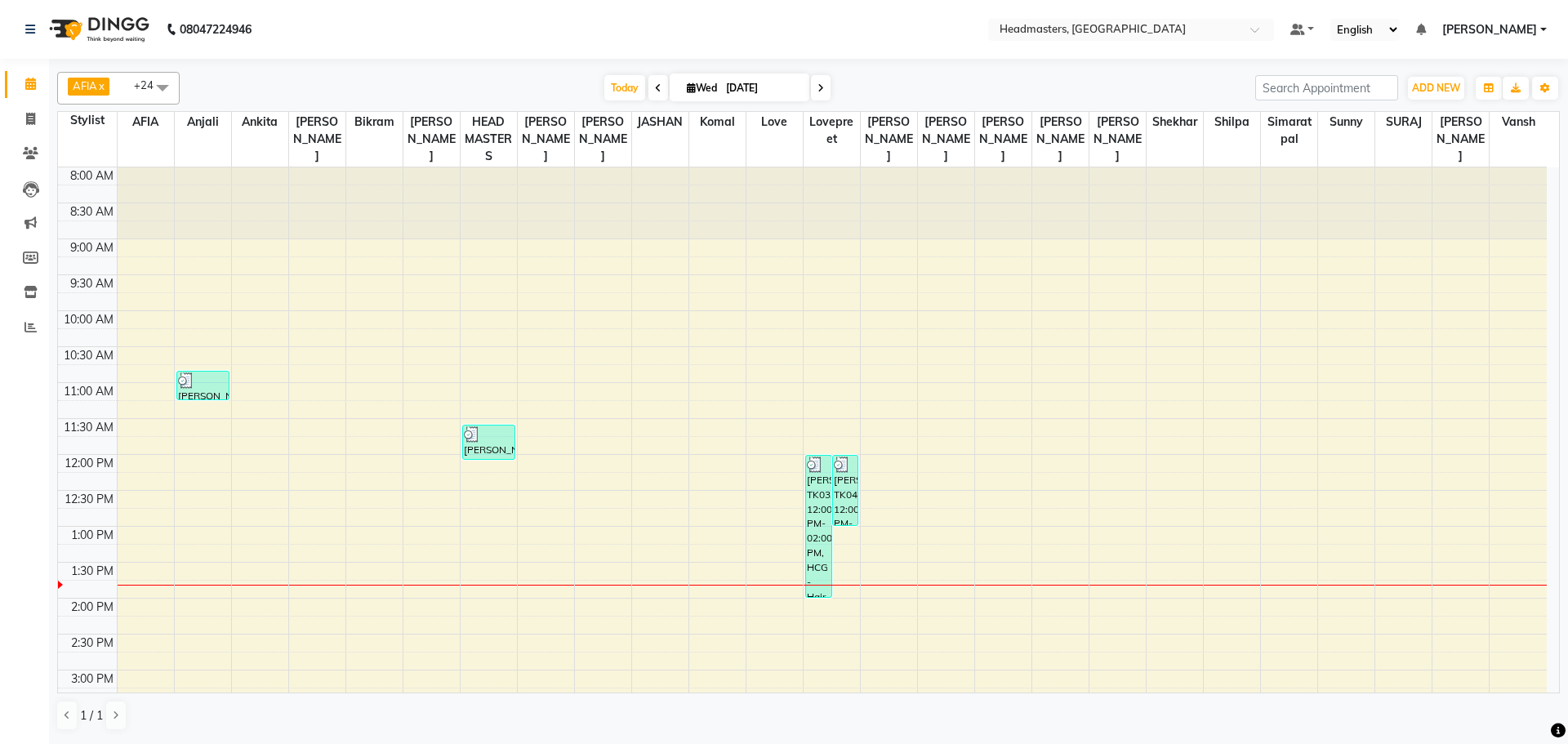
drag, startPoint x: 598, startPoint y: 231, endPoint x: 611, endPoint y: 187, distance: 45.9
click at [594, 226] on div at bounding box center [603, 202] width 56 height 71
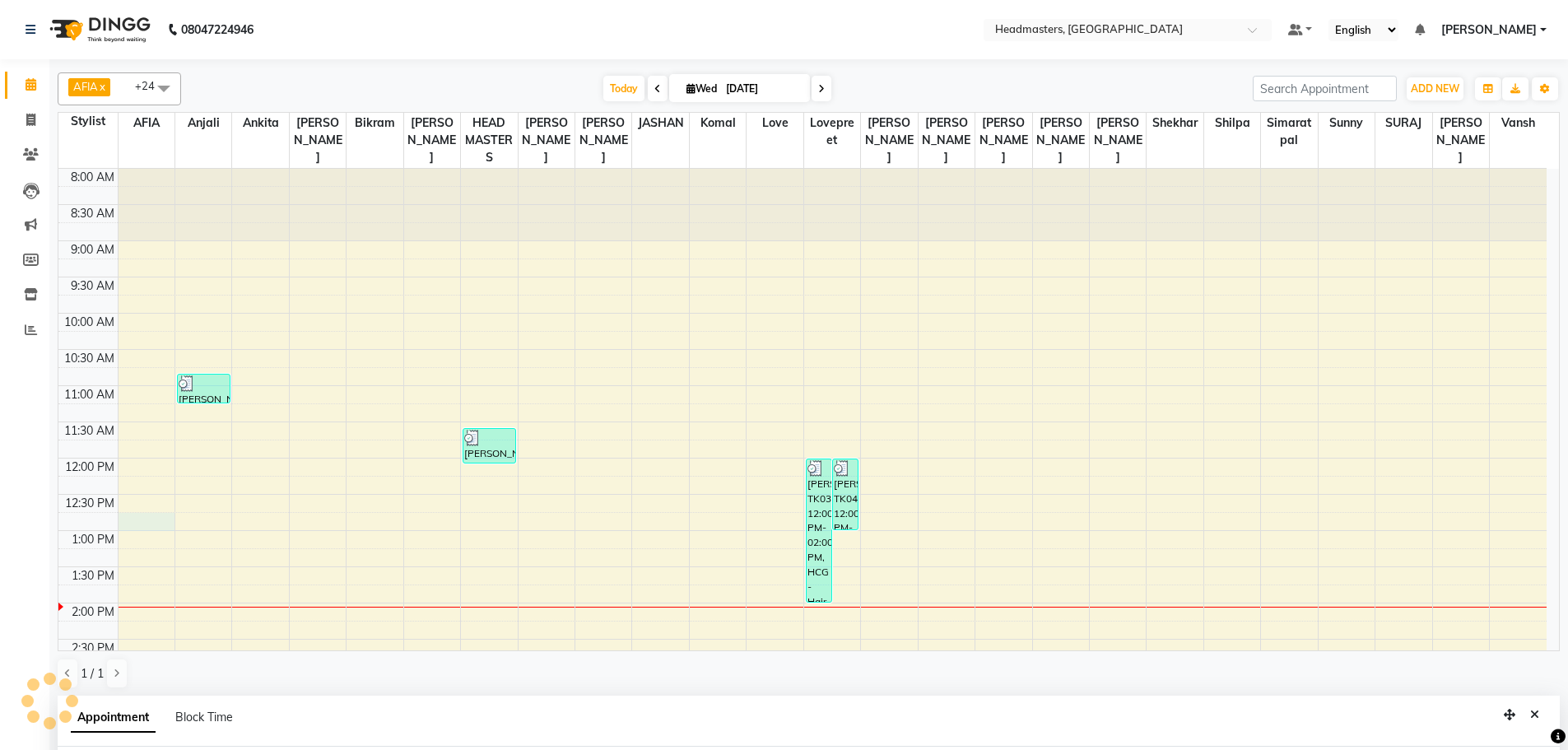
scroll to position [320, 0]
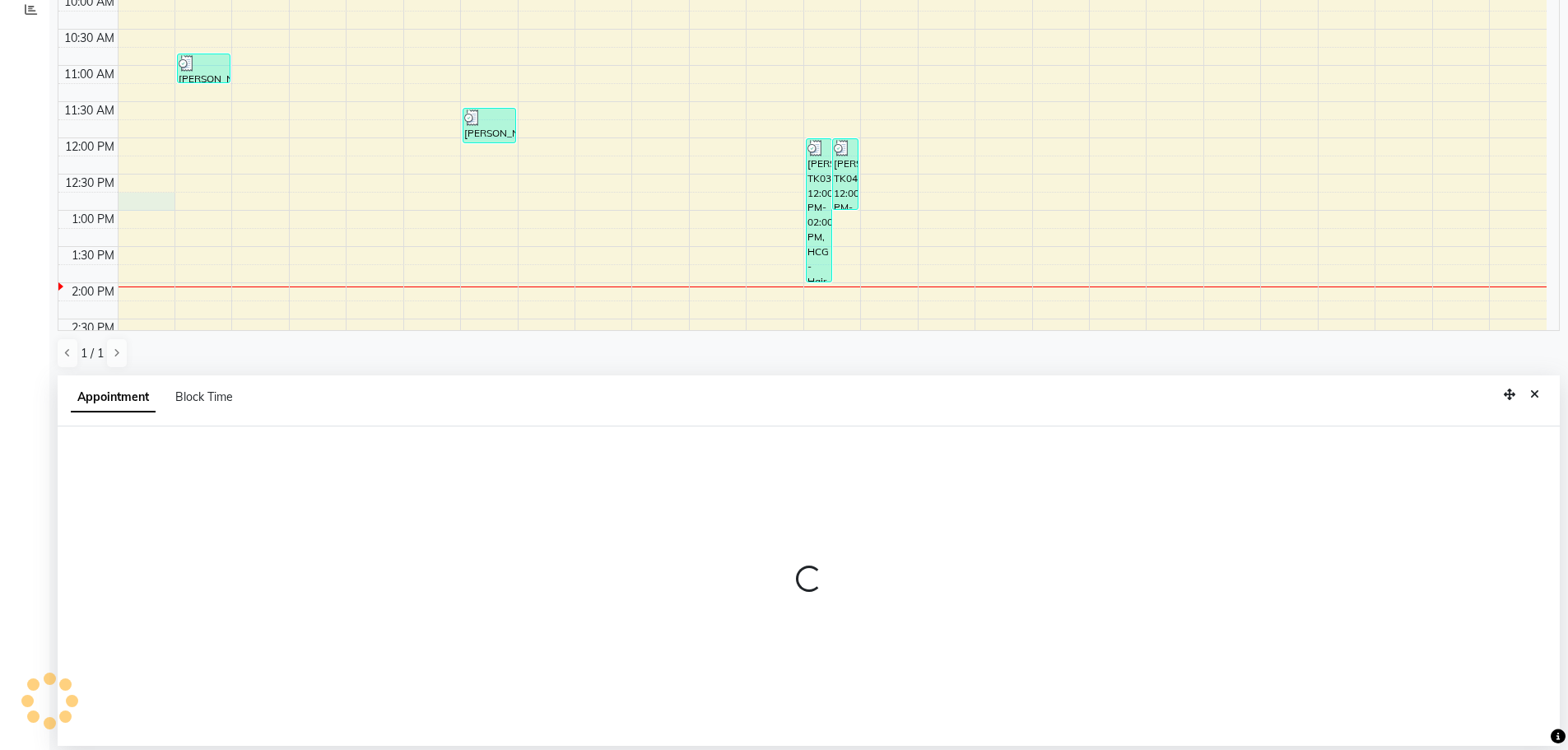
select select "60988"
select select "tentative"
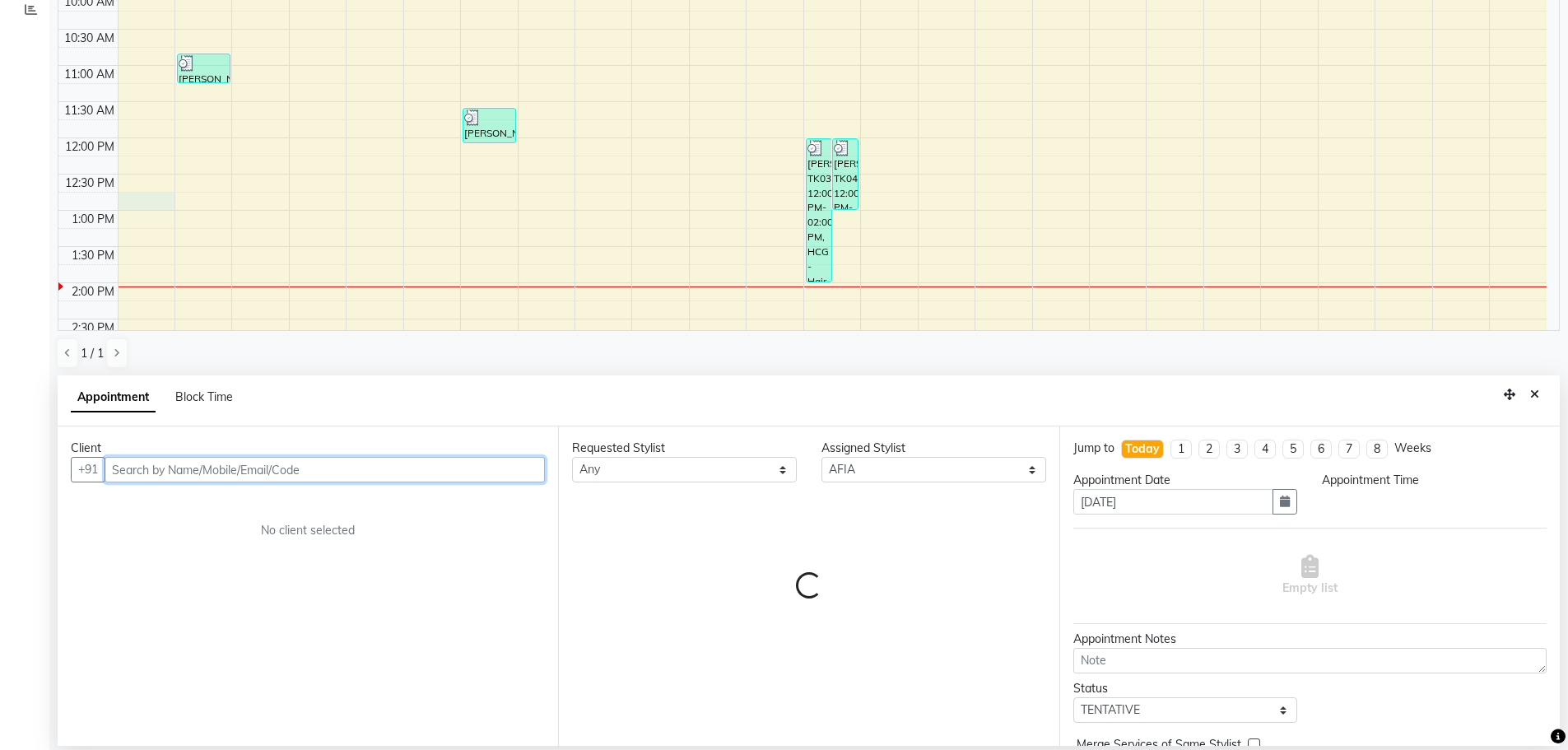
select select "765"
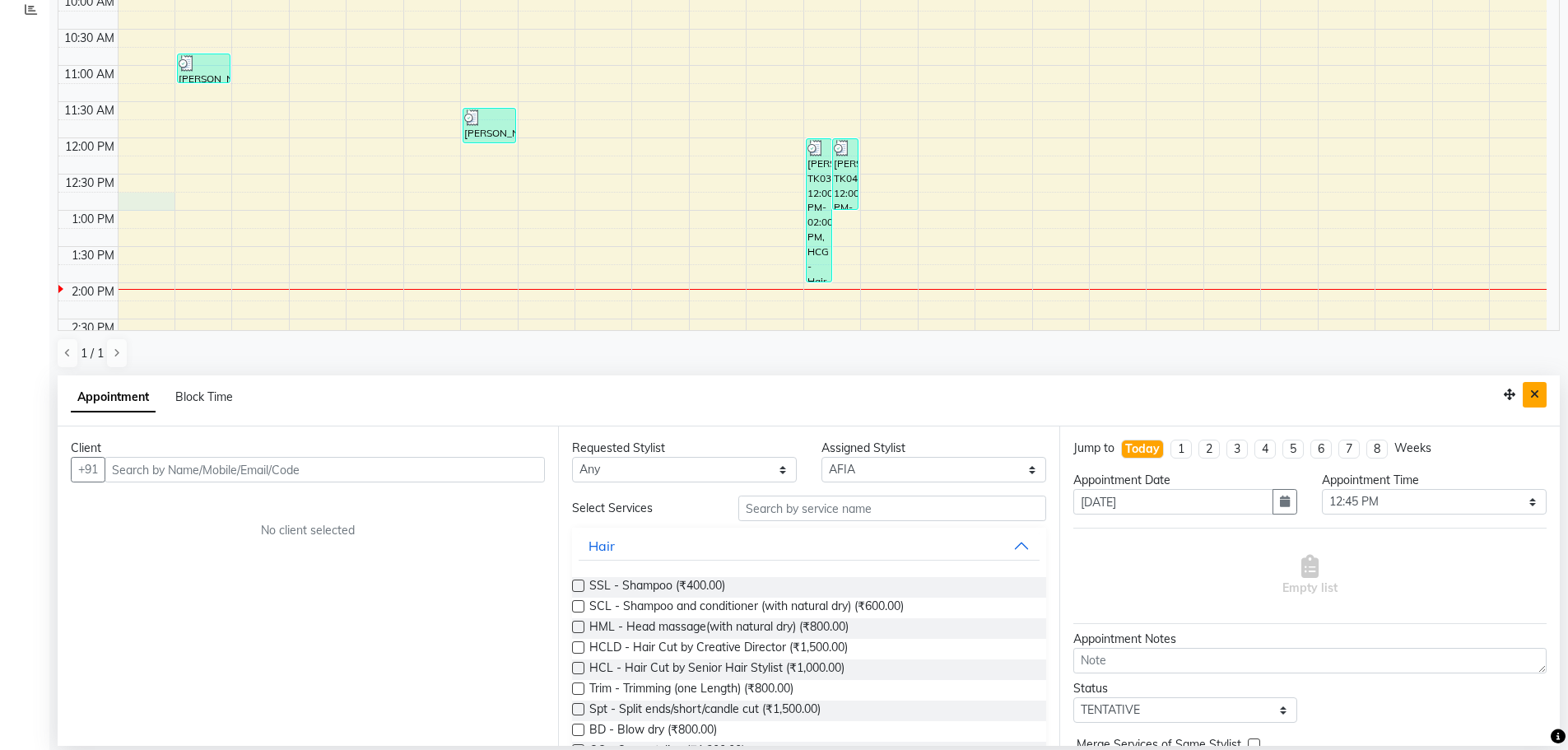
click at [1542, 394] on button "Close" at bounding box center [1534, 395] width 24 height 26
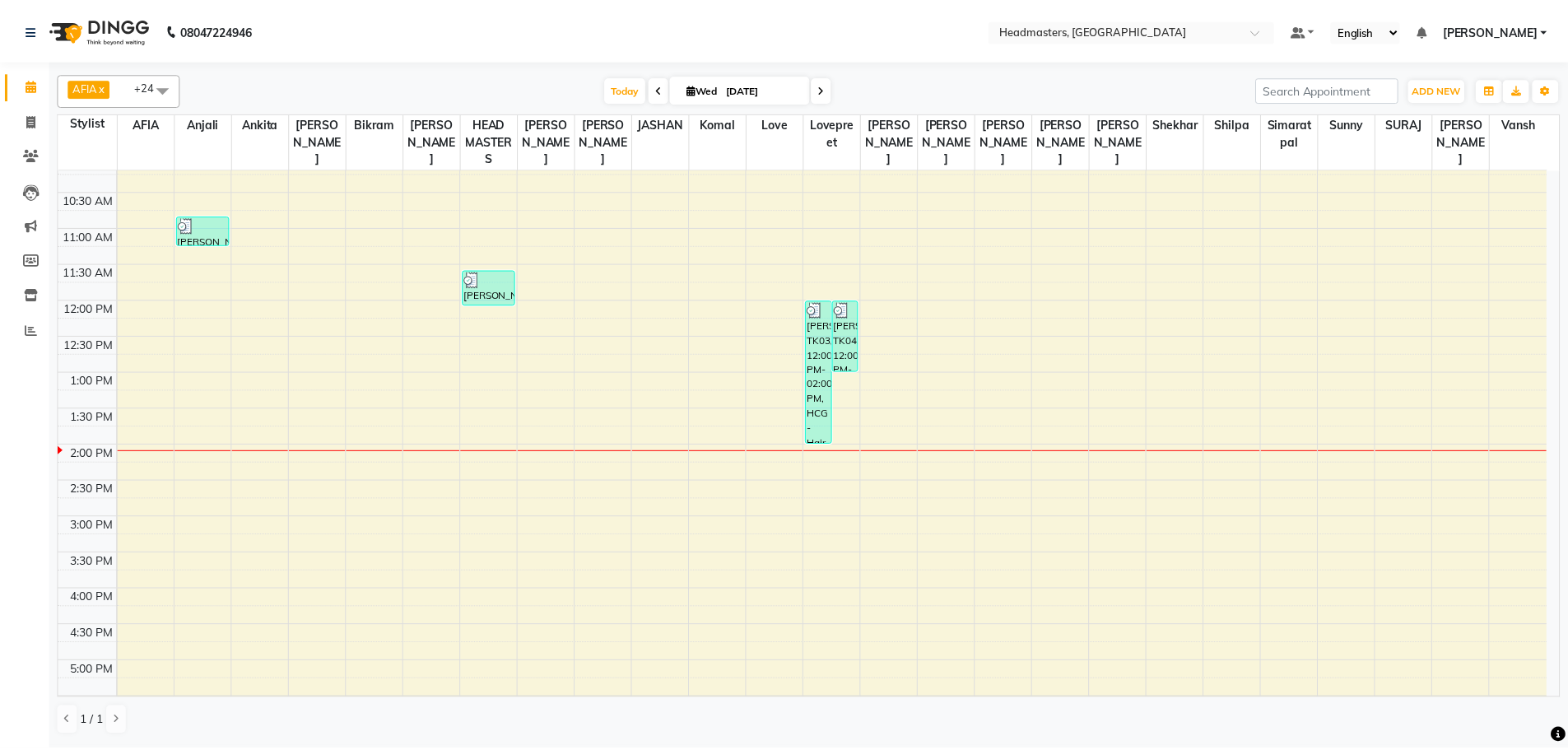
scroll to position [165, 0]
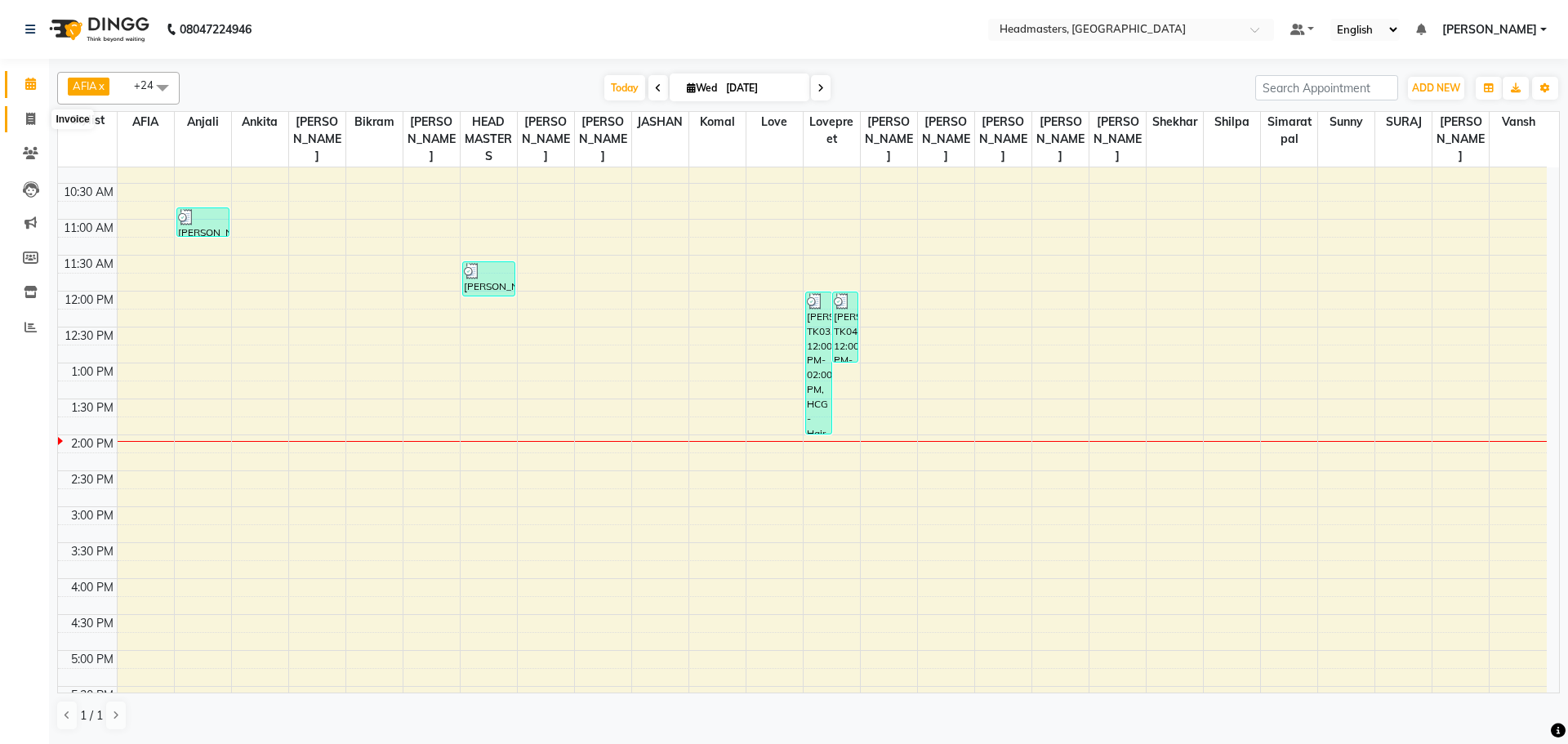
click at [37, 123] on span at bounding box center [31, 119] width 29 height 19
select select "service"
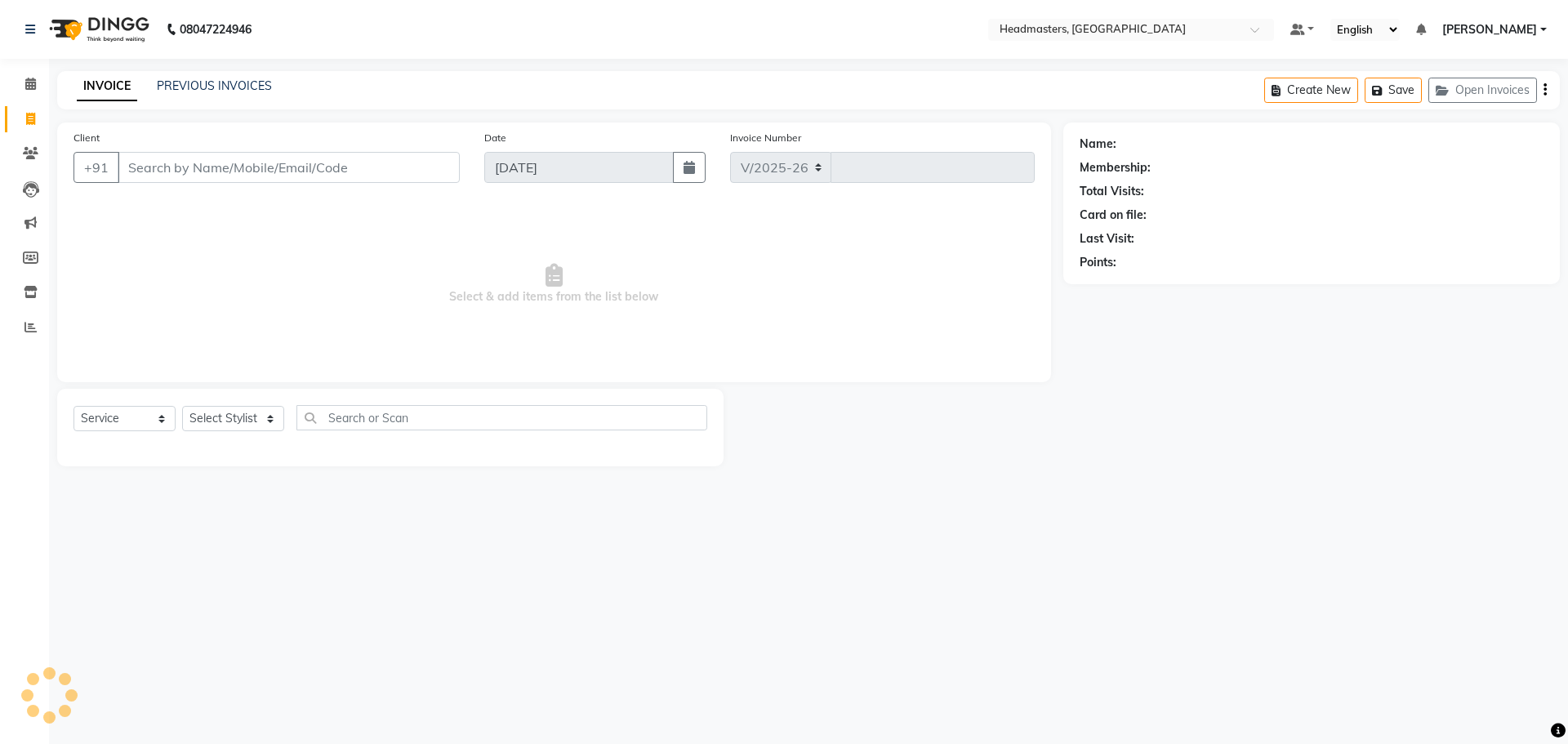
select select "7136"
type input "3286"
click at [155, 174] on input "Client" at bounding box center [288, 167] width 342 height 31
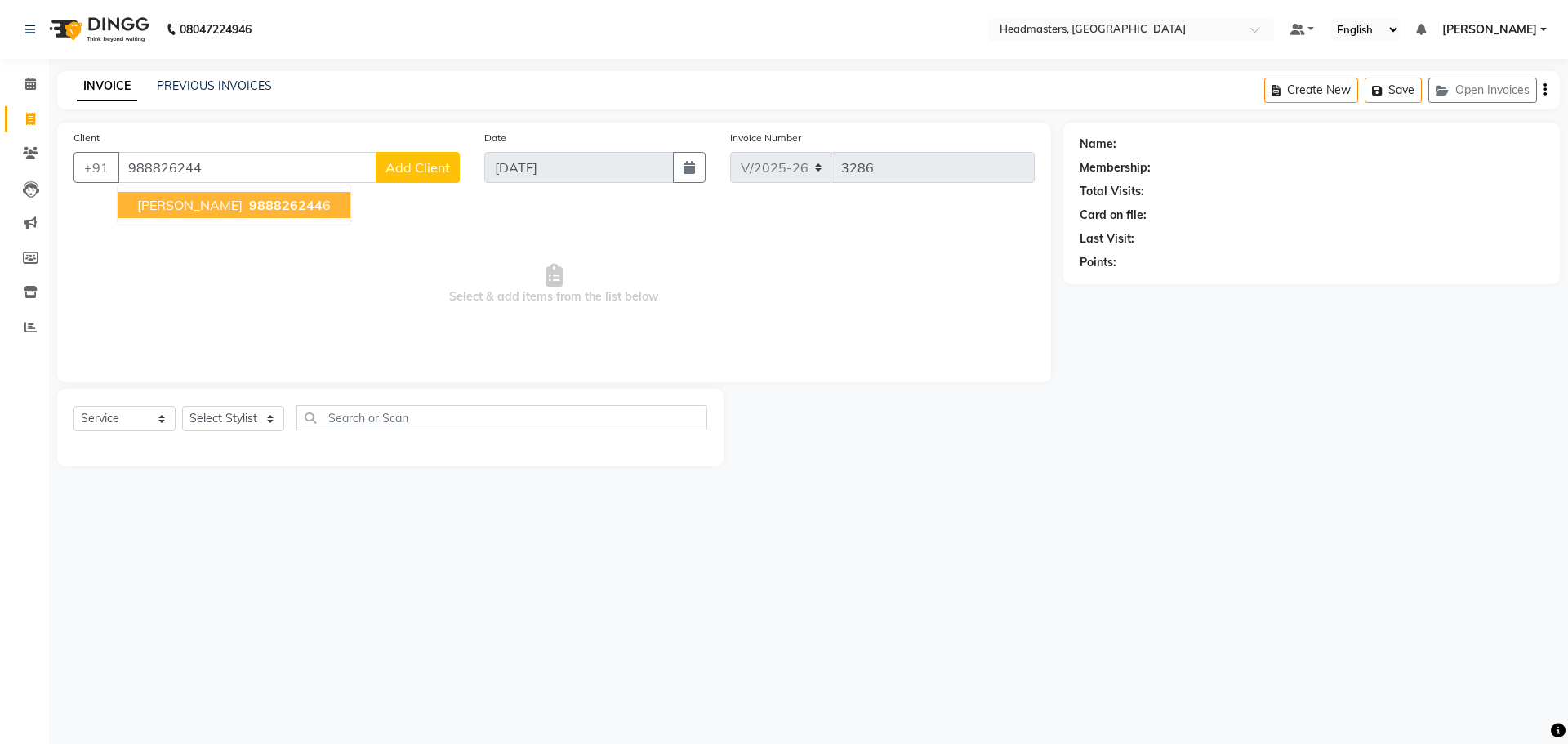
click at [248, 214] on button "[PERSON_NAME] 988826244 6" at bounding box center [233, 204] width 232 height 26
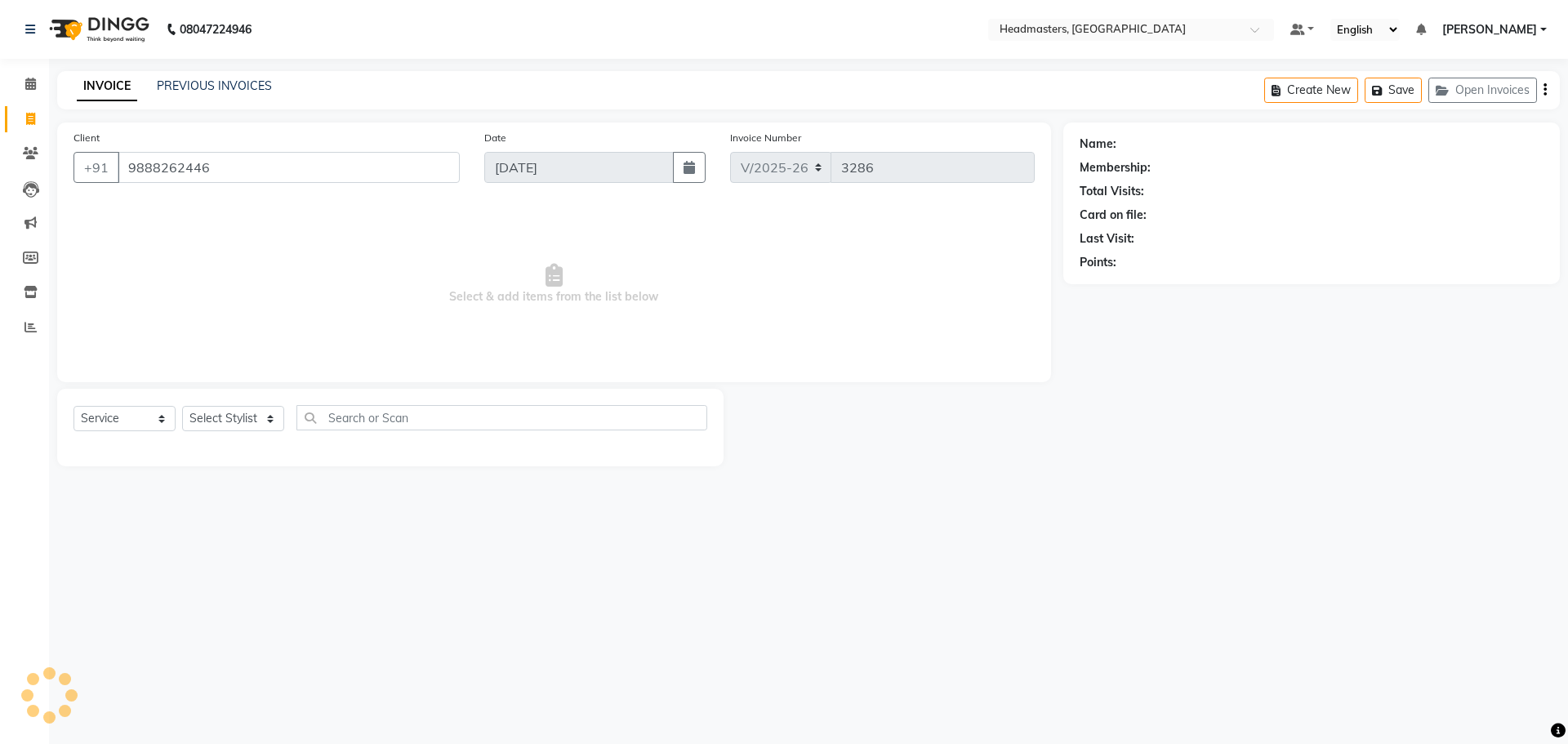
type input "9888262446"
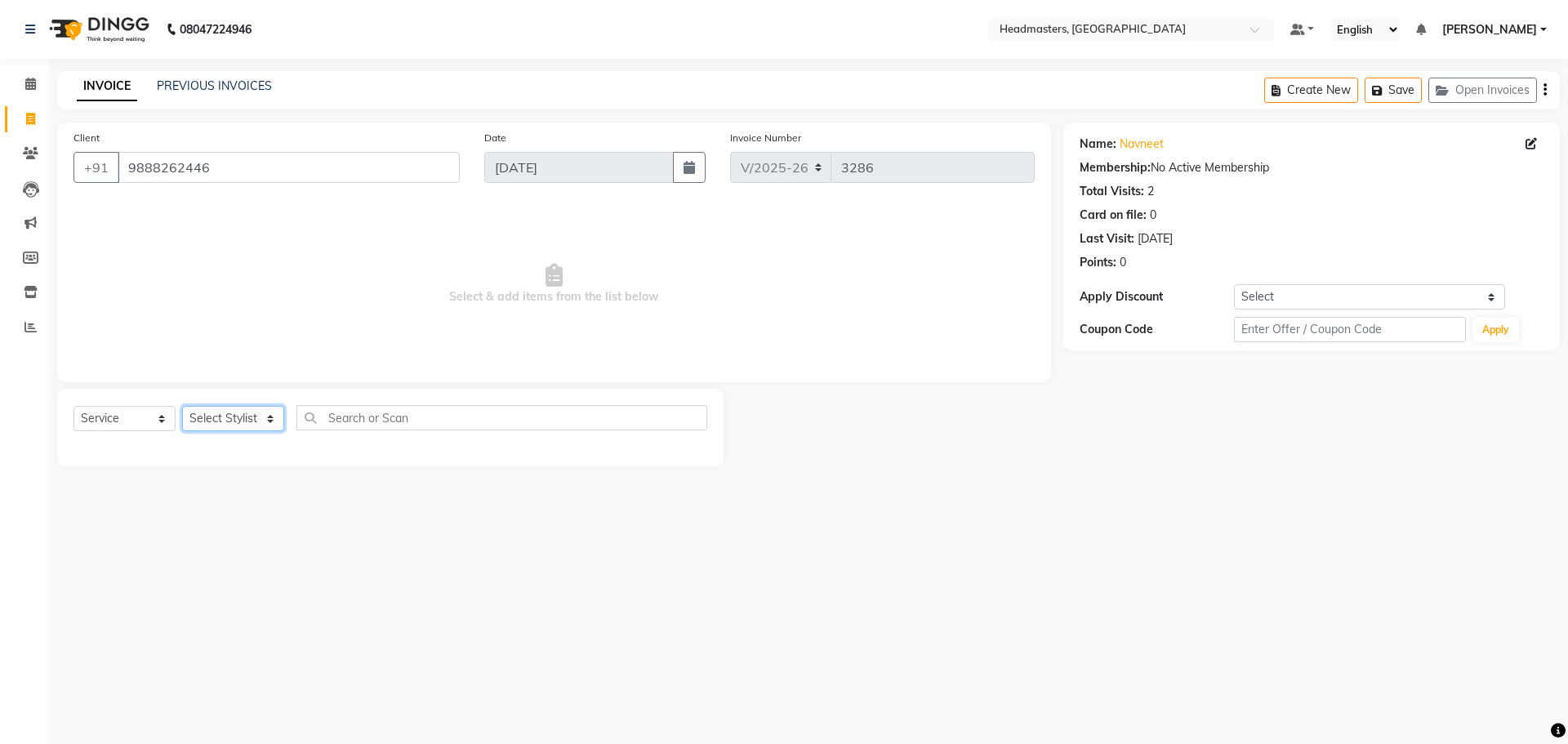
click at [222, 416] on select "Select Stylist AFIA Anjali [PERSON_NAME] [PERSON_NAME] [PERSON_NAME] HEAD [PERS…" at bounding box center [232, 419] width 102 height 25
select select "68491"
click at [392, 425] on input "text" at bounding box center [502, 418] width 411 height 25
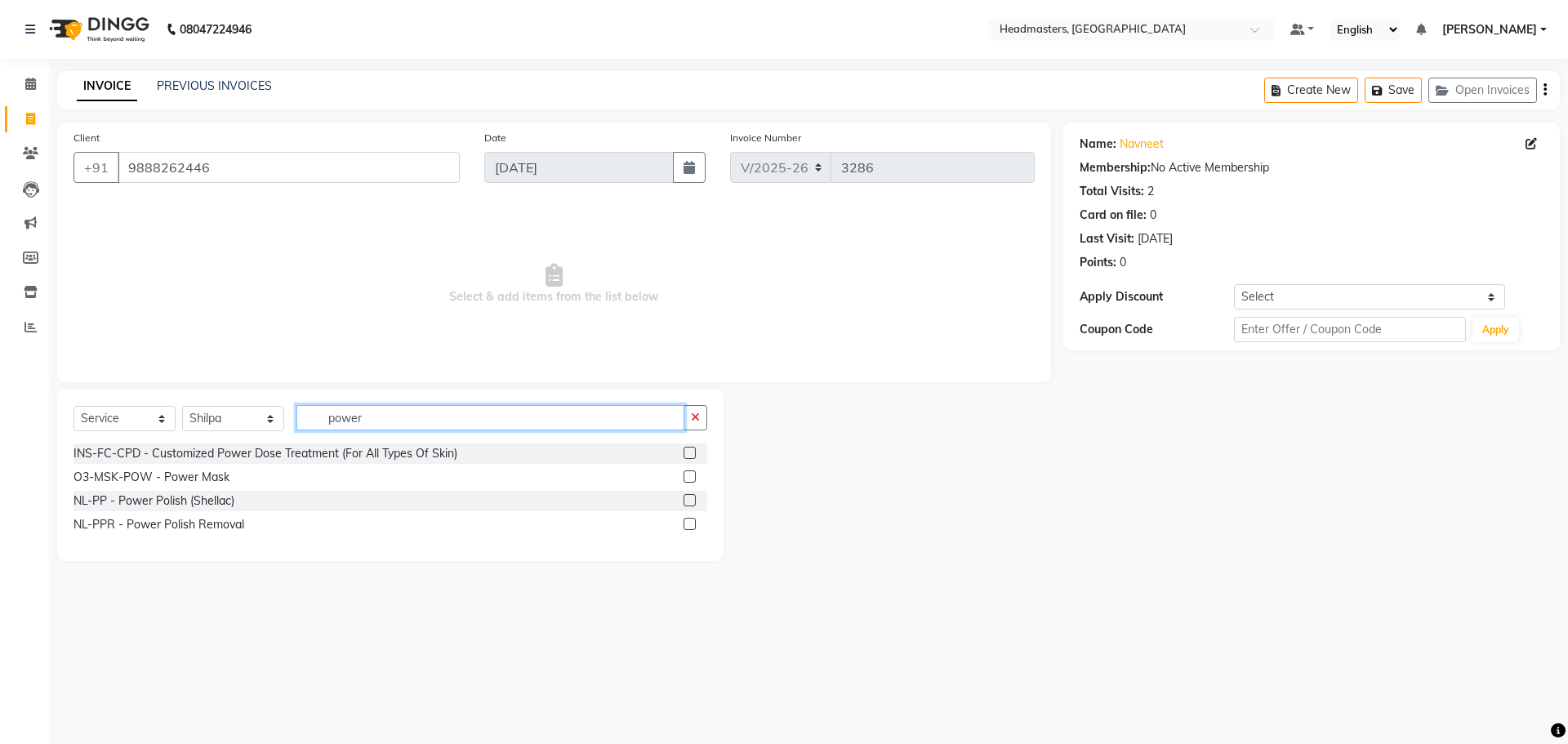
type input "power"
click at [691, 500] on label at bounding box center [690, 500] width 13 height 13
click at [691, 500] on input "checkbox" at bounding box center [689, 501] width 11 height 11
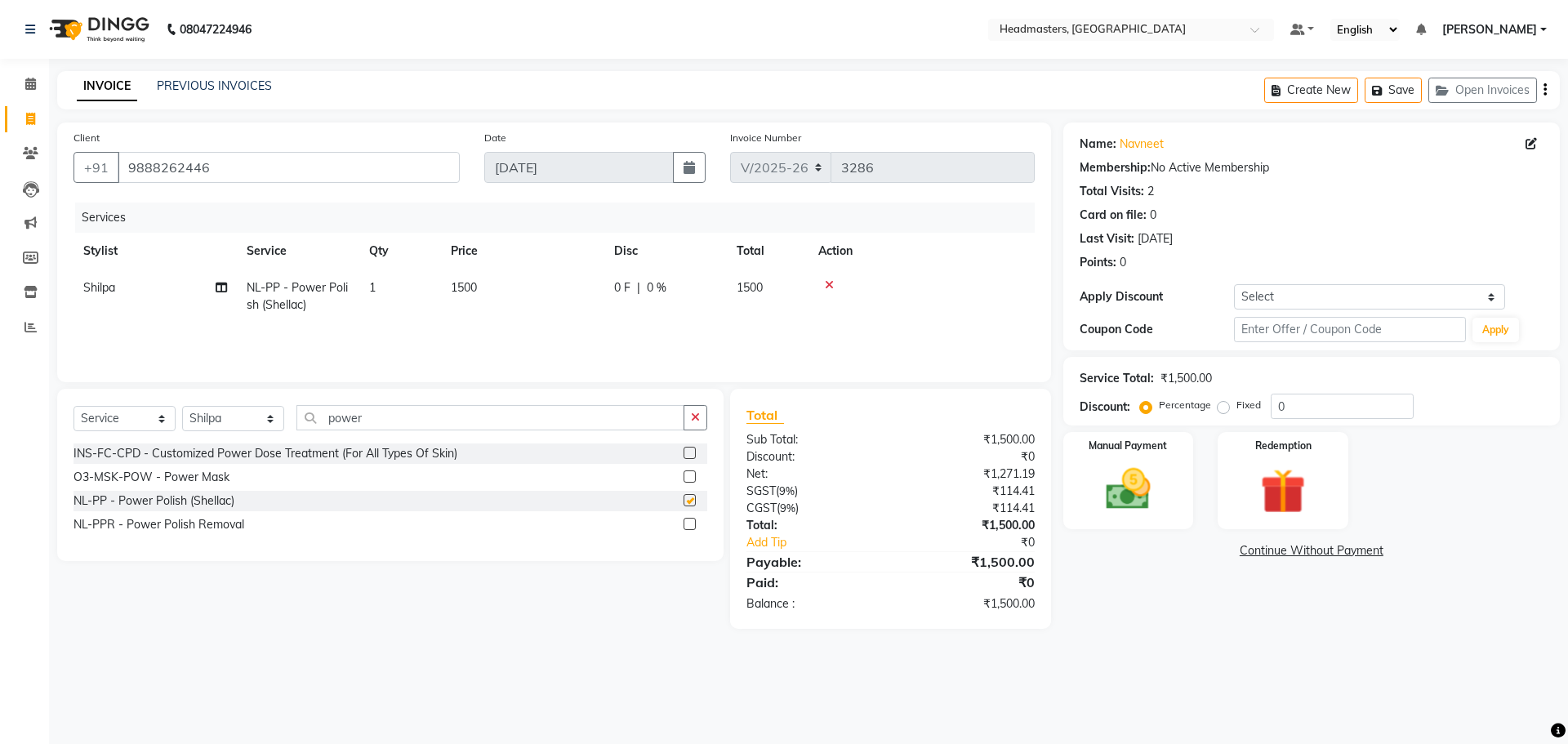
checkbox input "false"
click at [442, 416] on input "power" at bounding box center [490, 418] width 388 height 25
type input "p"
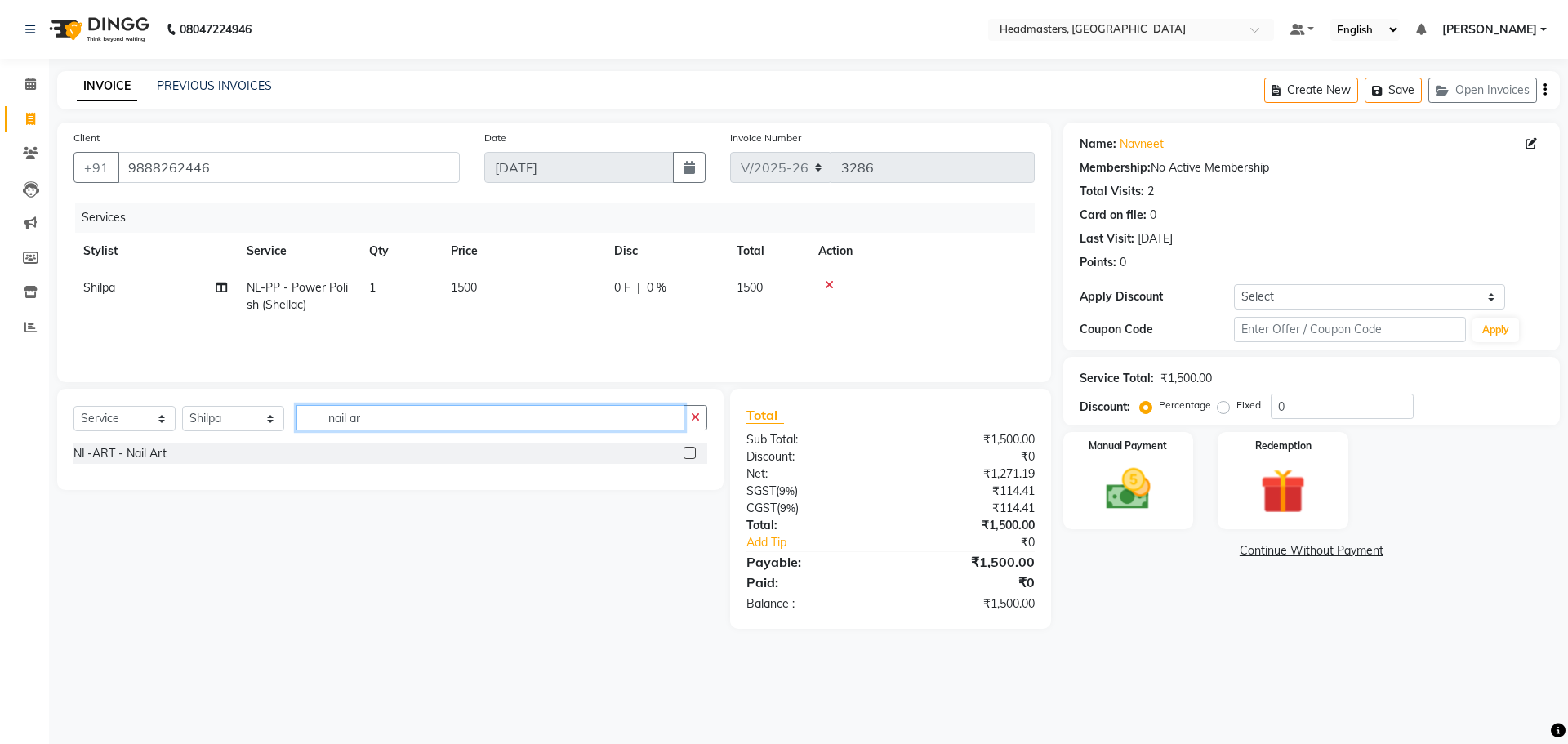
type input "nail ar"
click at [688, 450] on label at bounding box center [690, 453] width 13 height 13
click at [688, 450] on input "checkbox" at bounding box center [689, 454] width 11 height 11
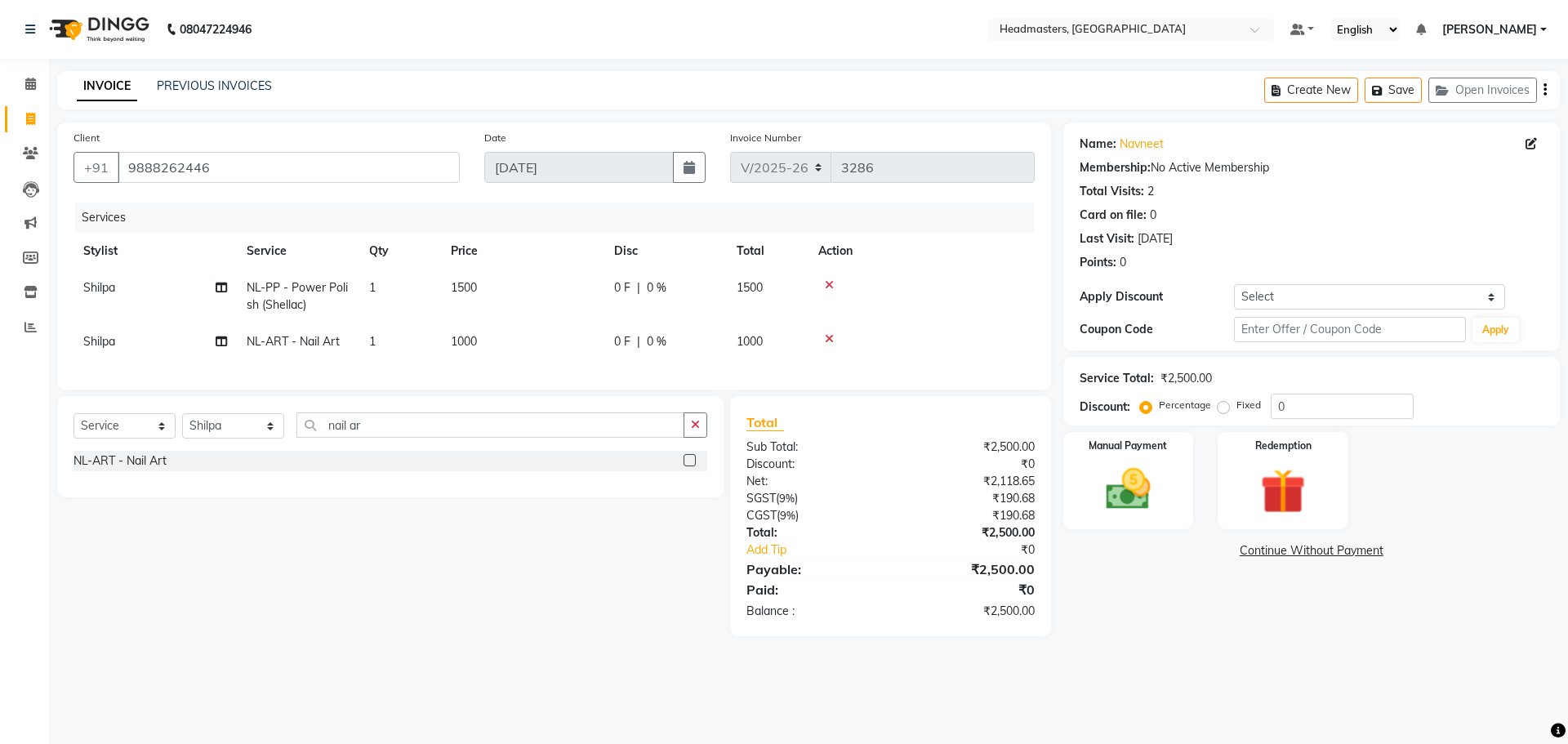
checkbox input "false"
click at [649, 341] on span "0 %" at bounding box center [656, 341] width 20 height 17
select select "68491"
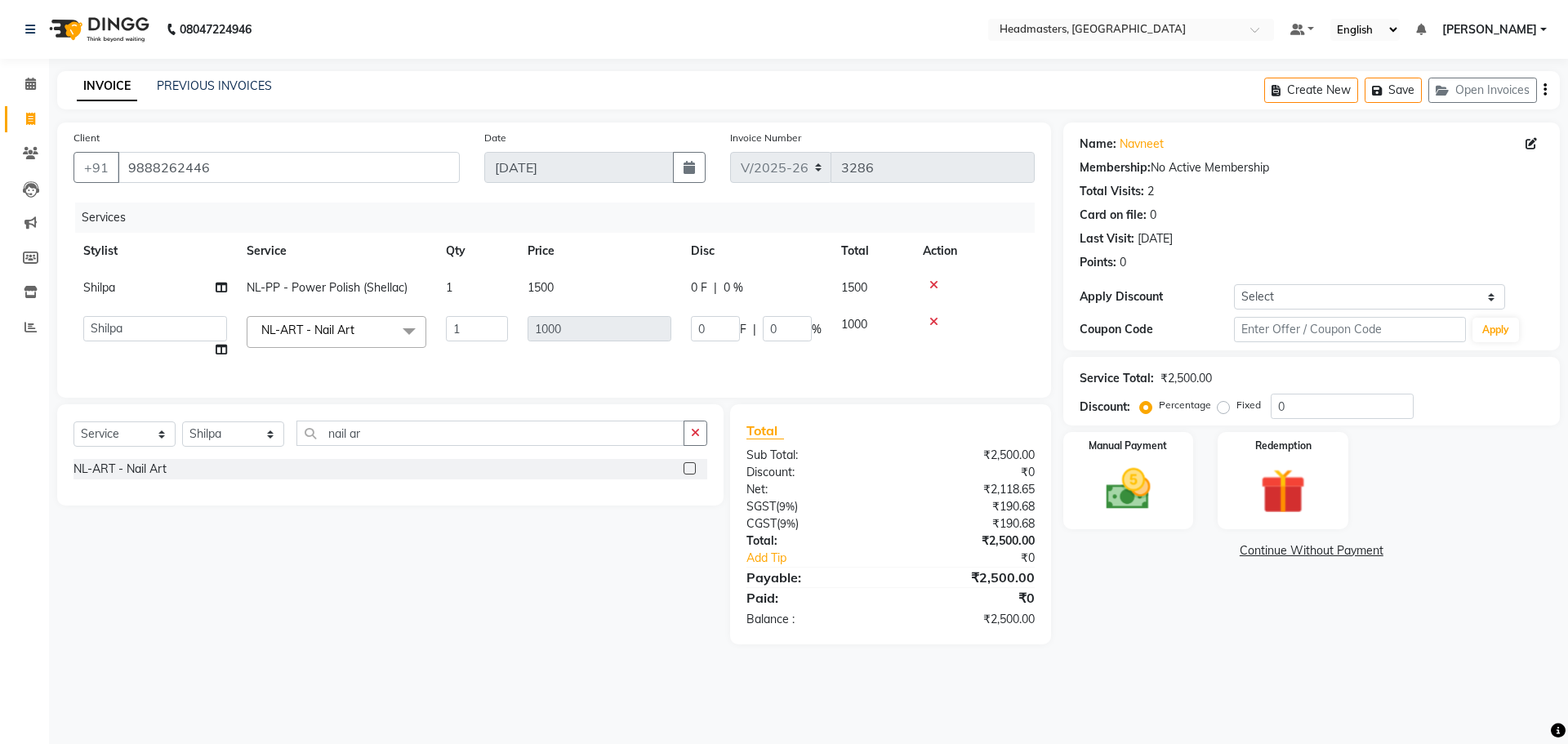
click at [741, 332] on span "F" at bounding box center [742, 329] width 6 height 17
click at [728, 326] on input "0" at bounding box center [715, 328] width 49 height 25
type input "0400"
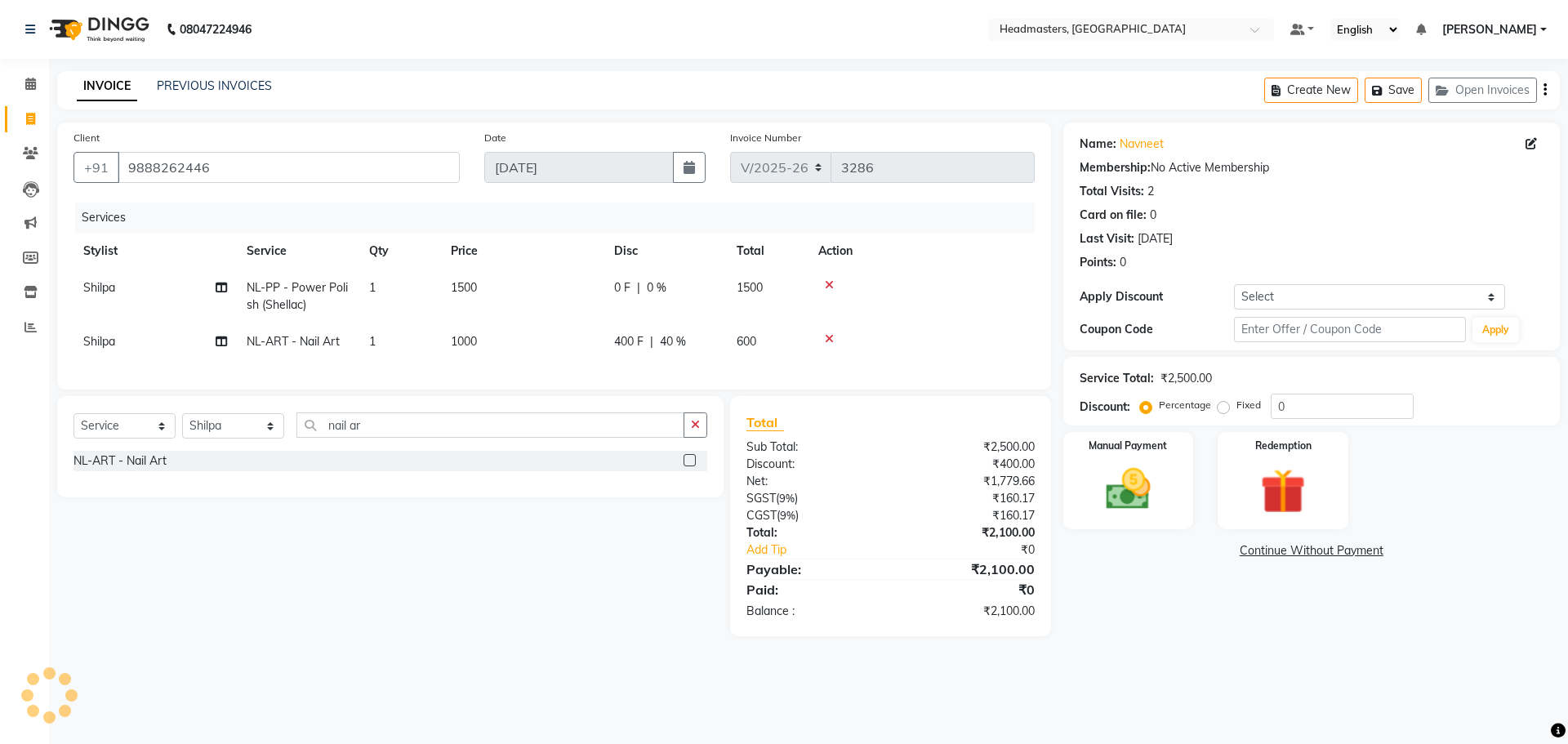
click at [744, 363] on div "Services Stylist Service Qty Price Disc Total Action Shilpa NL-PP - Power Polis…" at bounding box center [553, 287] width 961 height 171
click at [164, 438] on select "Select Service Product Membership Package Voucher Prepaid Gift Card" at bounding box center [124, 426] width 102 height 25
select select "product"
click at [73, 425] on select "Select Service Product Membership Package Voucher Prepaid Gift Card" at bounding box center [124, 426] width 102 height 25
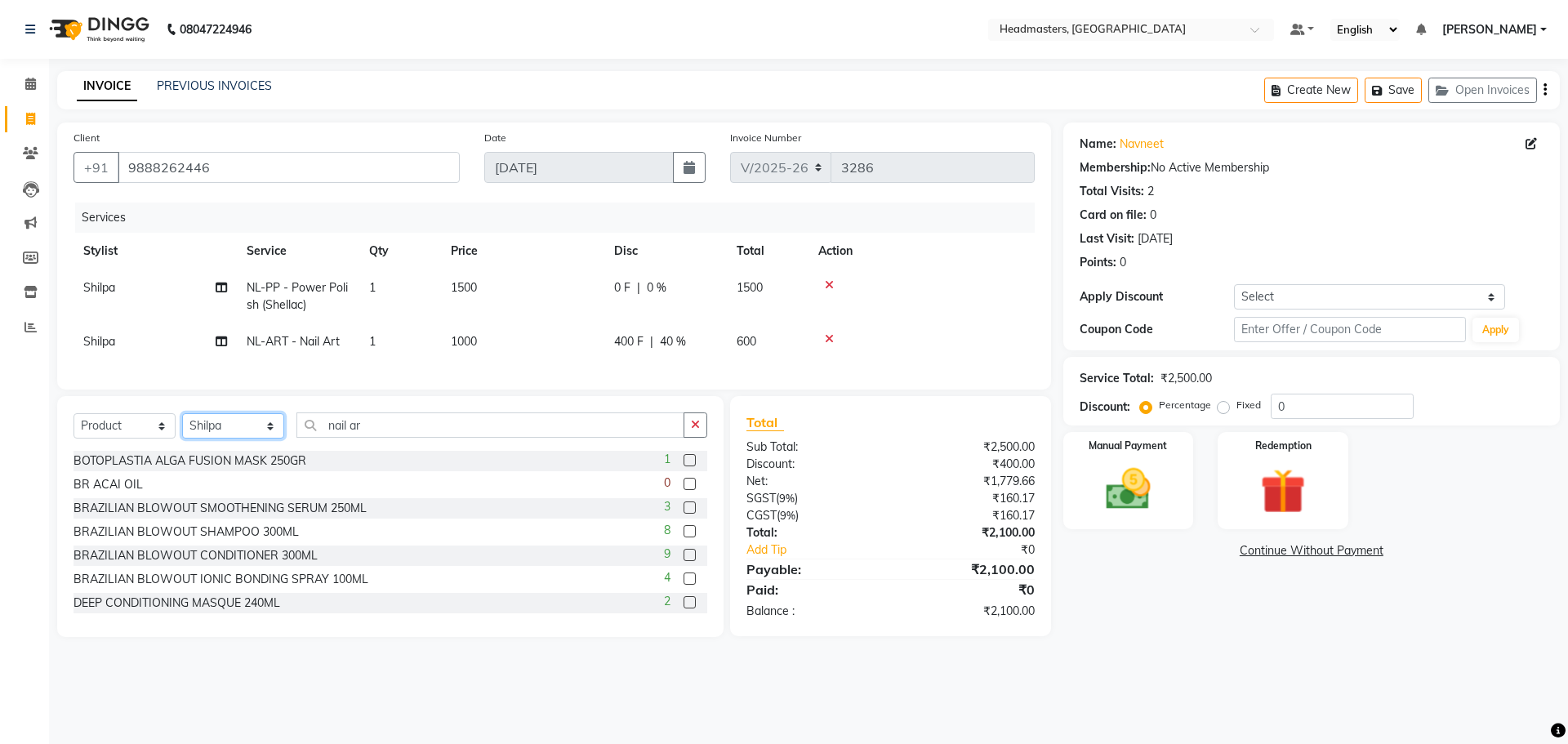
click at [279, 438] on select "Select Stylist AFIA Anjali [PERSON_NAME] [PERSON_NAME] [PERSON_NAME] HEAD [PERS…" at bounding box center [232, 426] width 102 height 25
select select "60661"
click at [416, 438] on input "nail ar" at bounding box center [490, 425] width 388 height 25
type input "n"
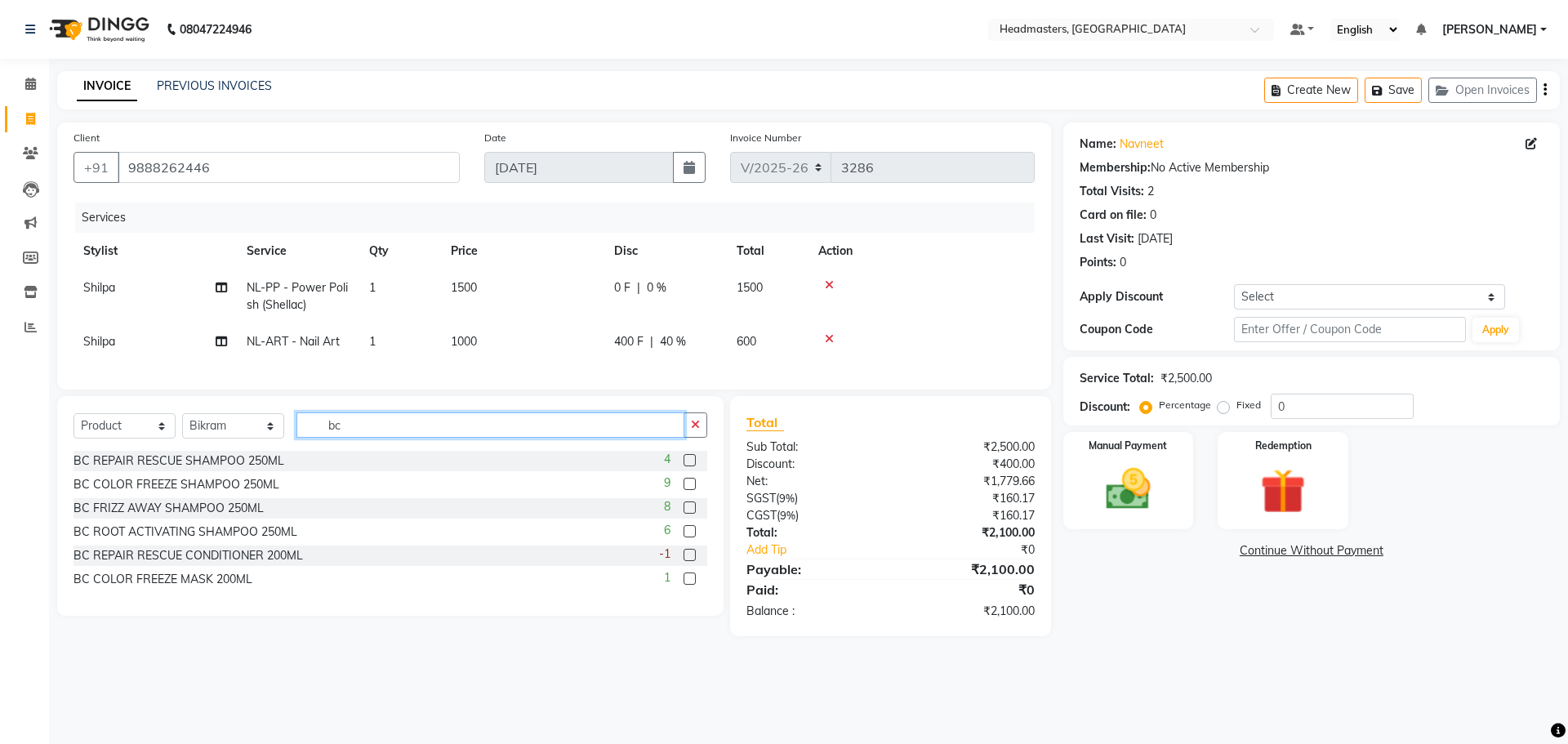
type input "bc"
click at [691, 466] on label at bounding box center [690, 460] width 13 height 13
click at [691, 466] on input "checkbox" at bounding box center [689, 461] width 11 height 11
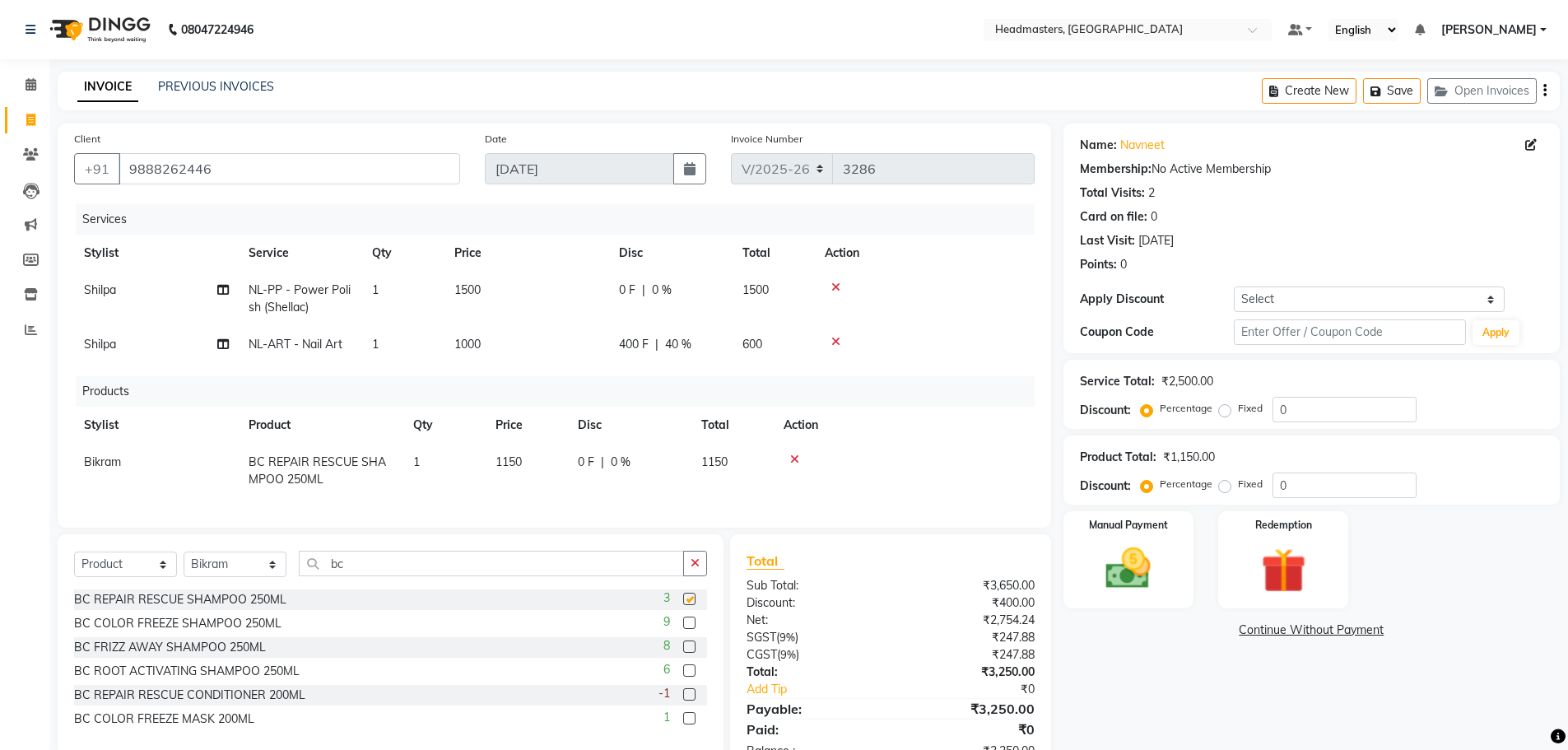
checkbox input "false"
click at [689, 676] on label at bounding box center [689, 671] width 13 height 13
click at [689, 676] on input "checkbox" at bounding box center [688, 671] width 11 height 11
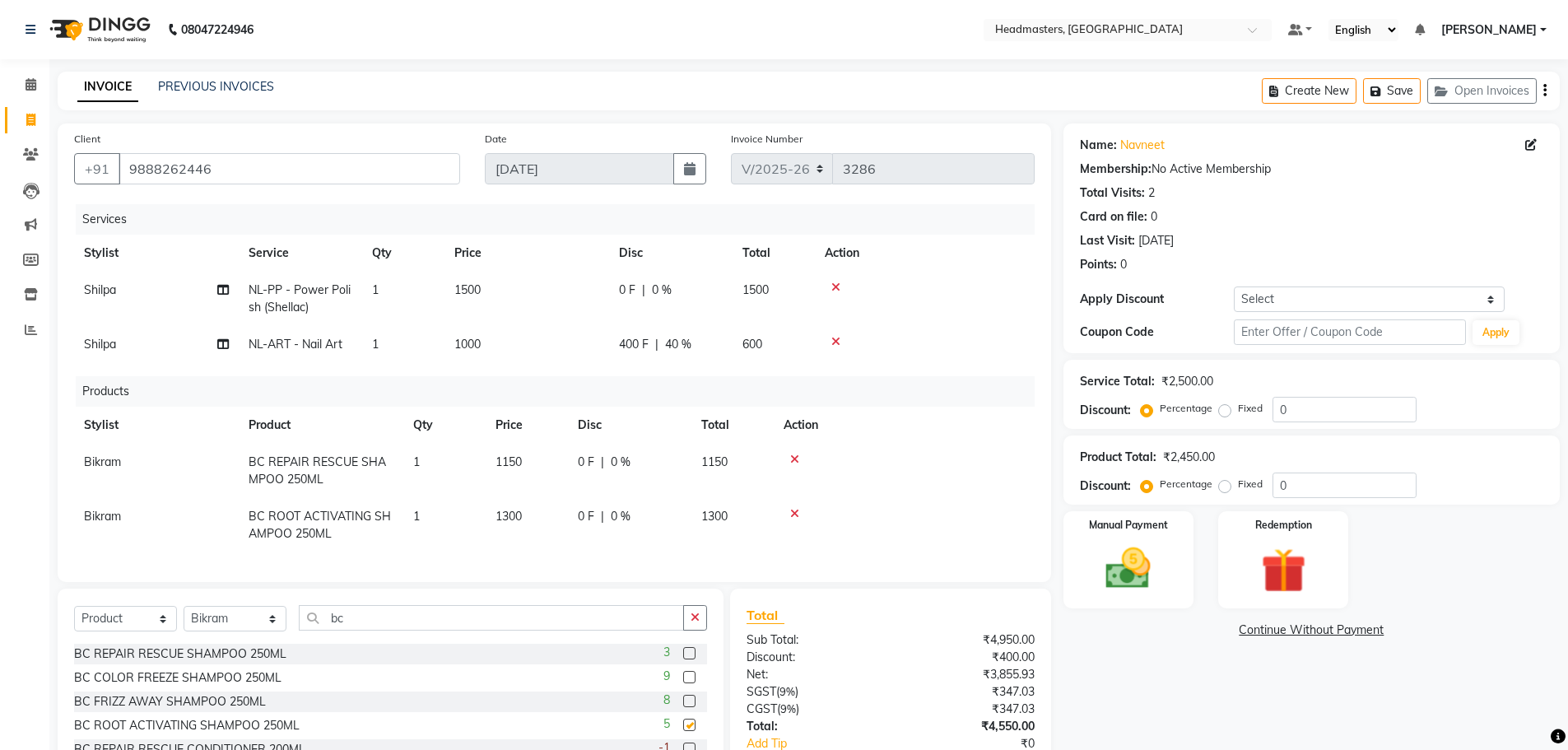
checkbox input "false"
click at [792, 455] on icon at bounding box center [795, 459] width 9 height 12
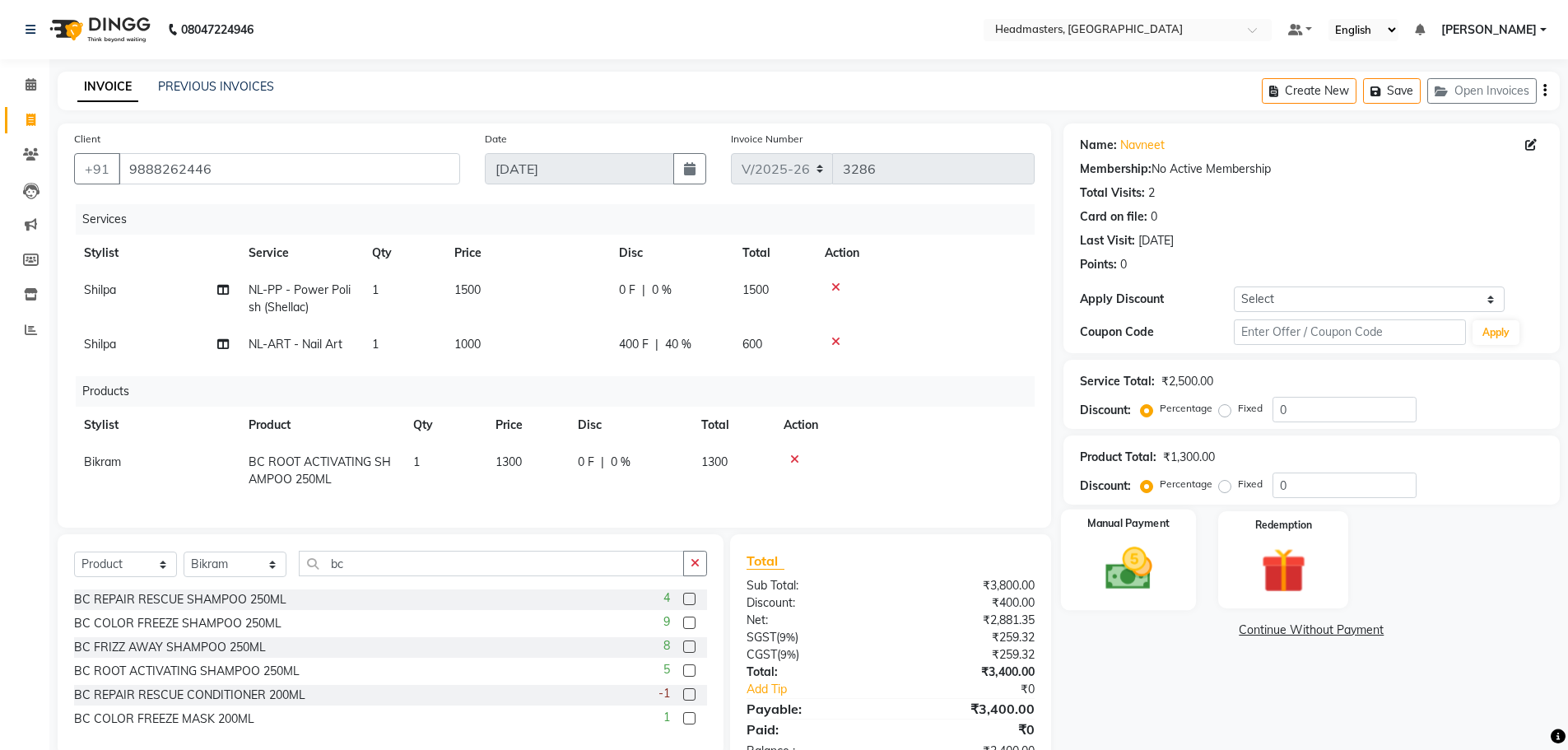
scroll to position [64, 0]
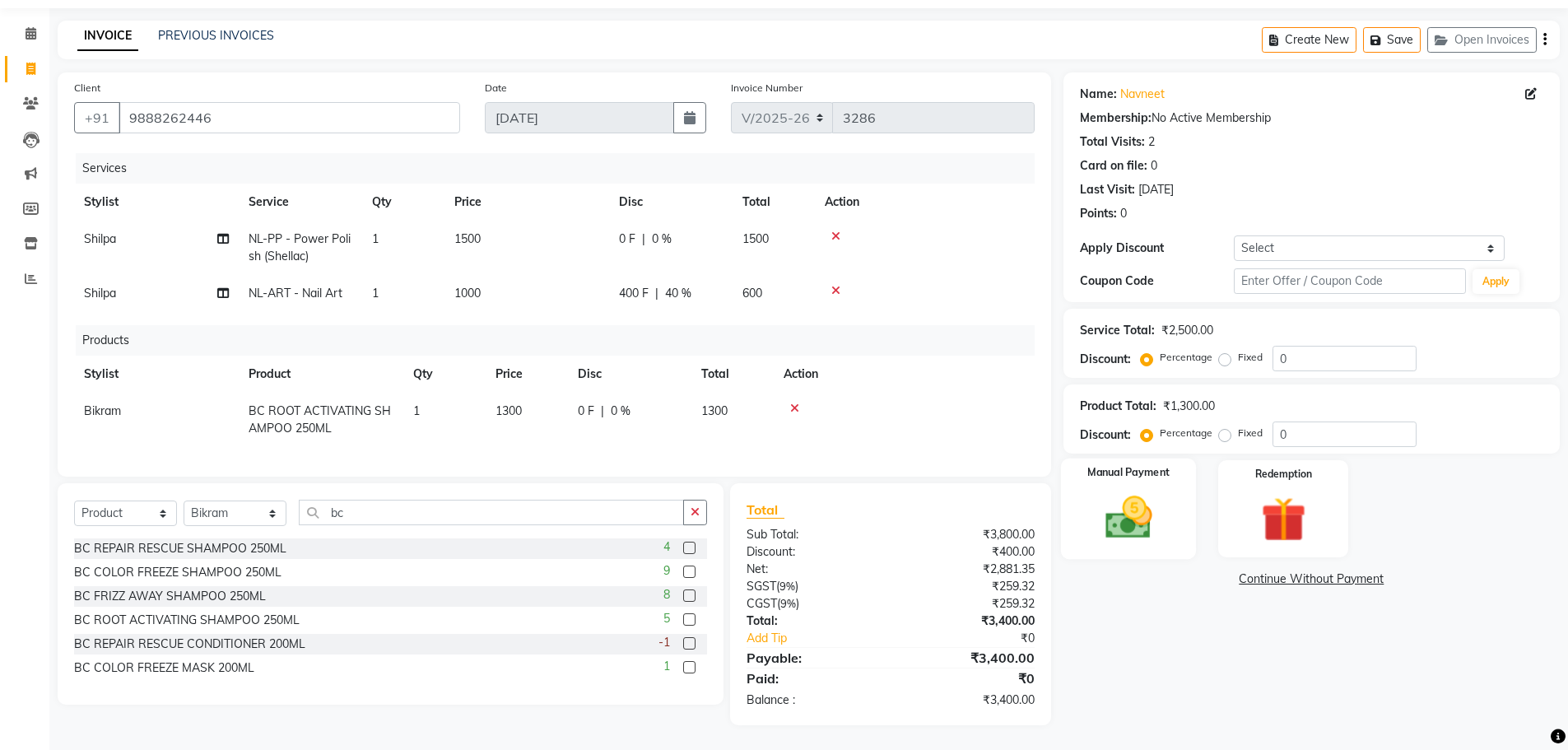
click at [1105, 513] on img at bounding box center [1128, 517] width 76 height 54
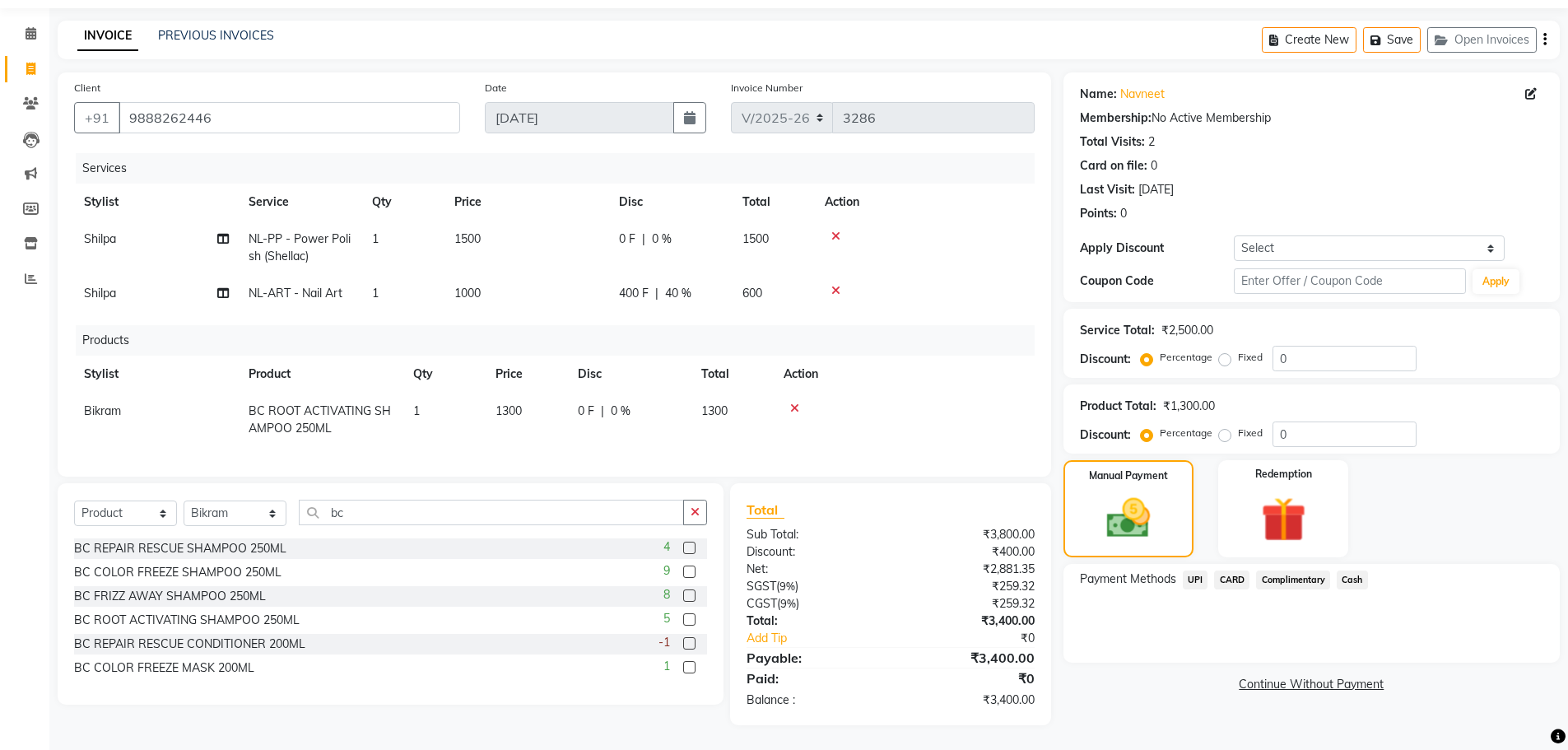
click at [1202, 570] on span "UPI" at bounding box center [1195, 580] width 26 height 19
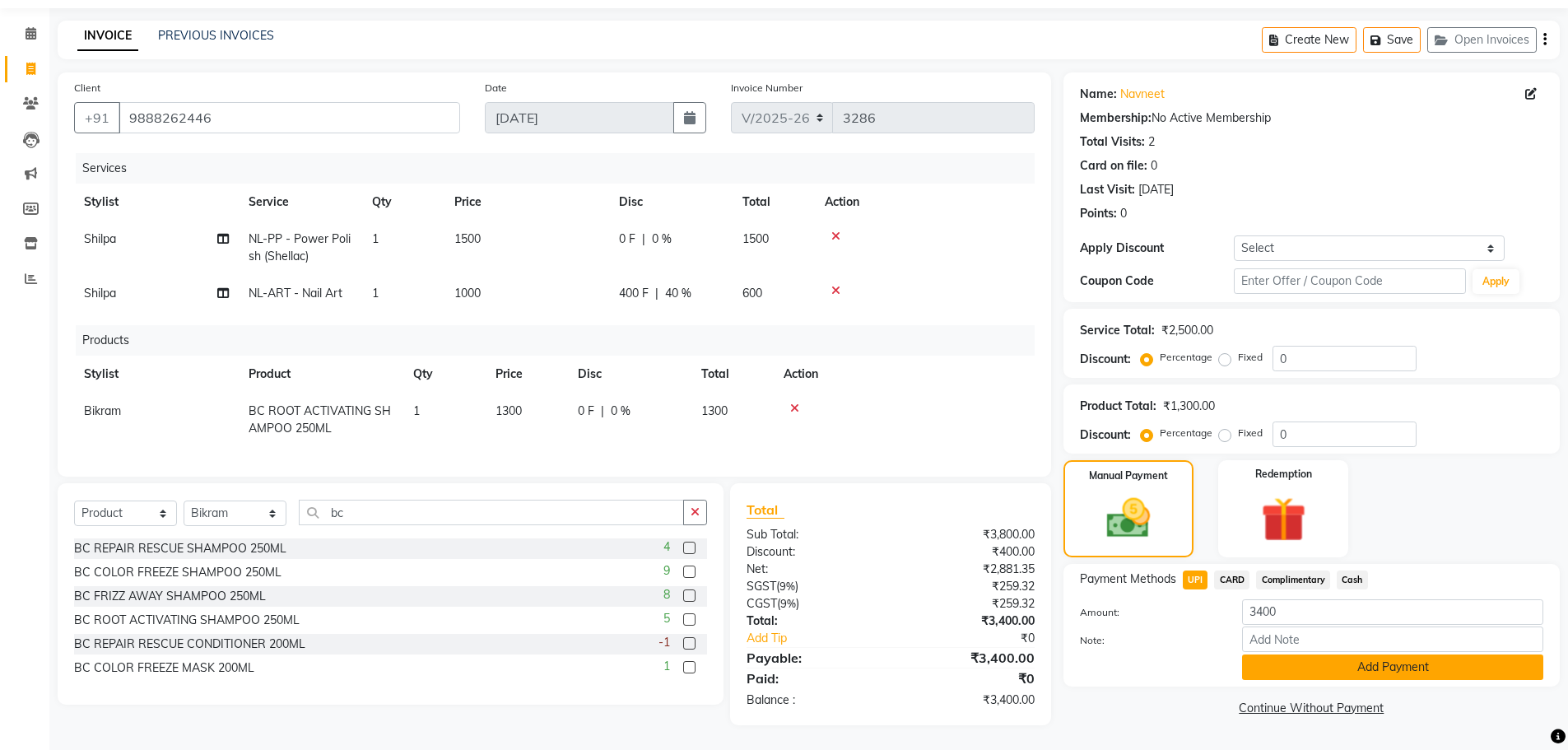
click at [1304, 657] on button "Add Payment" at bounding box center [1393, 667] width 301 height 26
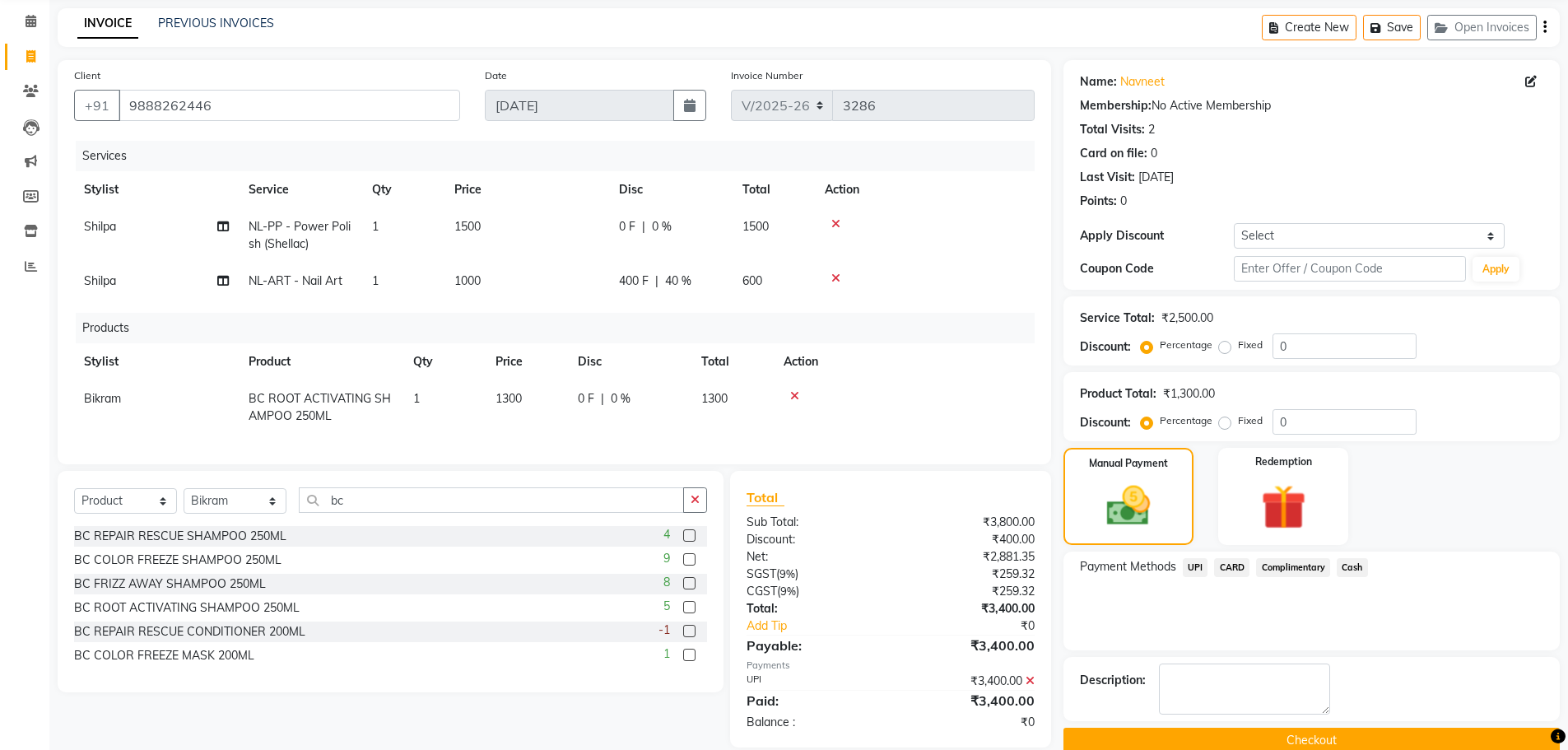
click at [1280, 735] on button "Checkout" at bounding box center [1312, 740] width 496 height 26
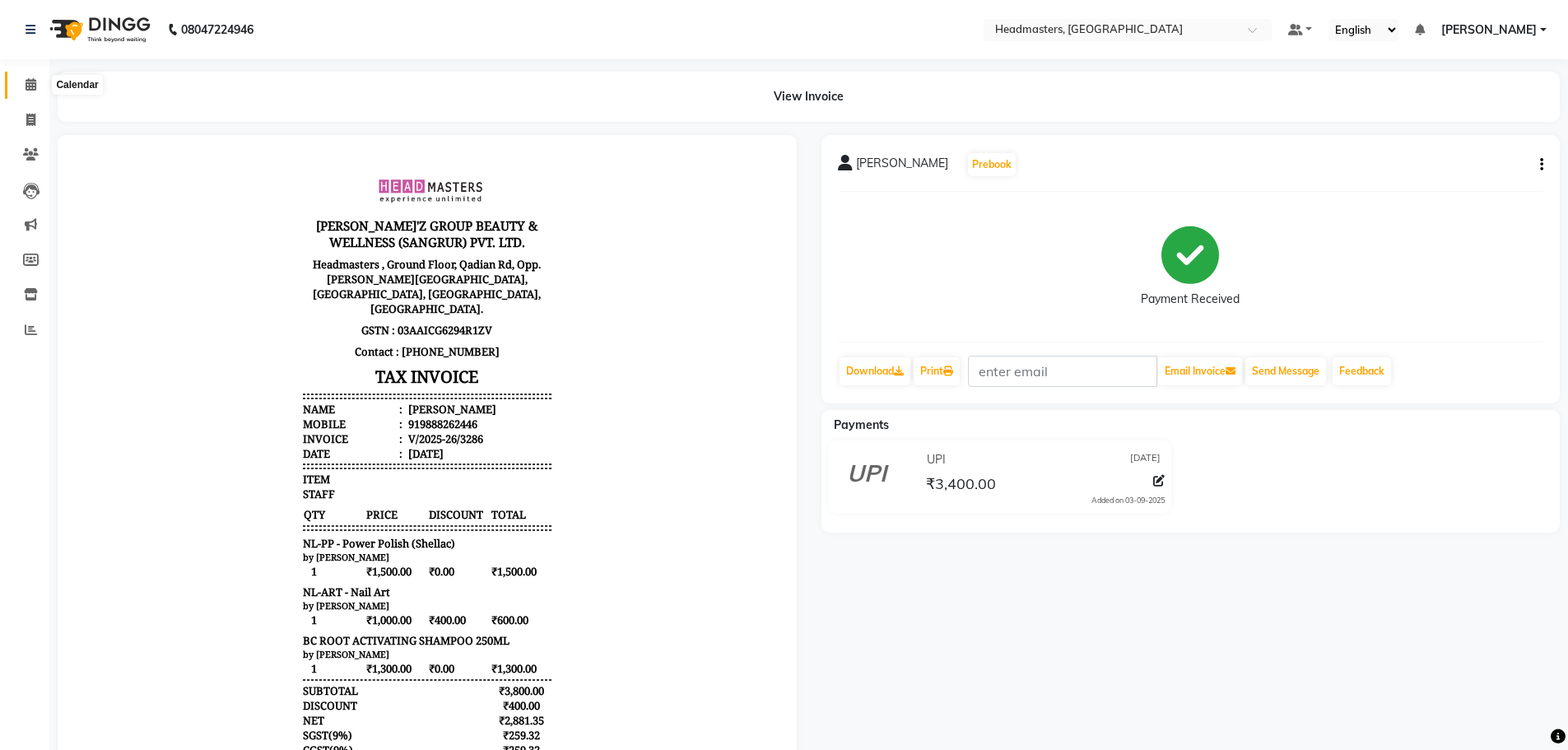
click at [22, 80] on span at bounding box center [31, 85] width 29 height 19
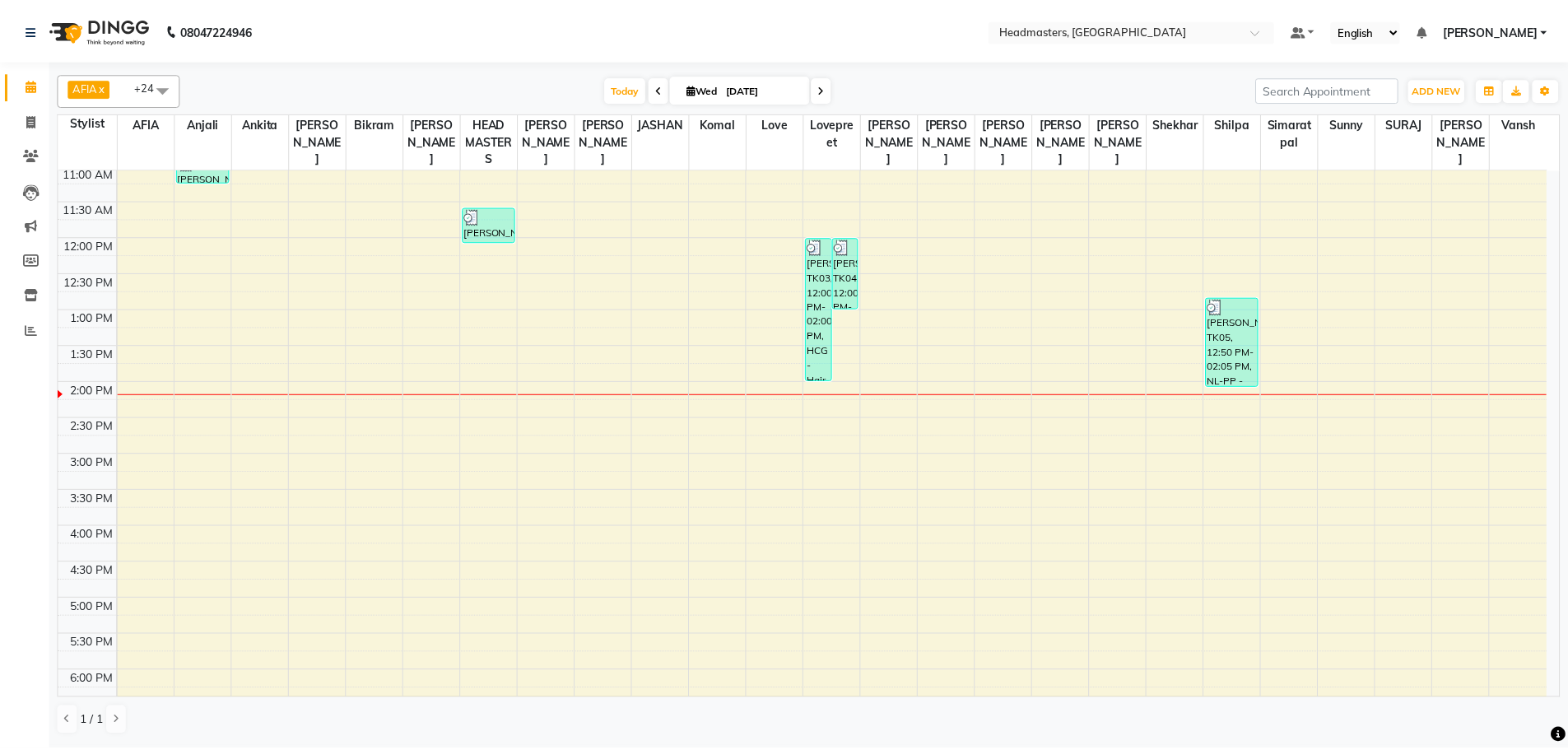
scroll to position [165, 0]
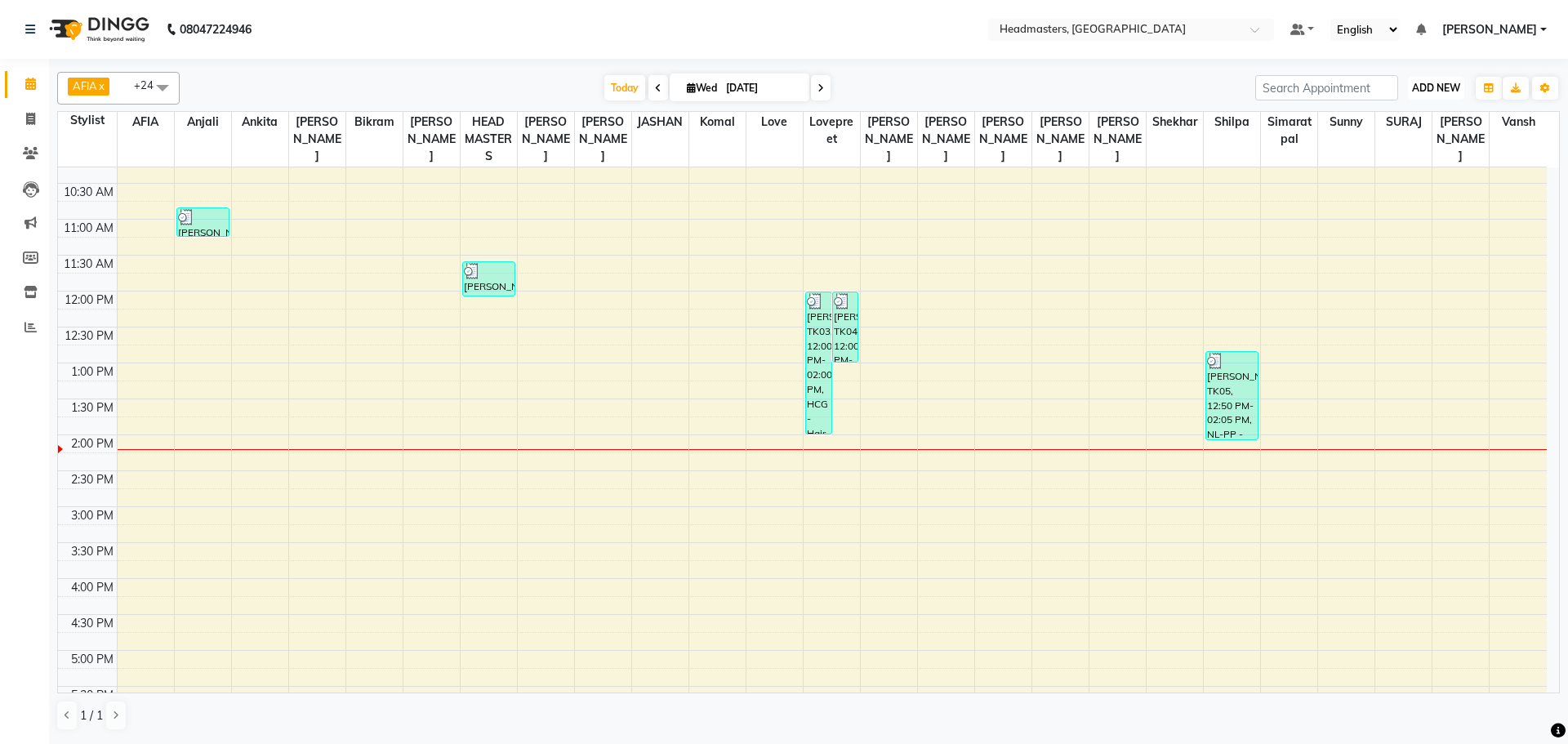
click at [1454, 86] on span "ADD NEW" at bounding box center [1435, 88] width 48 height 13
click at [1419, 123] on button "Add Appointment" at bounding box center [1398, 118] width 129 height 21
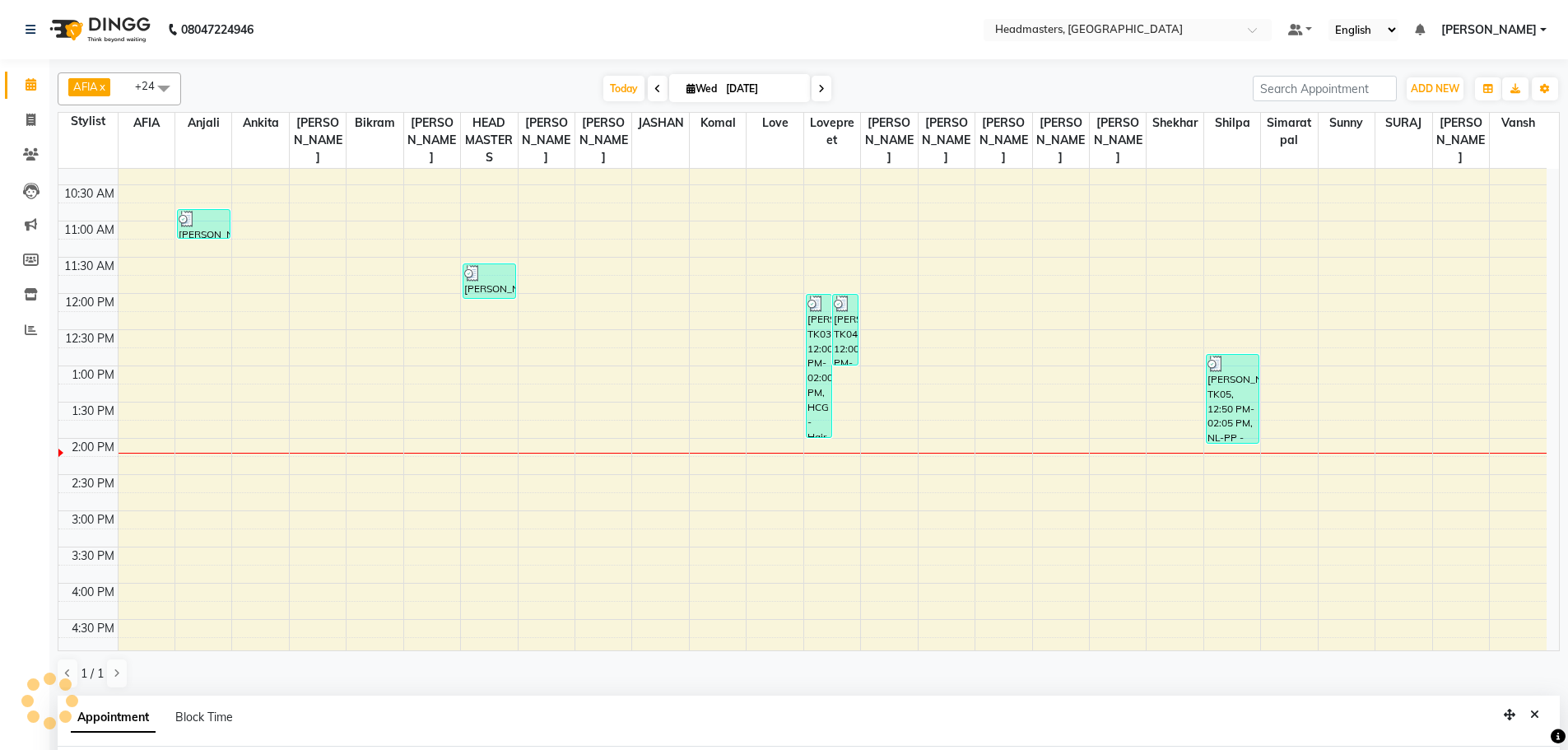
scroll to position [320, 0]
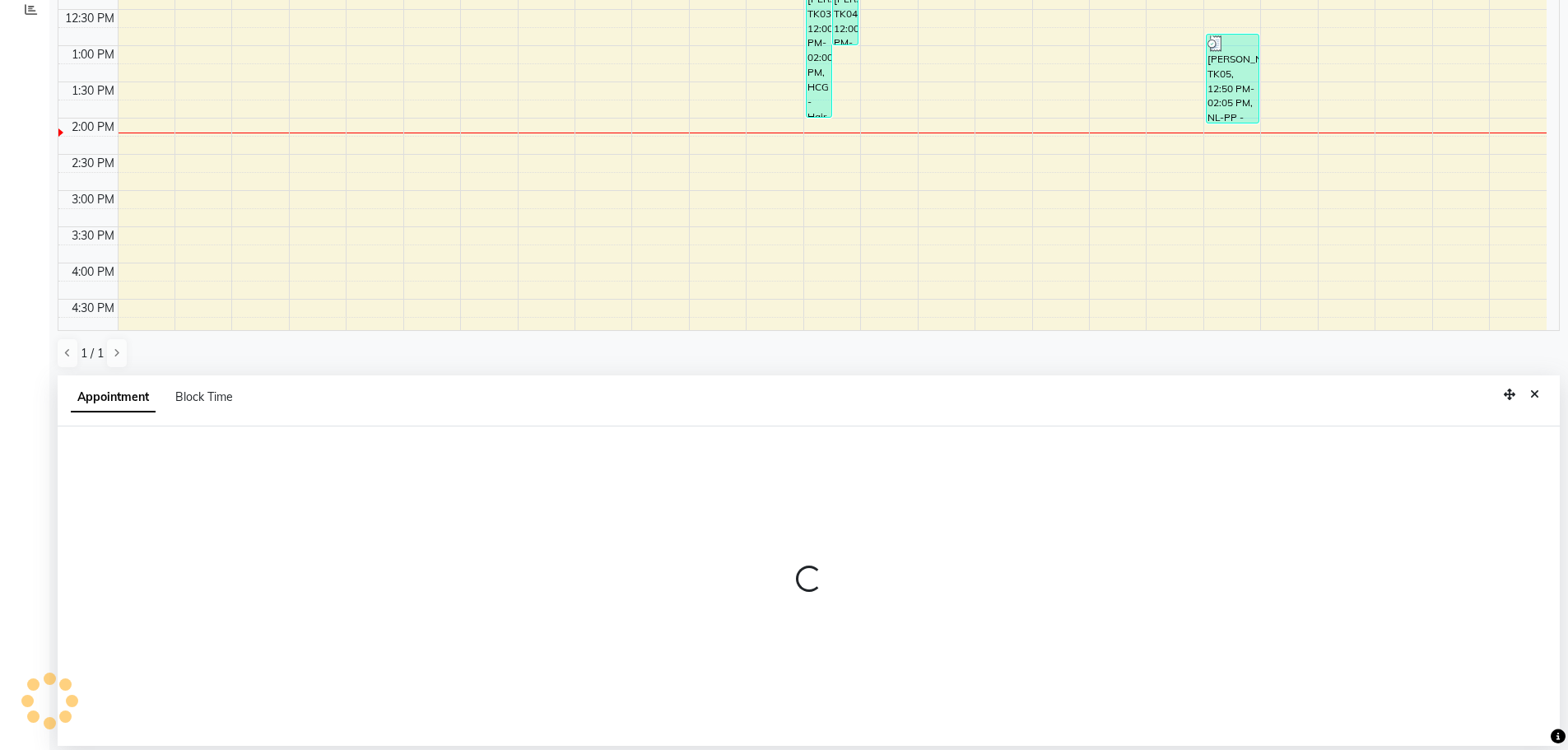
select select "540"
select select "tentative"
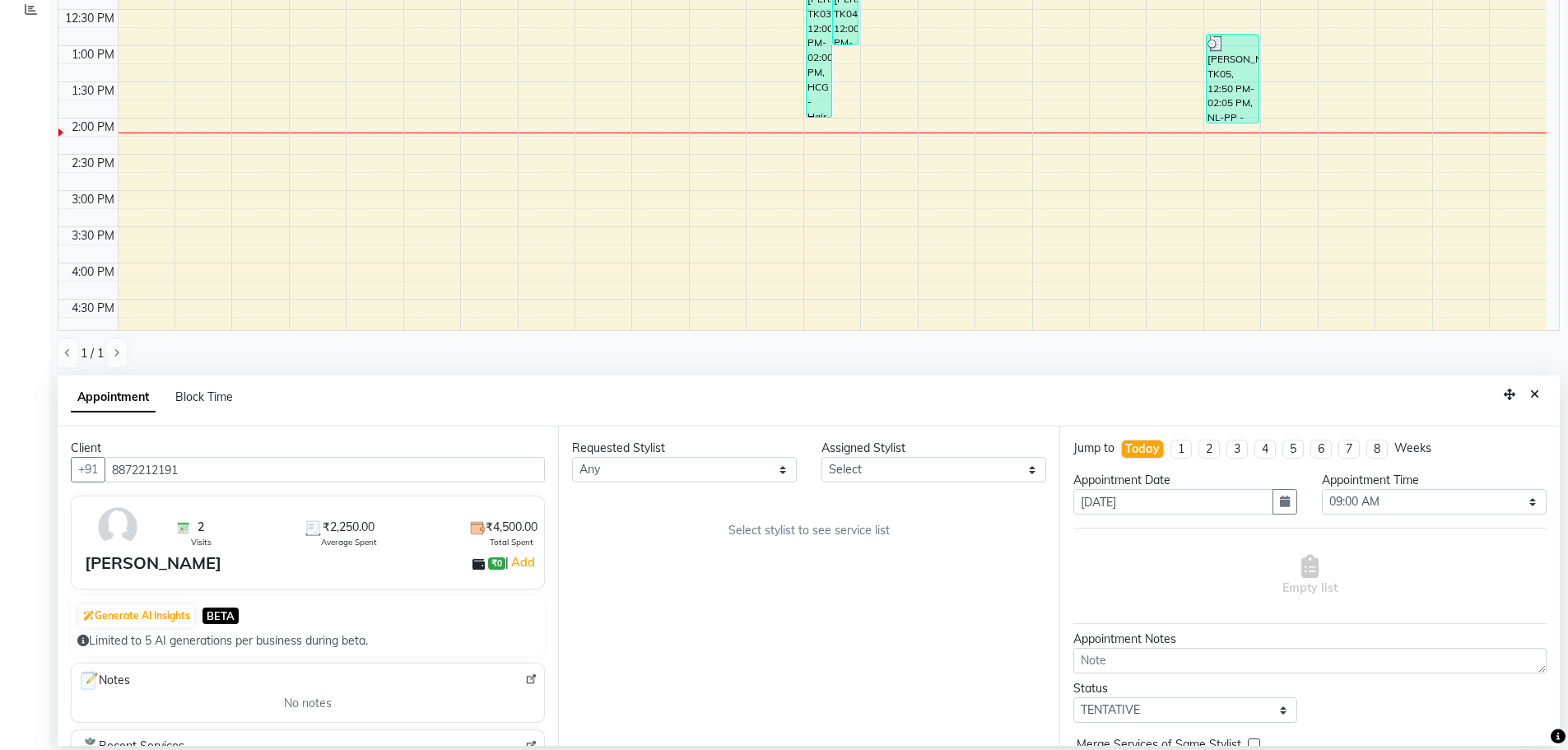
type input "8872212191"
click at [631, 476] on select "Any AFIA Anjali [PERSON_NAME] [PERSON_NAME] [PERSON_NAME] HEAD [PERSON_NAME] [P…" at bounding box center [685, 469] width 224 height 26
select select "60661"
drag, startPoint x: 634, startPoint y: 529, endPoint x: 751, endPoint y: 539, distance: 117.4
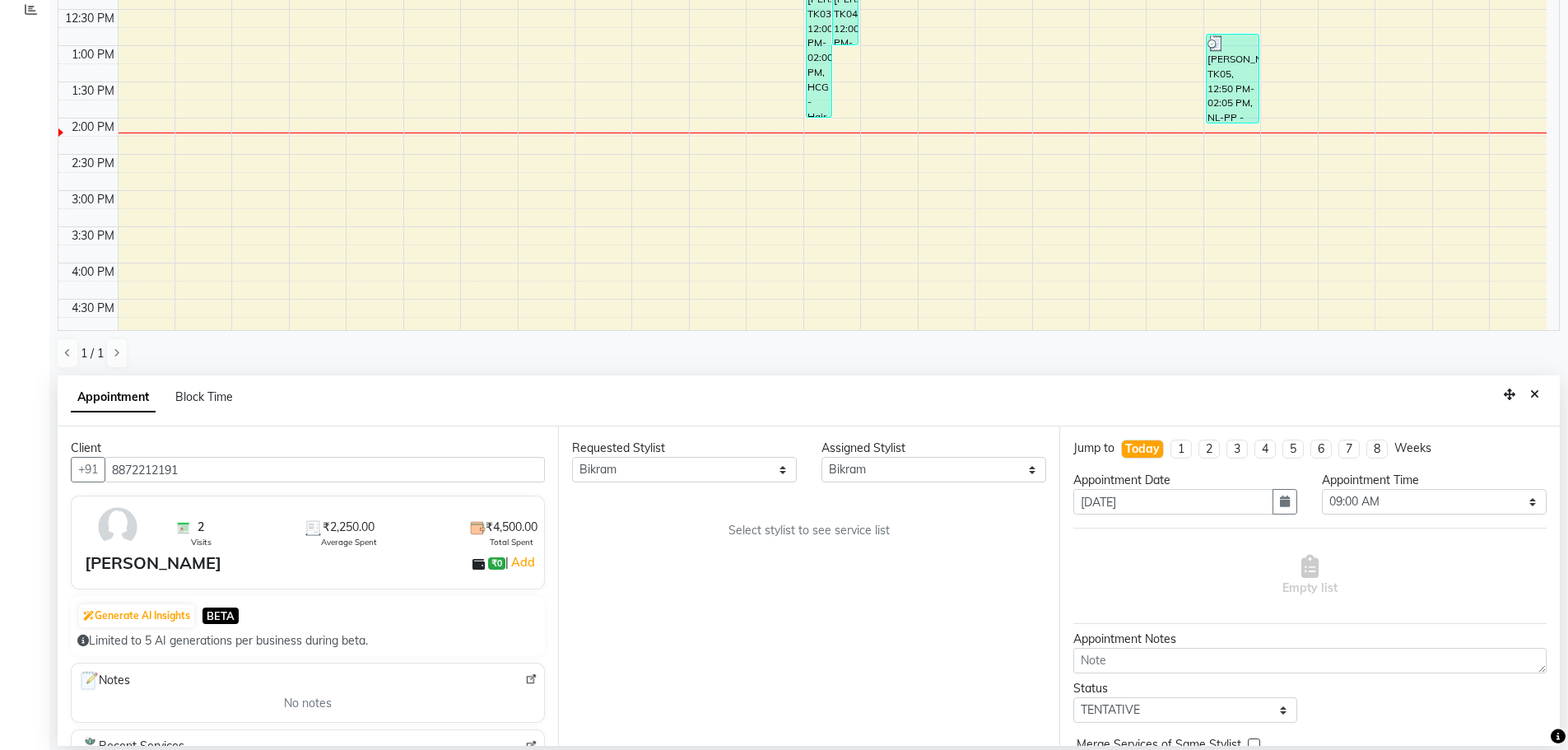
click at [634, 529] on div "Requested Stylist Any AFIA Anjali [PERSON_NAME] [PERSON_NAME] [PERSON_NAME] HEA…" at bounding box center [808, 586] width 500 height 319
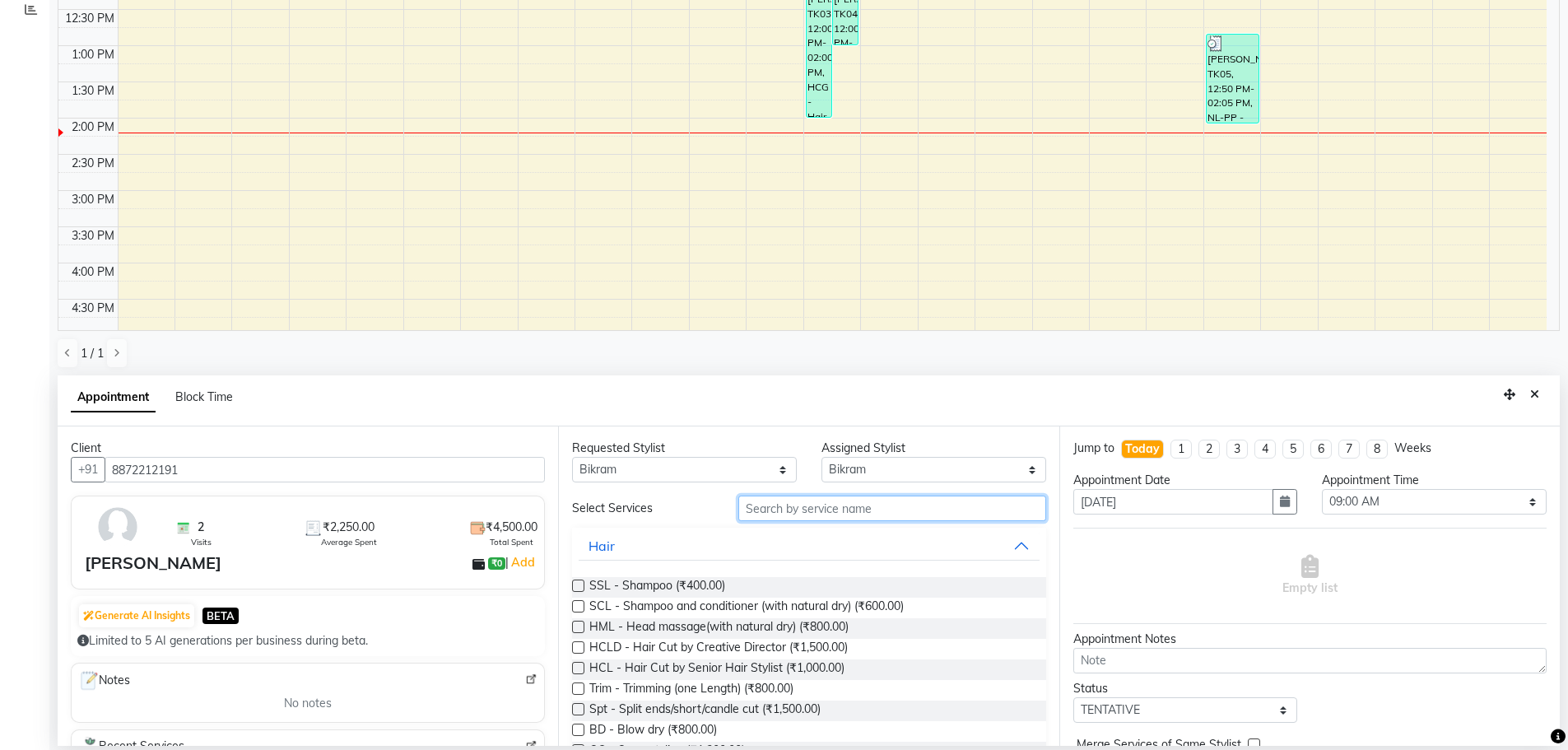
click at [797, 513] on input "text" at bounding box center [892, 509] width 308 height 26
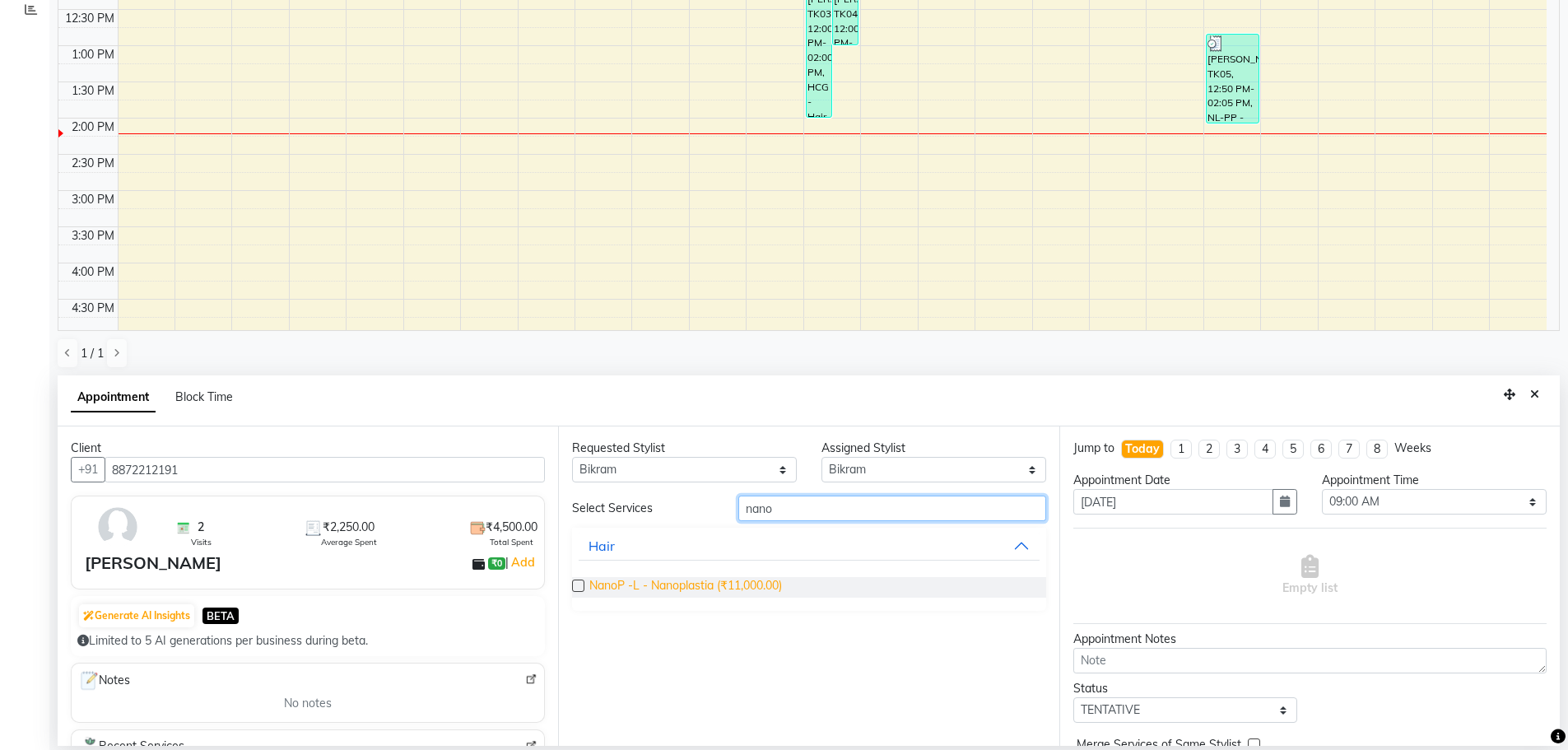
type input "nano"
click at [665, 587] on span "NanoP -L - Nanoplastia (₹11,000.00)" at bounding box center [685, 587] width 192 height 21
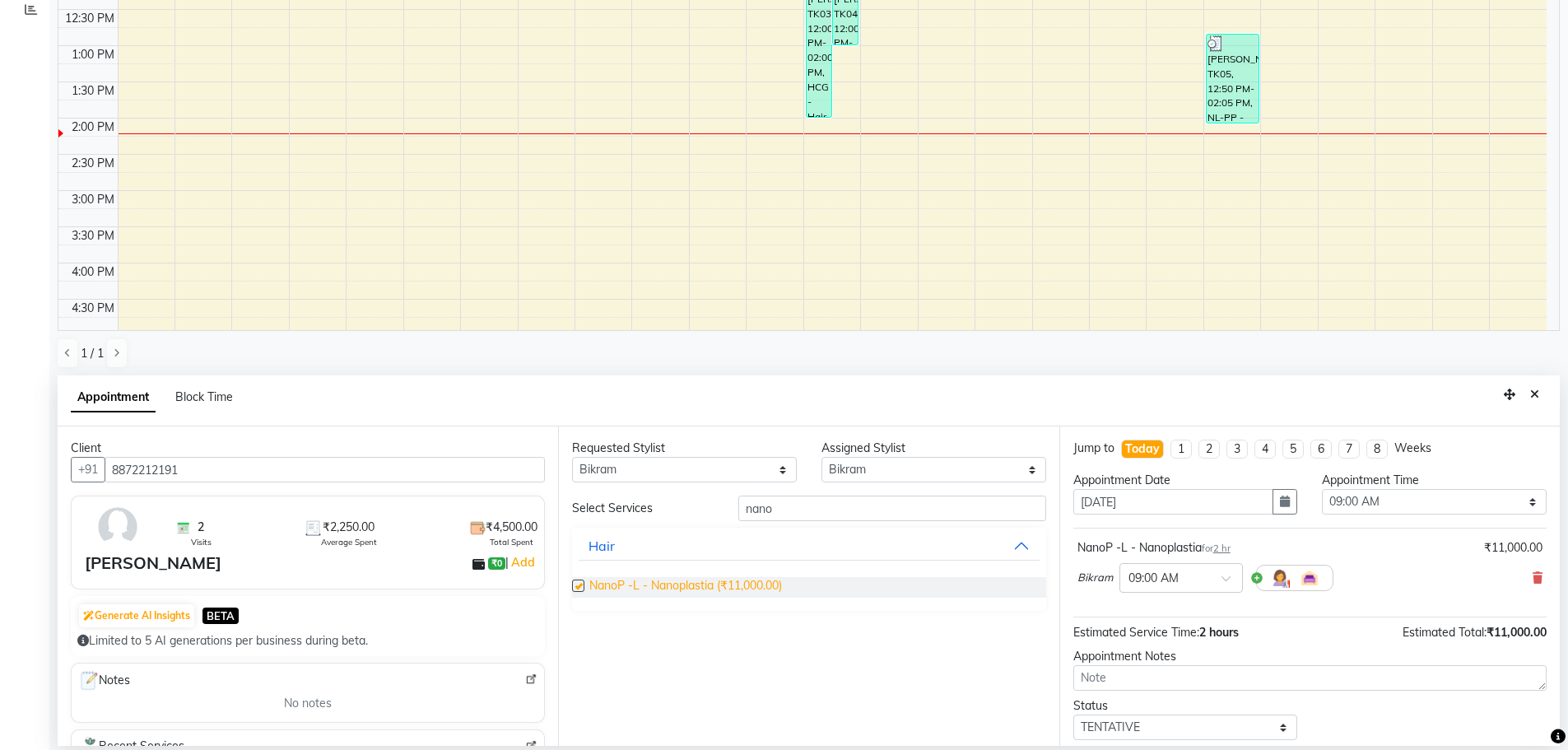
checkbox input "false"
click at [1469, 506] on select "Select 09:00 AM 09:15 AM 09:30 AM 09:45 AM 10:00 AM 10:15 AM 10:30 AM 10:45 AM …" at bounding box center [1434, 501] width 224 height 26
click at [1322, 488] on select "Select 09:00 AM 09:15 AM 09:30 AM 09:45 AM 10:00 AM 10:15 AM 10:30 AM 10:45 AM …" at bounding box center [1434, 501] width 224 height 26
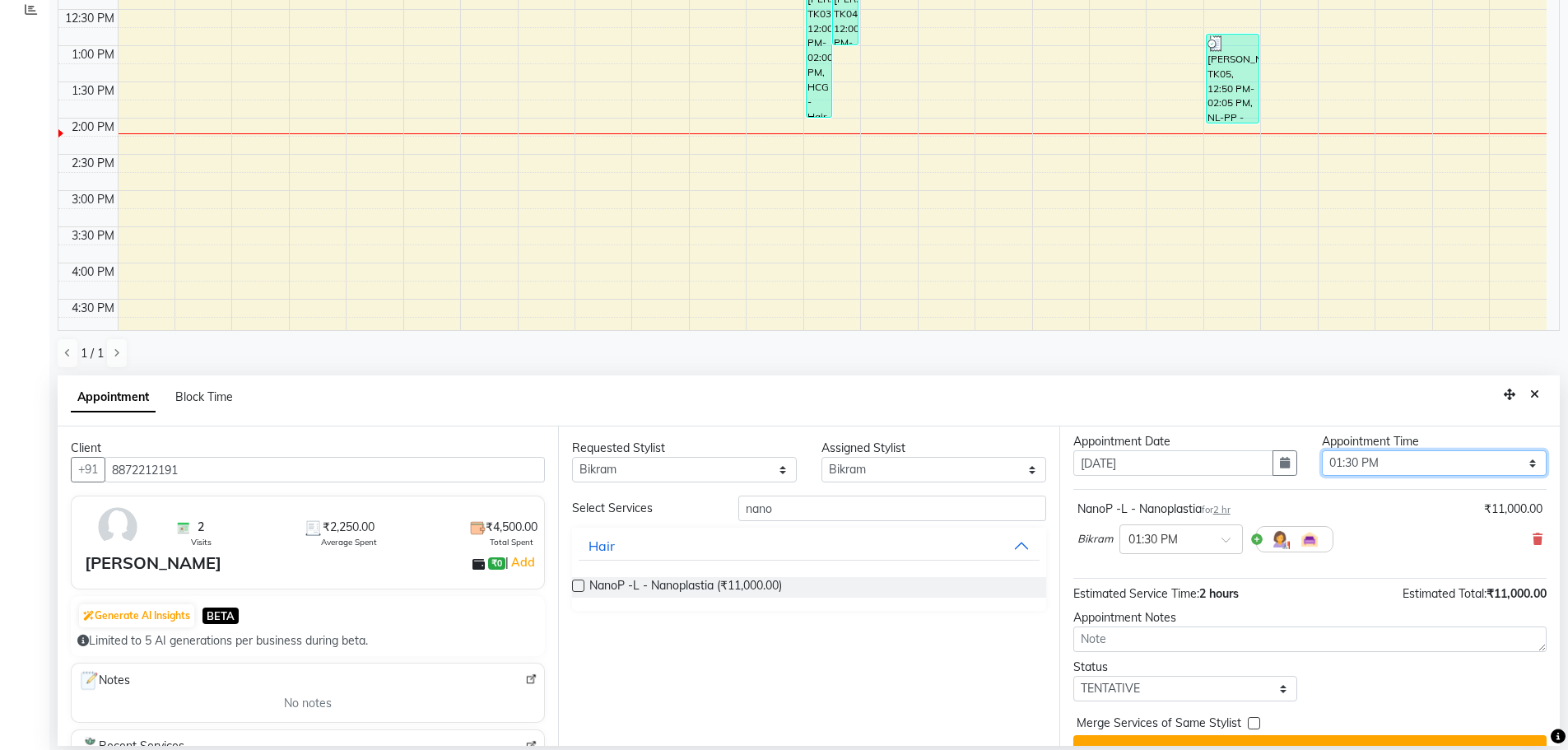
scroll to position [0, 0]
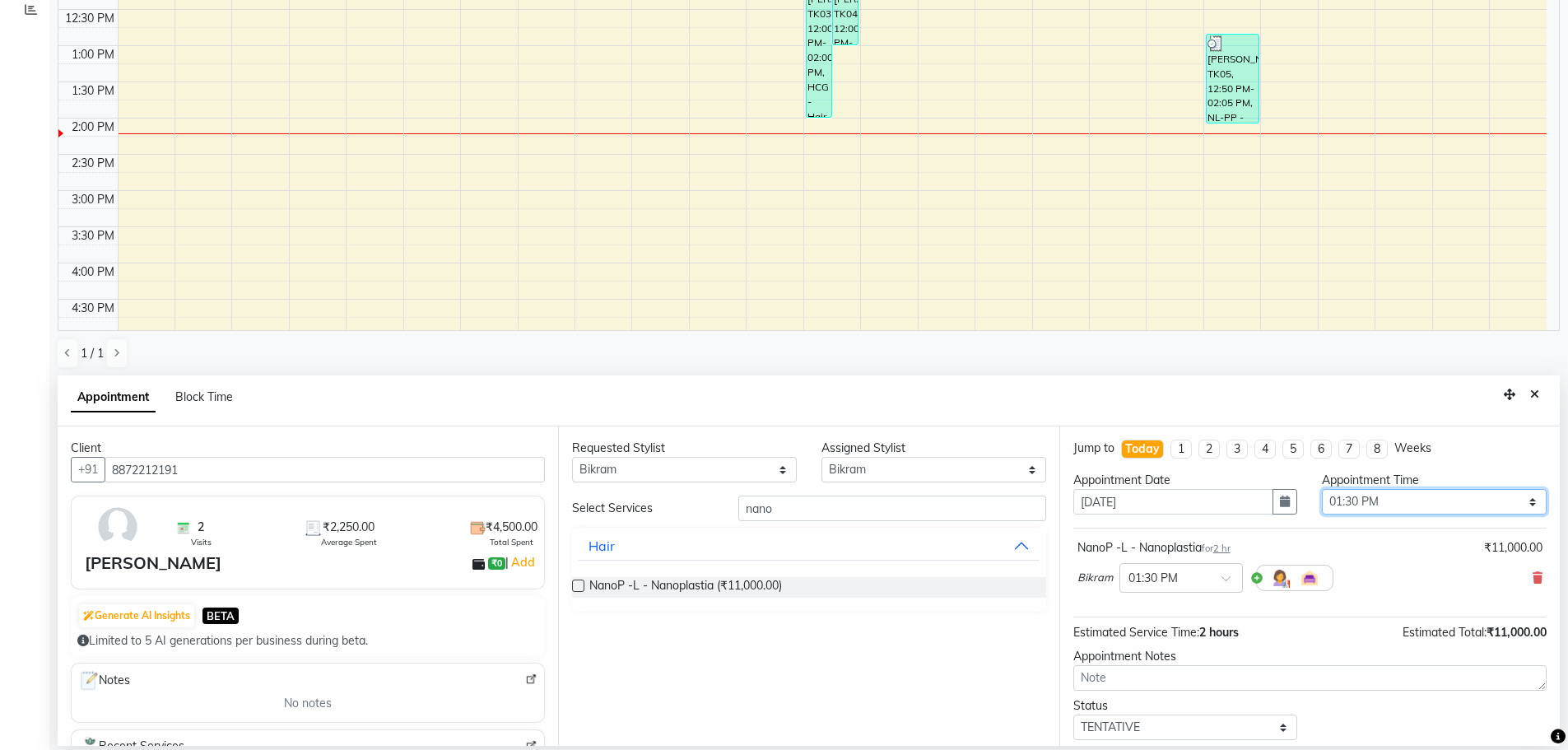
click at [1383, 506] on select "Select 09:00 AM 09:15 AM 09:30 AM 09:45 AM 10:00 AM 10:15 AM 10:30 AM 10:45 AM …" at bounding box center [1434, 501] width 224 height 26
select select "855"
click at [1322, 488] on select "Select 09:00 AM 09:15 AM 09:30 AM 09:45 AM 10:00 AM 10:15 AM 10:30 AM 10:45 AM …" at bounding box center [1434, 501] width 224 height 26
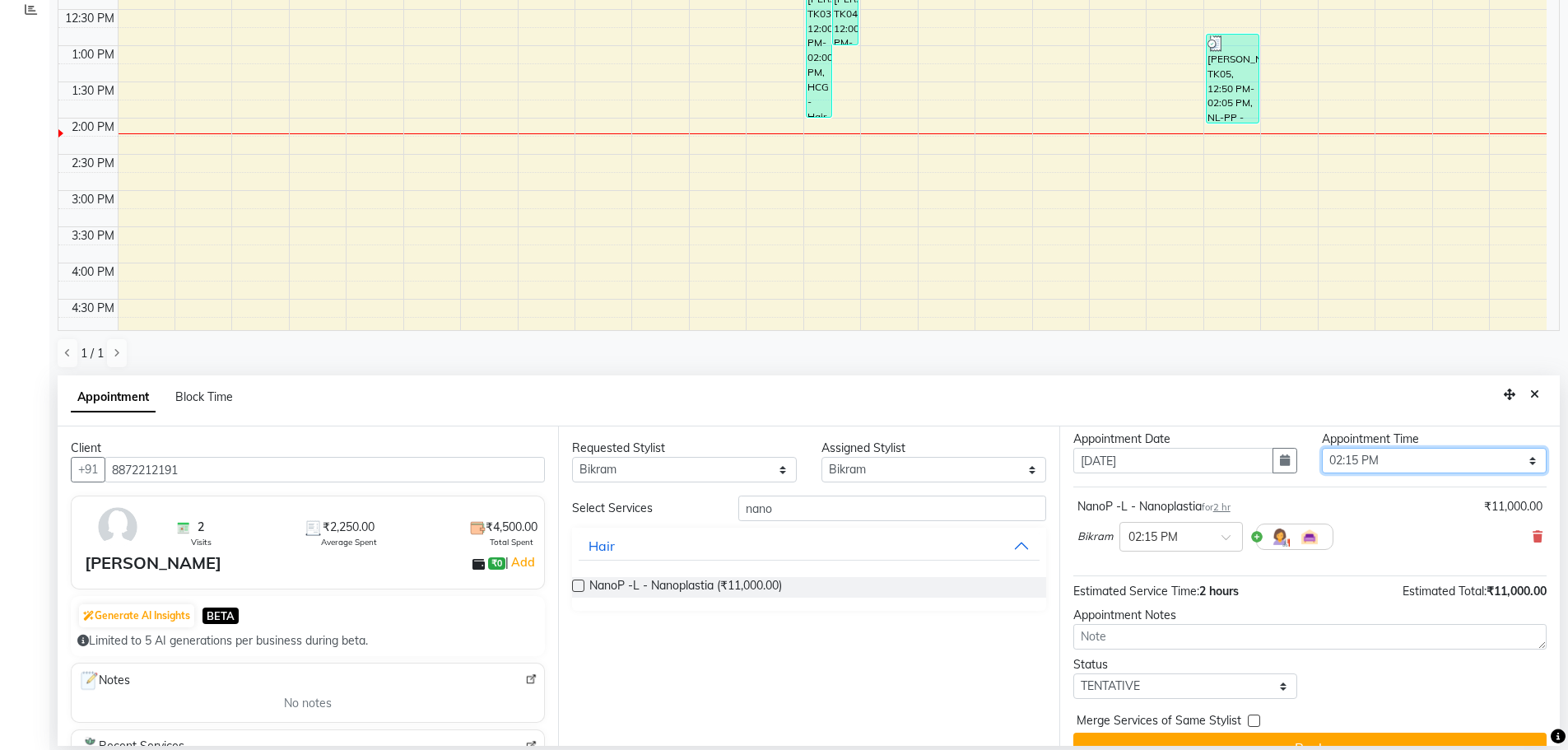
scroll to position [71, 0]
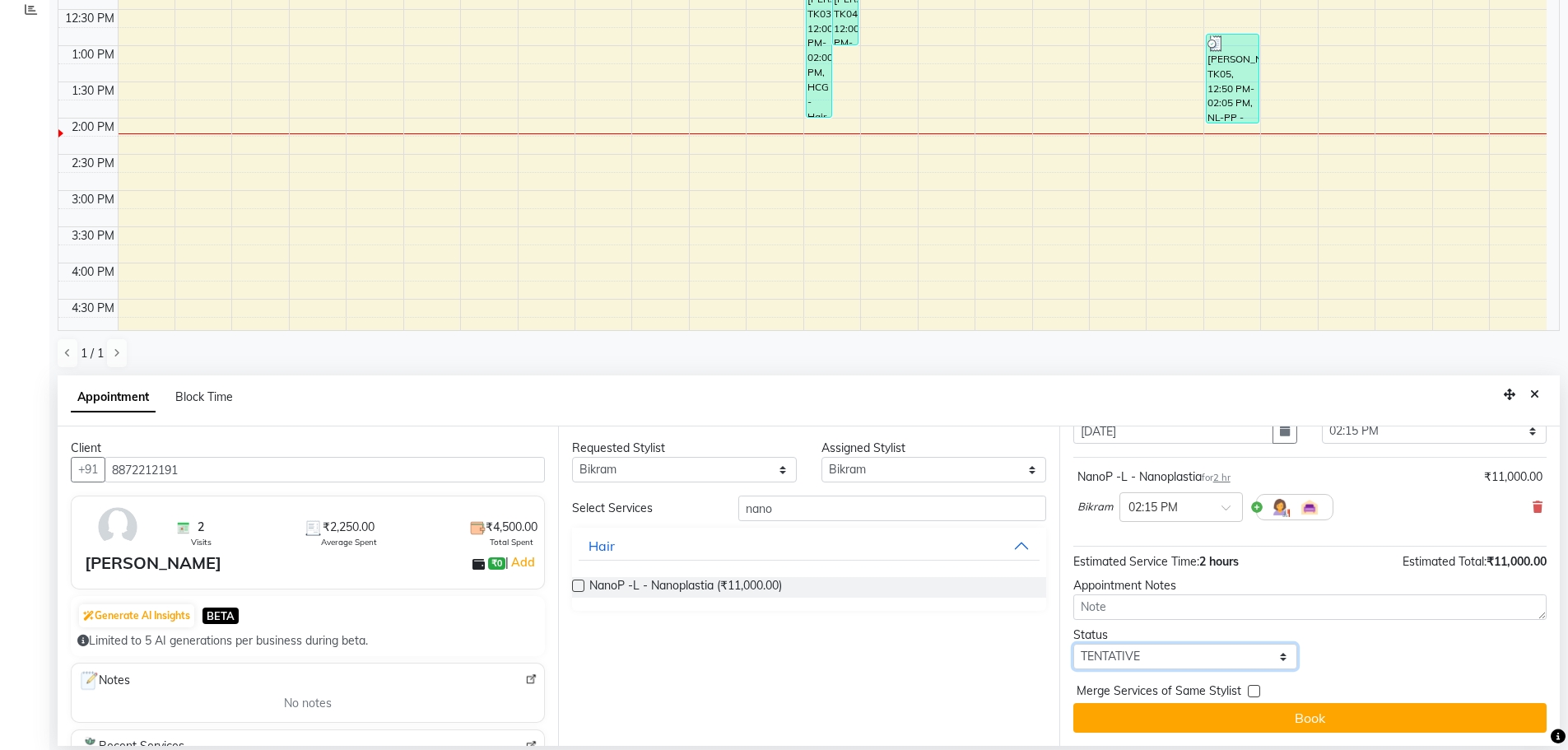
click at [1151, 665] on select "Select TENTATIVE CONFIRM CHECK-IN UPCOMING" at bounding box center [1185, 656] width 224 height 26
select select "confirm booking"
click at [1073, 643] on select "Select TENTATIVE CONFIRM CHECK-IN UPCOMING" at bounding box center [1185, 656] width 224 height 26
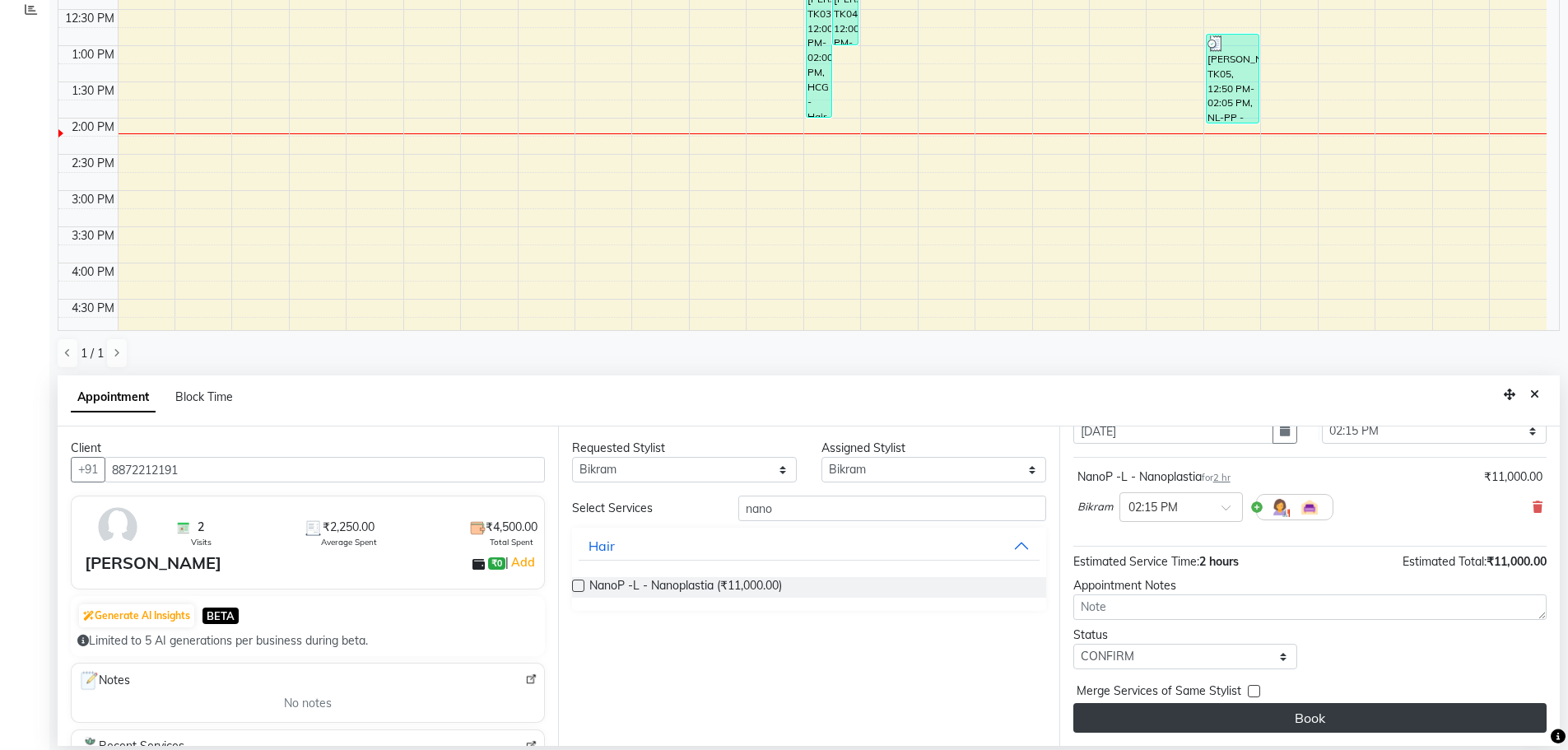
click at [1288, 715] on button "Book" at bounding box center [1309, 717] width 473 height 30
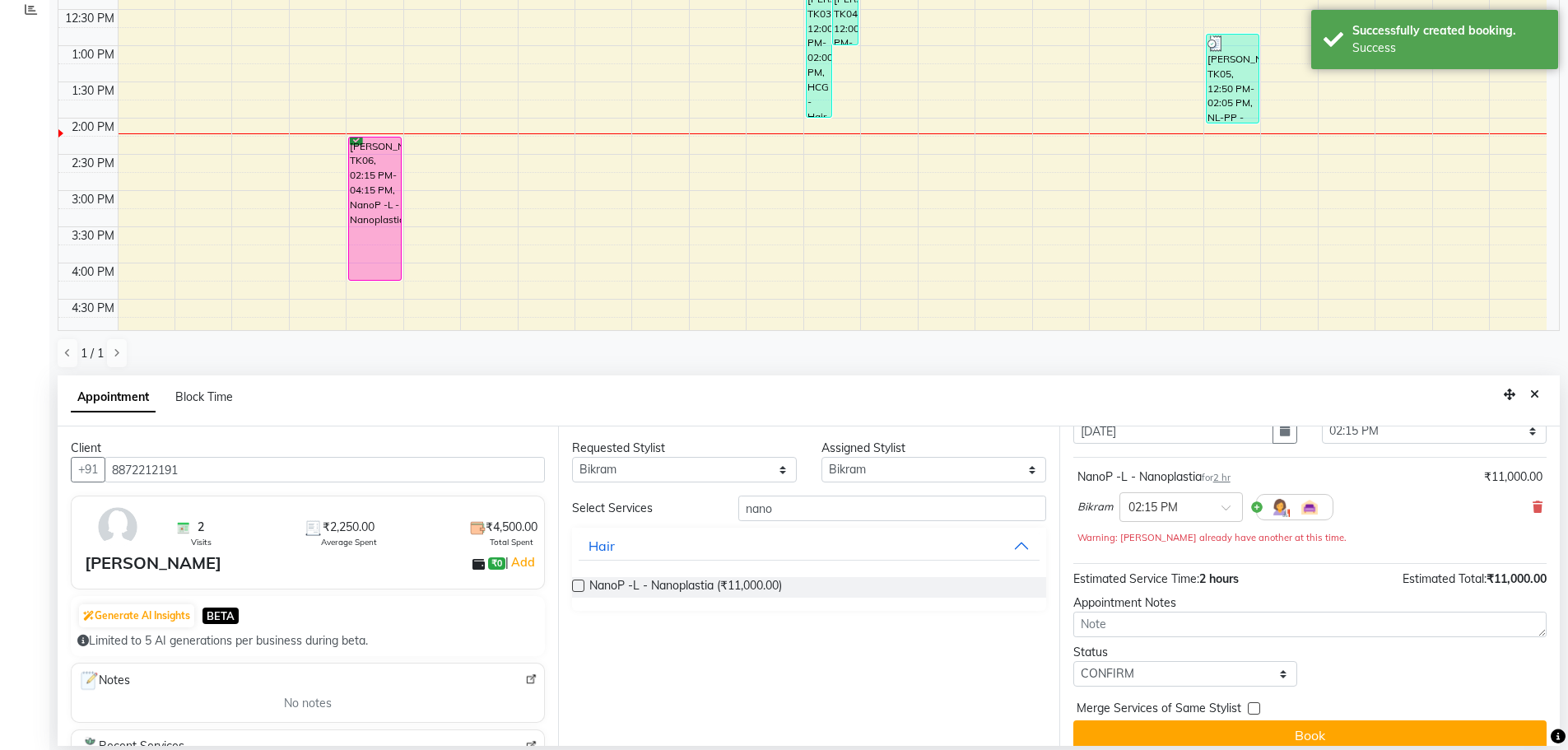
scroll to position [0, 0]
